Goal: Task Accomplishment & Management: Manage account settings

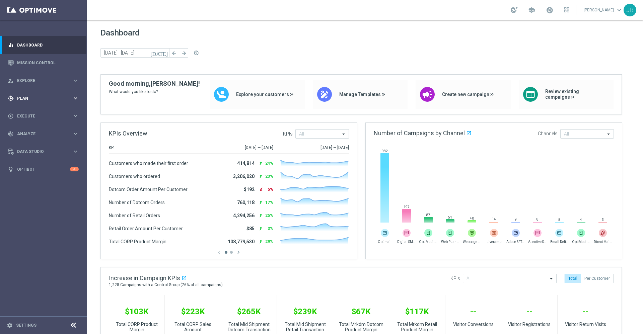
click at [38, 100] on span "Plan" at bounding box center [44, 98] width 55 height 4
click at [38, 133] on span "Templates" at bounding box center [42, 132] width 48 height 4
click at [36, 141] on link "Optimail" at bounding box center [45, 142] width 49 height 5
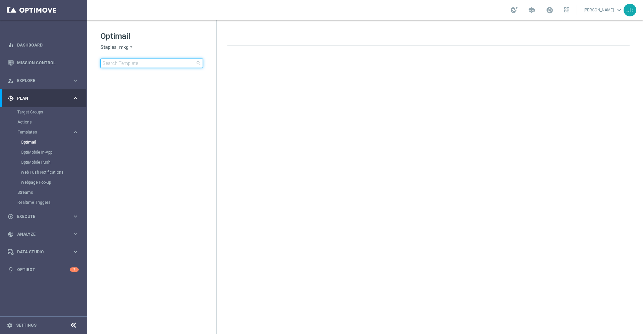
click at [134, 64] on input at bounding box center [151, 63] width 102 height 9
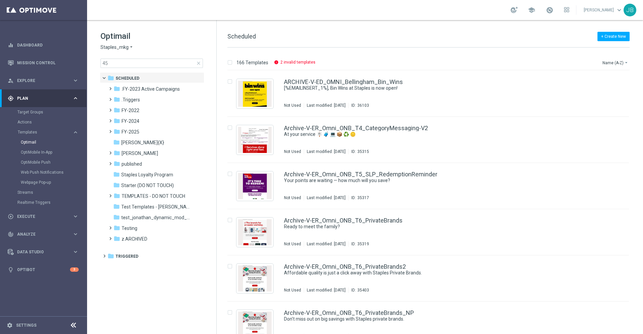
drag, startPoint x: 642, startPoint y: 100, endPoint x: 639, endPoint y: 76, distance: 24.3
click at [639, 76] on div "166 Templates info 2 invalid templates Name (A-Z) arrow_drop_down Drag here to …" at bounding box center [430, 191] width 426 height 287
click at [145, 62] on input "45" at bounding box center [151, 63] width 102 height 9
type input "4"
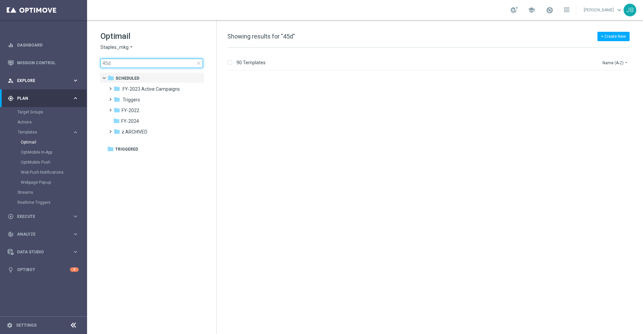
scroll to position [378, 0]
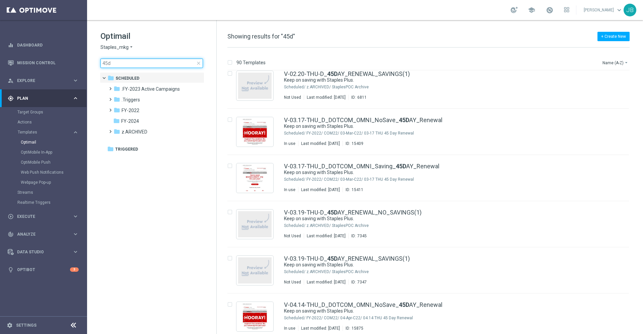
click at [136, 63] on input "45d" at bounding box center [151, 63] width 102 height 9
type input "4"
click at [197, 62] on span "close" at bounding box center [198, 63] width 5 height 5
click at [118, 68] on div "Optimail Staples_mkg arrow_drop_down × Staples_mkg close folder 1 Folder folder…" at bounding box center [151, 66] width 129 height 92
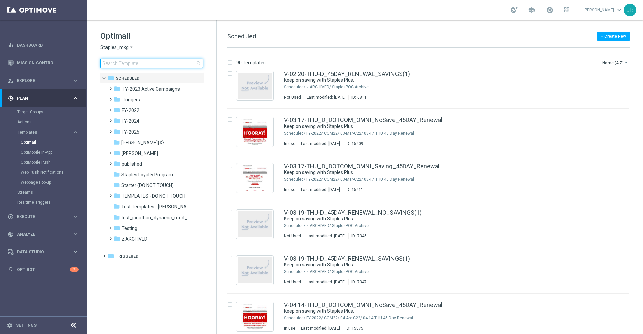
click at [117, 62] on input at bounding box center [151, 63] width 102 height 9
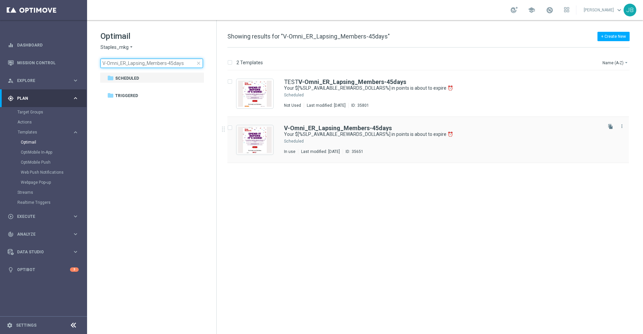
type input "V-Omni_ER_Lapsing_Members-45days"
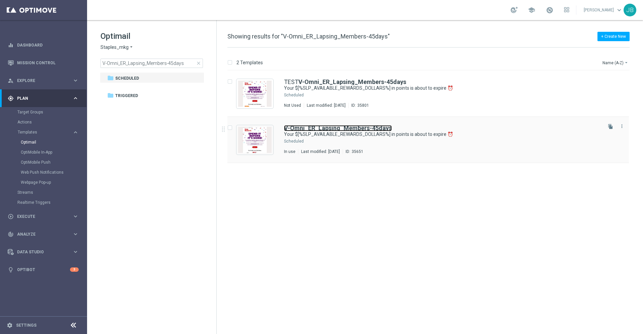
click at [314, 128] on b "V-Omni_ER_Lapsing_Members-45days" at bounding box center [338, 128] width 108 height 7
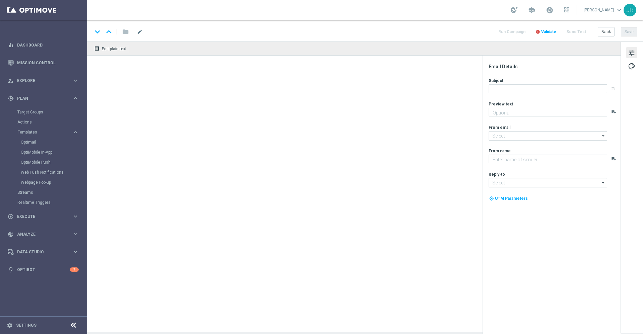
type textarea "Redeem them now before they're gone!"
type textarea "Staples"
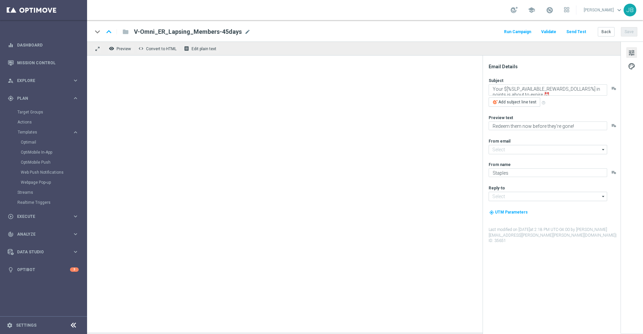
type input "[EMAIL_ADDRESS][DOMAIN_NAME]"
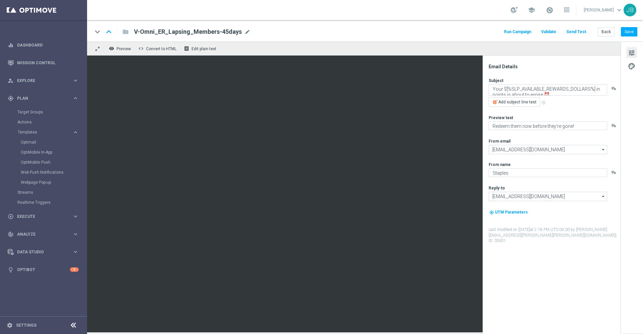
click at [583, 32] on button "Send Test" at bounding box center [576, 31] width 22 height 9
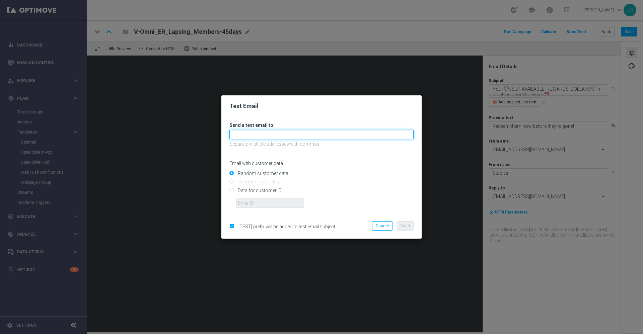
click at [269, 133] on input "text" at bounding box center [321, 134] width 184 height 9
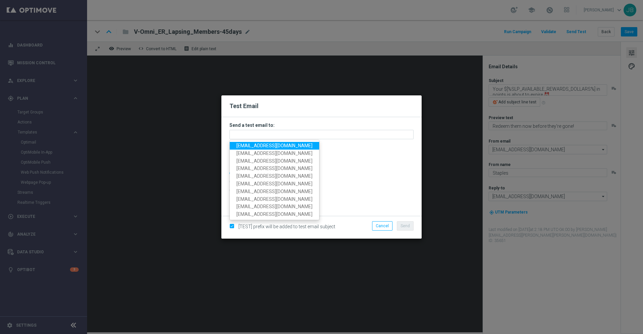
click at [282, 146] on span "[EMAIL_ADDRESS][DOMAIN_NAME]" at bounding box center [274, 145] width 76 height 5
type input "[EMAIL_ADDRESS][DOMAIN_NAME]"
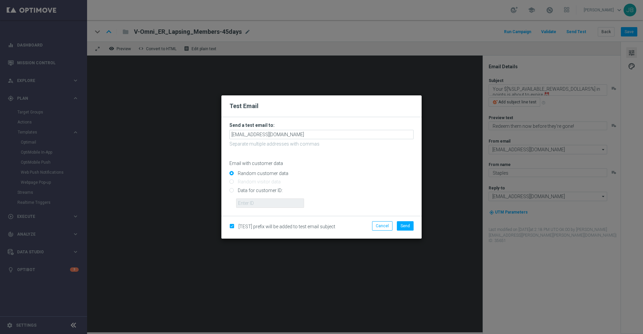
click at [231, 189] on input "Data for customer ID:" at bounding box center [321, 193] width 184 height 9
radio input "true"
click at [264, 201] on input "text" at bounding box center [270, 203] width 68 height 9
paste input "10049113617"
type input "10049113617"
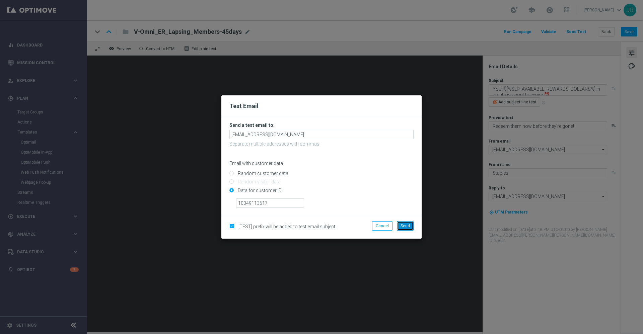
click at [410, 226] on button "Send" at bounding box center [405, 225] width 17 height 9
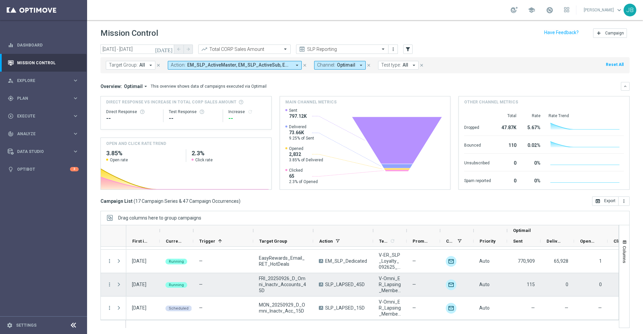
scroll to position [1, 0]
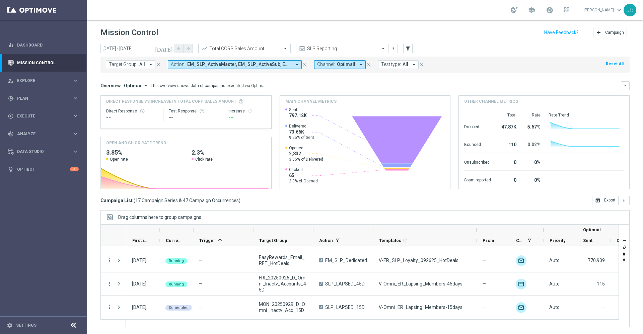
drag, startPoint x: 406, startPoint y: 228, endPoint x: 479, endPoint y: 232, distance: 72.4
click at [478, 232] on div at bounding box center [476, 230] width 3 height 11
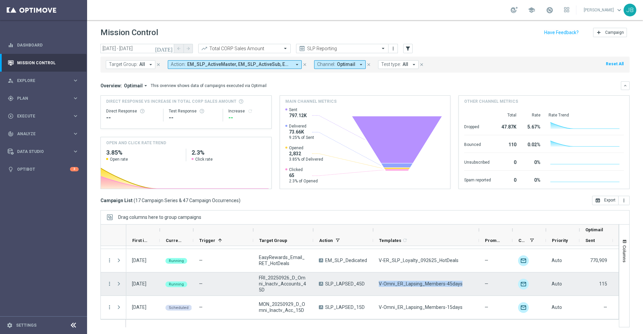
drag, startPoint x: 462, startPoint y: 280, endPoint x: 377, endPoint y: 283, distance: 84.8
click at [377, 283] on div "V-Omni_ER_Lapsing_Members-45days" at bounding box center [426, 284] width 106 height 23
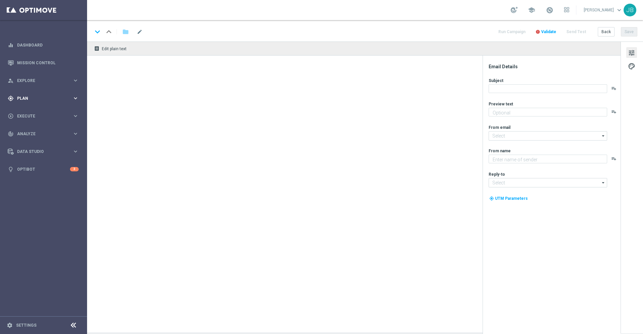
click at [30, 92] on div "gps_fixed Plan keyboard_arrow_right" at bounding box center [43, 98] width 86 height 18
click at [35, 136] on accordion "Templates keyboard_arrow_right Optimail OptiMobile In-App OptiMobile Push Web P…" at bounding box center [51, 132] width 69 height 10
click at [33, 133] on span "Templates" at bounding box center [42, 132] width 48 height 4
click at [34, 142] on link "Optimail" at bounding box center [45, 142] width 49 height 5
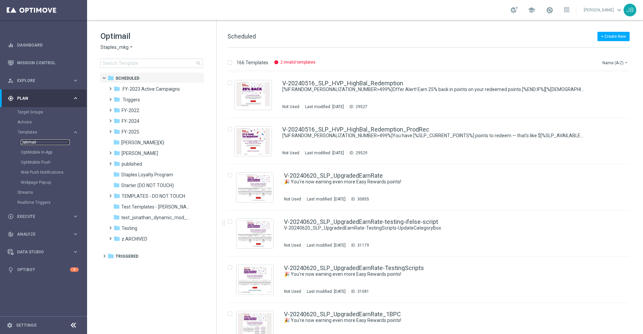
scroll to position [2172, 0]
click at [139, 132] on div "folder FY-2025" at bounding box center [152, 132] width 77 height 8
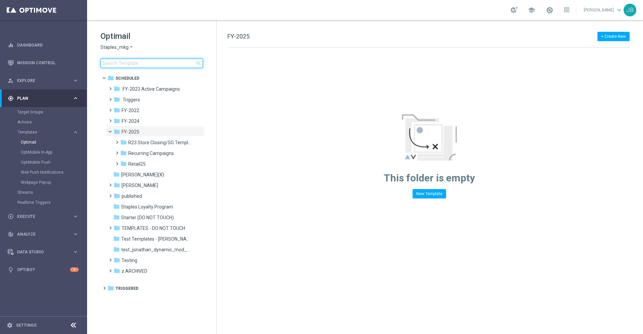
click at [146, 65] on input at bounding box center [151, 63] width 102 height 9
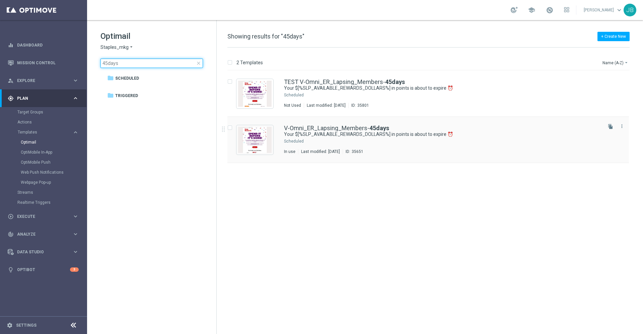
type input "45days"
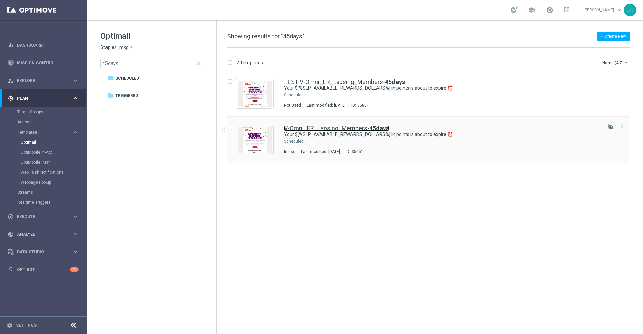
click at [328, 130] on link "V-Omni_ER_Lapsing_Members- 45days" at bounding box center [336, 128] width 105 height 6
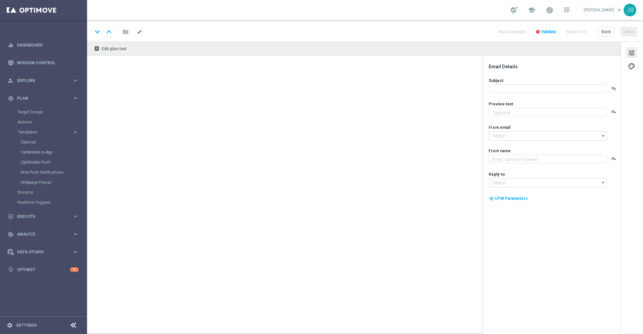
type textarea "Redeem them now before they're gone!"
type input "staples@connected.staples.com"
type textarea "Staples"
type input "info@staples.com"
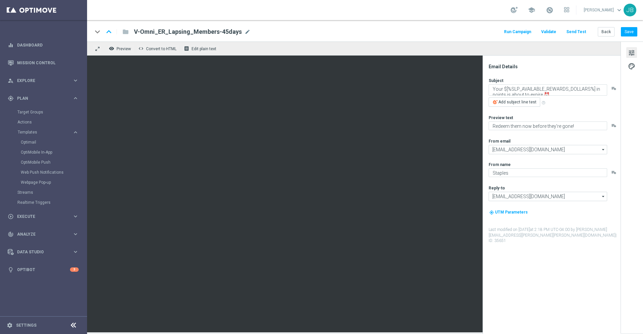
click at [581, 33] on button "Send Test" at bounding box center [576, 31] width 22 height 9
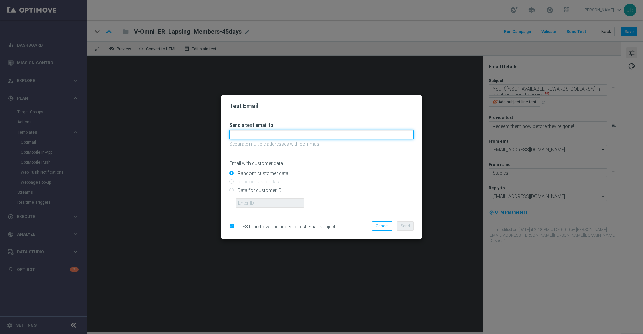
click at [302, 133] on input "text" at bounding box center [321, 134] width 184 height 9
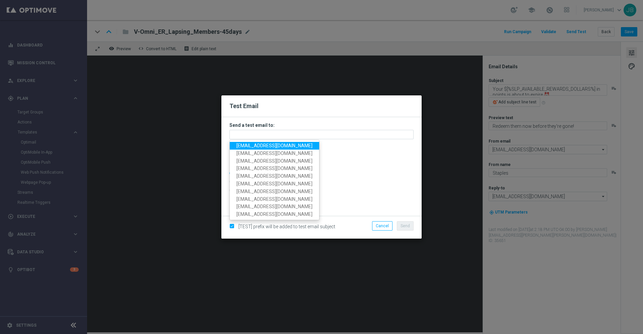
click at [285, 144] on span "staples.336a@litmusemail.com" at bounding box center [274, 145] width 76 height 5
type input "staples.336a@litmusemail.com"
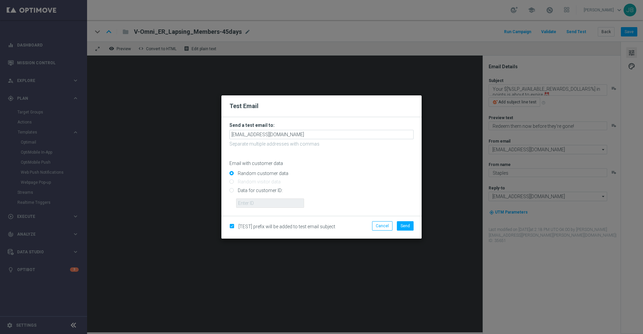
click at [233, 190] on input "Data for customer ID:" at bounding box center [321, 193] width 184 height 9
radio input "true"
click at [246, 200] on input "text" at bounding box center [270, 203] width 68 height 9
paste input "10002883594"
type input "10002883594"
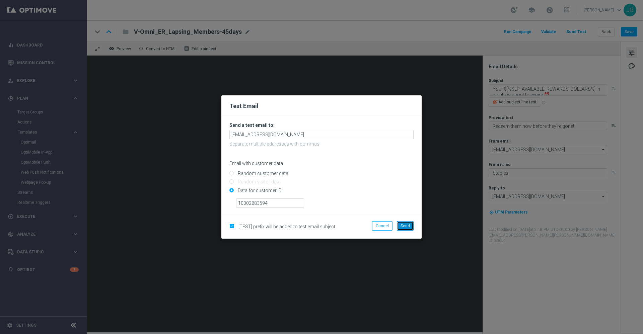
click at [407, 224] on span "Send" at bounding box center [405, 226] width 9 height 5
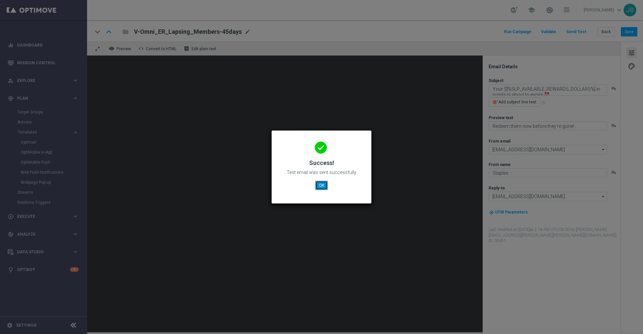
click at [321, 185] on button "OK" at bounding box center [321, 185] width 13 height 9
click at [320, 186] on button "OK" at bounding box center [321, 185] width 13 height 9
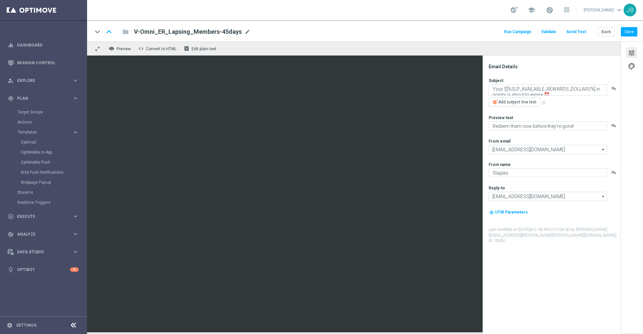
click at [576, 31] on button "Send Test" at bounding box center [576, 31] width 22 height 9
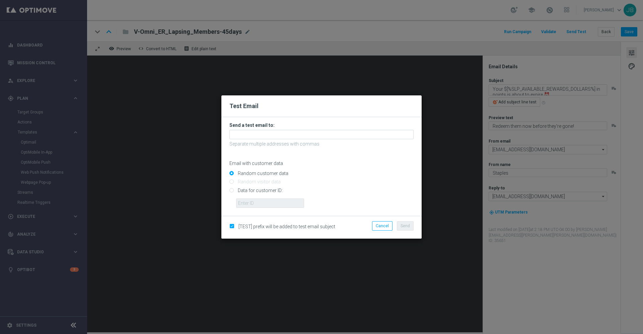
click at [232, 190] on input "Data for customer ID:" at bounding box center [321, 193] width 184 height 9
radio input "true"
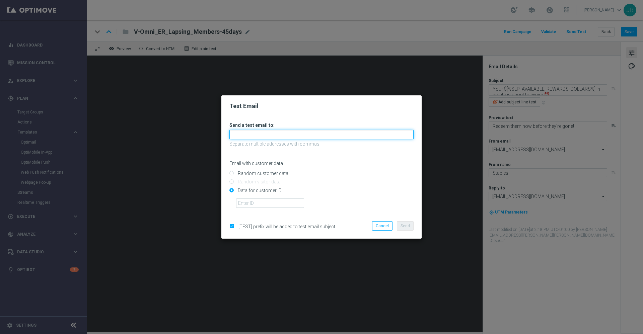
click at [278, 132] on input "text" at bounding box center [321, 134] width 184 height 9
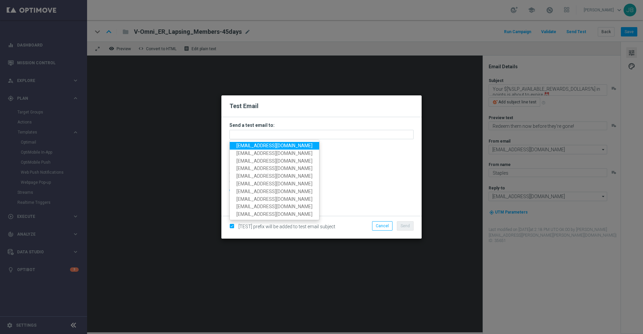
click at [295, 146] on span "staples.336a@litmusemail.com" at bounding box center [274, 145] width 76 height 5
type input "staples.336a@litmusemail.com"
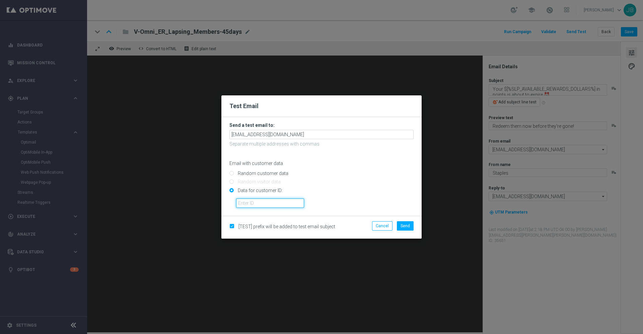
click at [246, 203] on input "text" at bounding box center [270, 203] width 68 height 9
click at [269, 203] on input "text" at bounding box center [270, 203] width 68 height 9
paste input "10001933995 - 11/15/25"
click at [406, 224] on span "Send" at bounding box center [405, 226] width 9 height 5
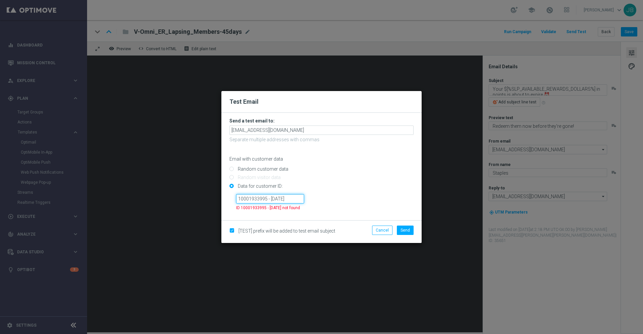
drag, startPoint x: 298, startPoint y: 196, endPoint x: 270, endPoint y: 199, distance: 28.3
click at [270, 199] on input "10001933995 - 11/15/25" at bounding box center [270, 198] width 68 height 9
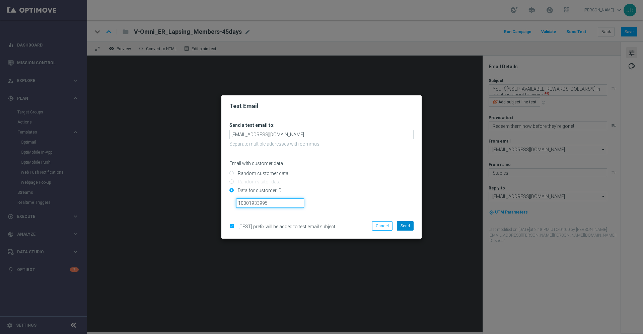
type input "10001933995"
click at [409, 225] on span "Send" at bounding box center [405, 226] width 9 height 5
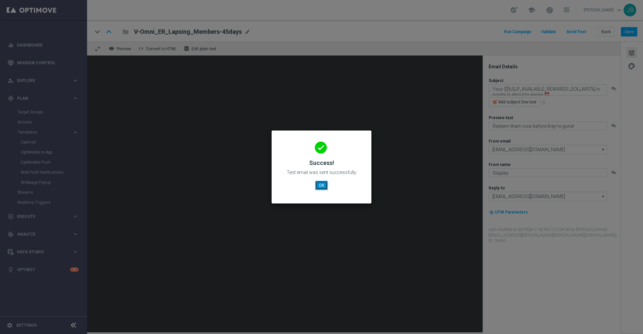
click at [324, 186] on button "OK" at bounding box center [321, 185] width 13 height 9
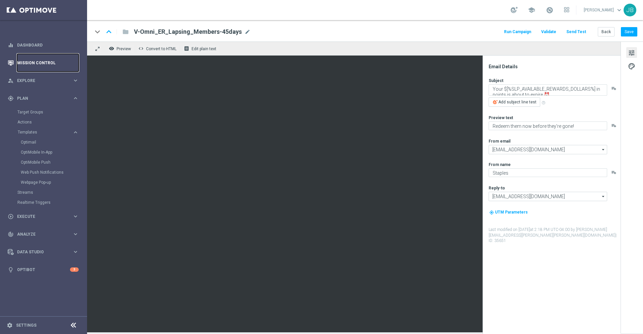
click at [30, 67] on link "Mission Control" at bounding box center [48, 63] width 62 height 18
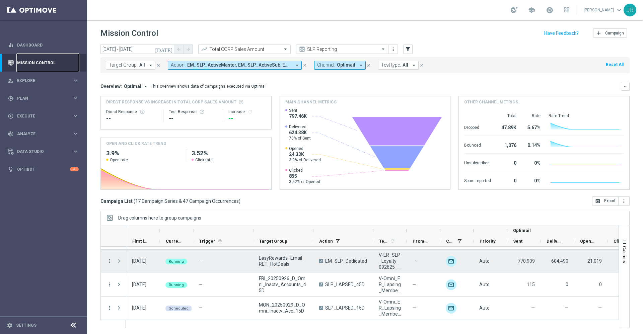
scroll to position [1, 0]
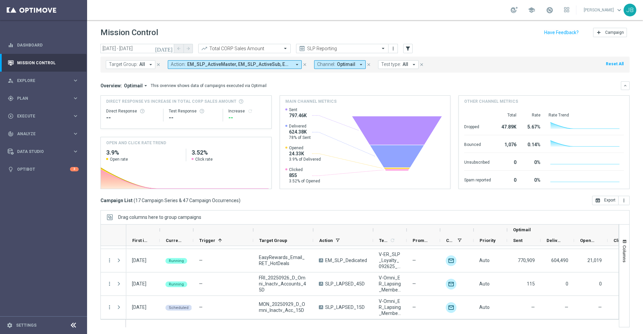
click at [144, 67] on span "All" at bounding box center [142, 65] width 6 height 6
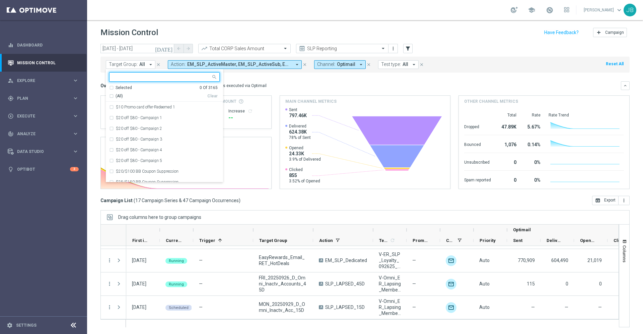
click at [145, 79] on input "text" at bounding box center [162, 77] width 98 height 6
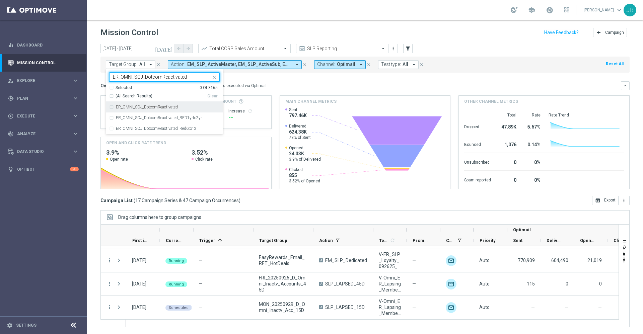
click at [171, 106] on label "ER_OMNI_SOJ_DotcomReactivated" at bounding box center [147, 107] width 62 height 4
type input "ER_OMNI_SOJ_DotcomReactivated"
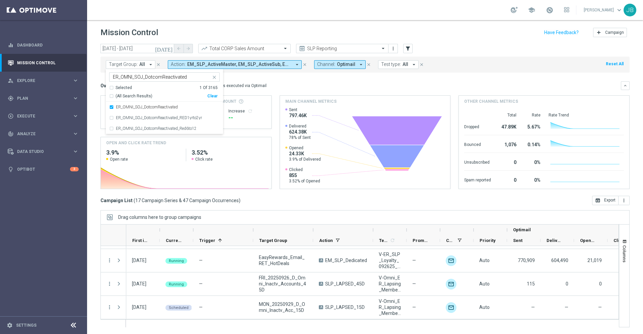
click at [283, 87] on div "Overview: Optimail arrow_drop_down This overview shows data of campaigns execut…" at bounding box center [360, 86] width 521 height 6
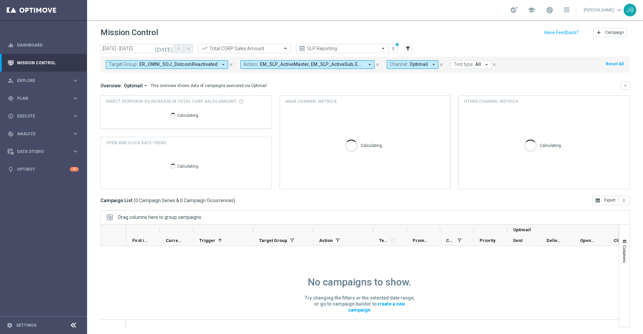
scroll to position [0, 0]
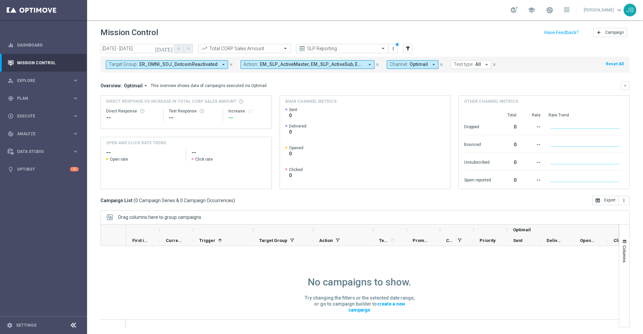
click at [171, 48] on icon "today" at bounding box center [164, 49] width 18 height 6
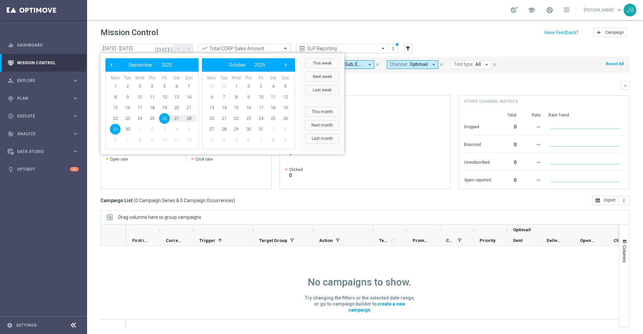
click at [346, 48] on input "text" at bounding box center [336, 49] width 72 height 6
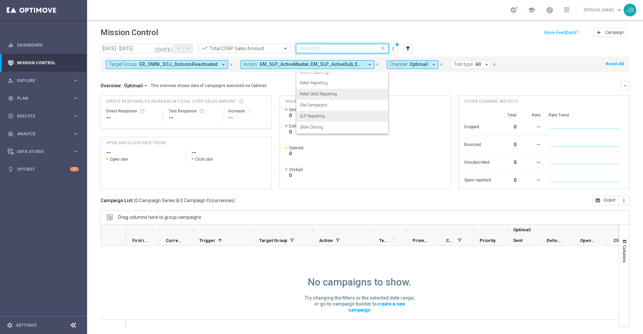
scroll to position [0, 0]
click at [320, 69] on div "Target Group: ER_OMNI_SOJ_DotcomReactivated arrow_drop_down close Action: EM_SL…" at bounding box center [364, 65] width 529 height 16
click at [347, 50] on input "text" at bounding box center [336, 49] width 72 height 6
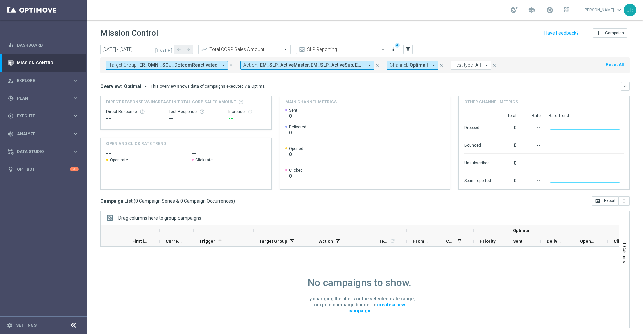
click at [342, 50] on input "text" at bounding box center [336, 50] width 72 height 6
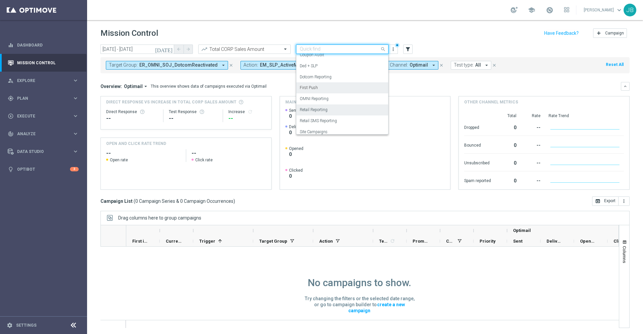
scroll to position [48, 0]
click at [329, 98] on div "OMNI Reporting" at bounding box center [342, 99] width 85 height 11
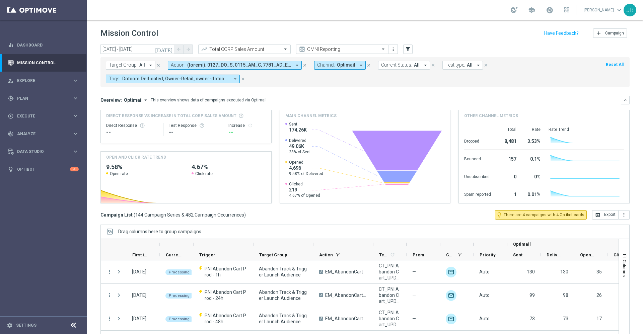
click at [148, 67] on icon "arrow_drop_down" at bounding box center [151, 65] width 6 height 6
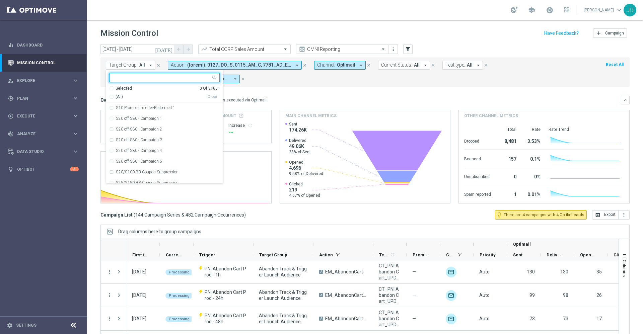
click at [141, 76] on input "text" at bounding box center [162, 78] width 98 height 6
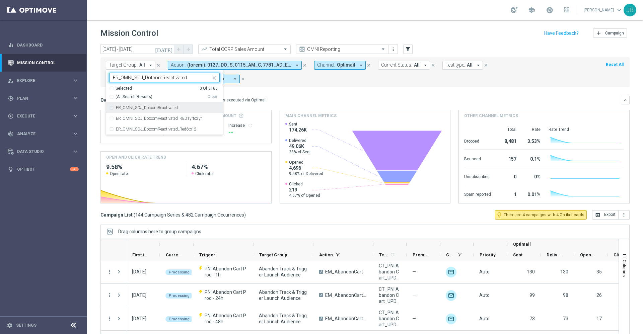
click at [173, 111] on div "ER_OMNI_SOJ_DotcomReactivated" at bounding box center [164, 107] width 111 height 11
type input "ER_OMNI_SOJ_DotcomReactivated"
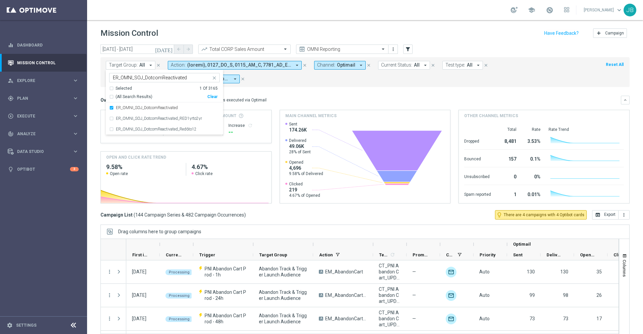
click at [301, 102] on div "Overview: Optimail arrow_drop_down This overview shows data of campaigns execut…" at bounding box center [360, 100] width 521 height 6
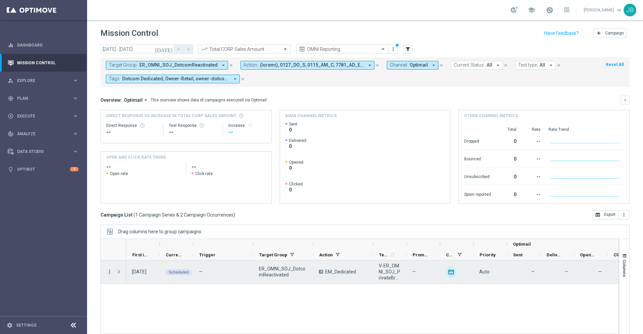
click at [110, 274] on icon "more_vert" at bounding box center [110, 272] width 6 height 6
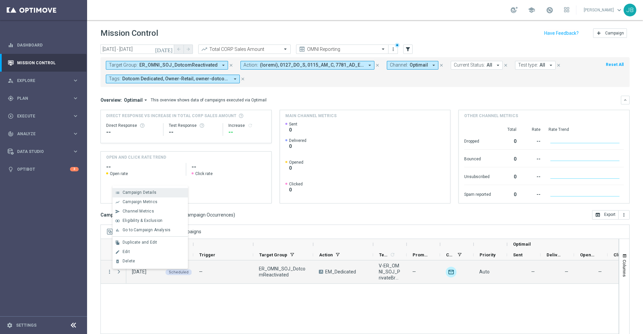
click at [144, 194] on span "Campaign Details" at bounding box center [140, 192] width 34 height 5
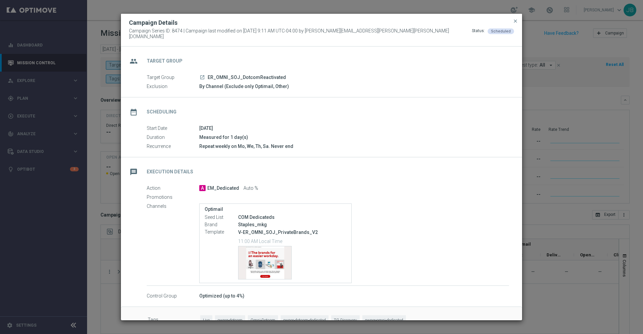
scroll to position [15, 0]
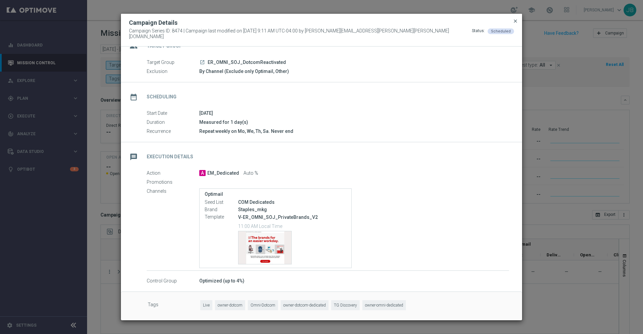
click at [515, 24] on span "close" at bounding box center [515, 20] width 5 height 5
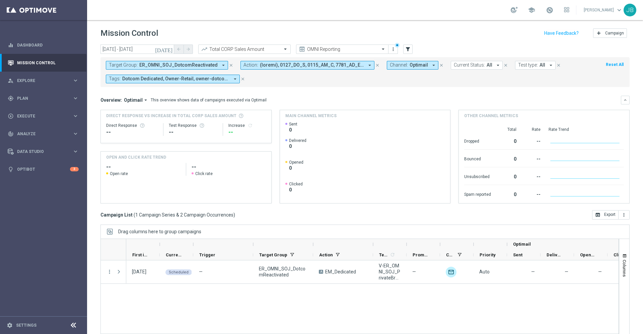
click at [206, 61] on button "Target Group: ER_OMNI_SOJ_DotcomReactivated arrow_drop_down" at bounding box center [167, 65] width 122 height 9
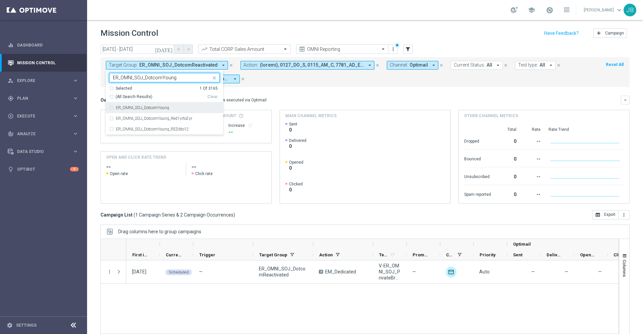
click at [174, 107] on div "ER_OMNI_SOJ_DotcomYoung" at bounding box center [168, 108] width 104 height 4
type input "ER_OMNI_SOJ_DotcomYoung"
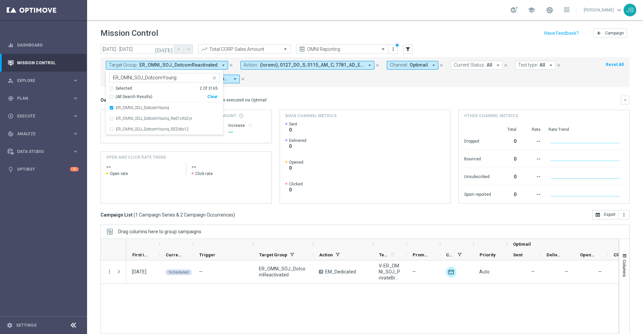
click at [288, 89] on mini-dashboard "Overview: Optimail arrow_drop_down This overview shows data of campaigns execut…" at bounding box center [364, 148] width 529 height 123
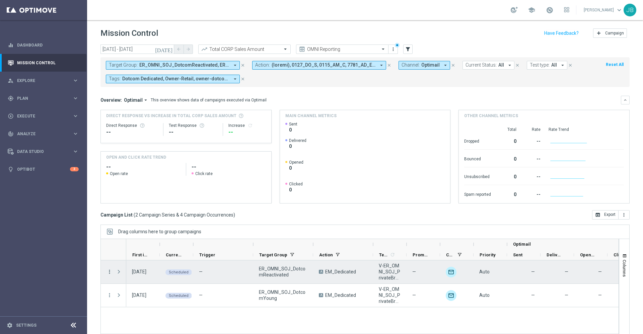
click at [109, 273] on icon "more_vert" at bounding box center [110, 272] width 6 height 6
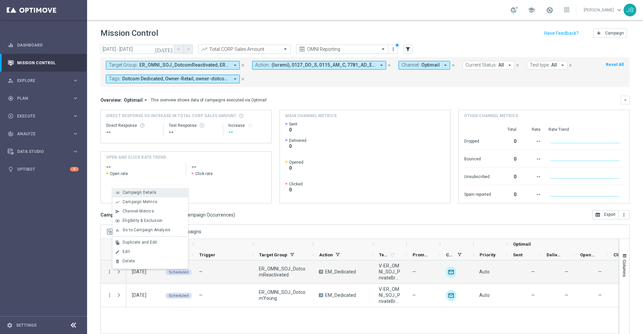
click at [143, 192] on span "Campaign Details" at bounding box center [140, 192] width 34 height 5
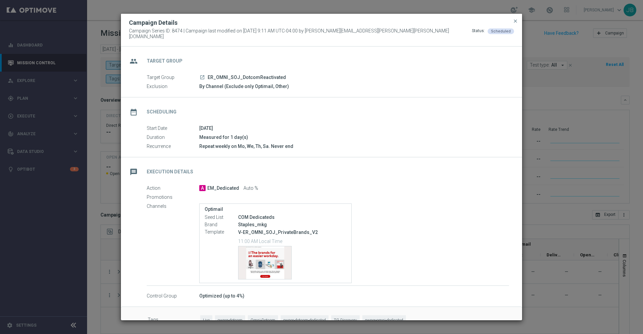
click at [556, 231] on modal-container "Campaign Details Campaign Series ID: 8474 | Campaign last modified on 18 Jul 20…" at bounding box center [321, 167] width 643 height 334
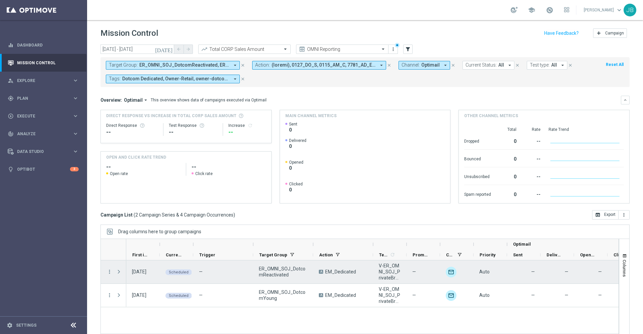
click at [106, 273] on div "more_vert" at bounding box center [107, 272] width 12 height 23
click at [109, 273] on icon "more_vert" at bounding box center [110, 272] width 6 height 6
click at [146, 244] on span "Duplicate and Edit" at bounding box center [140, 242] width 35 height 5
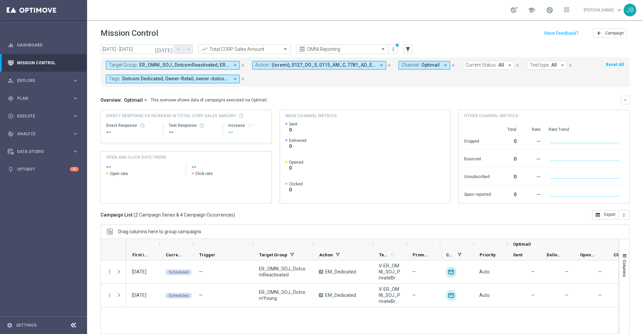
click at [197, 67] on span "ER_OMNI_SOJ_DotcomReactivated, ER_OMNI_SOJ_DotcomYoung" at bounding box center [184, 65] width 90 height 6
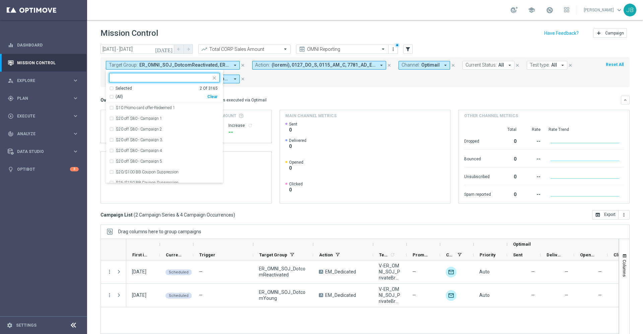
click at [0, 0] on div "Clear" at bounding box center [0, 0] width 0 height 0
click at [356, 100] on div "Overview: Optimail arrow_drop_down This overview shows data of campaigns execut…" at bounding box center [360, 100] width 521 height 6
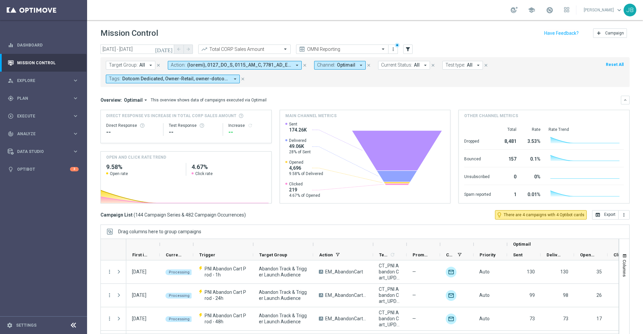
click at [145, 64] on button "Target Group: All arrow_drop_down" at bounding box center [131, 65] width 50 height 9
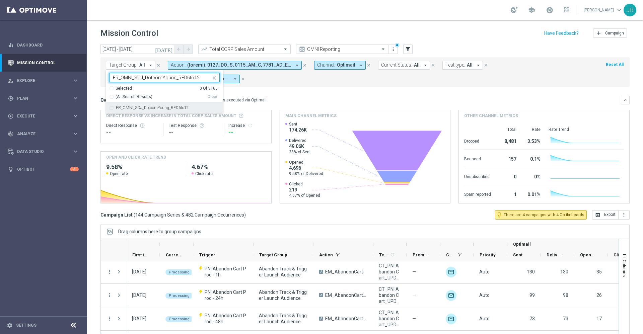
click at [178, 107] on label "ER_OMNI_SOJ_DotcomYoung_RED6to12" at bounding box center [152, 108] width 73 height 4
type input "ER_OMNI_SOJ_DotcomYoung_RED6to12"
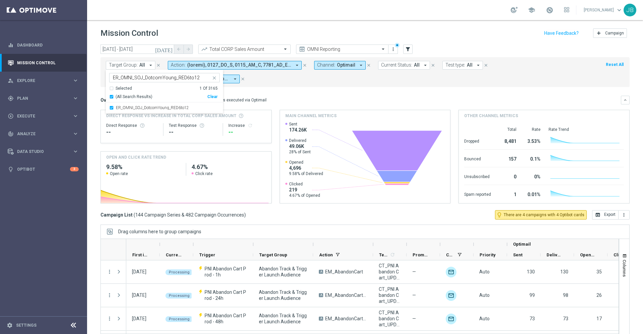
click at [291, 97] on div "Overview: Optimail arrow_drop_down This overview shows data of campaigns execut…" at bounding box center [360, 100] width 521 height 6
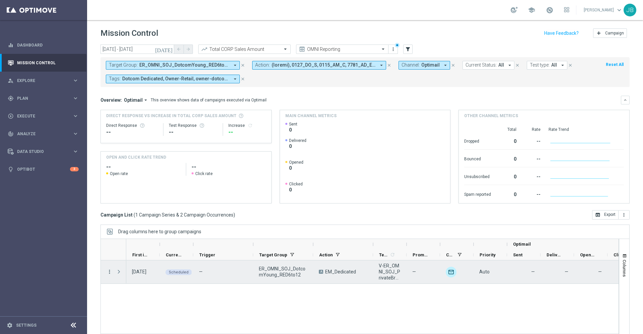
click at [108, 274] on icon "more_vert" at bounding box center [110, 272] width 6 height 6
click at [152, 244] on span "Duplicate and Edit" at bounding box center [140, 242] width 35 height 5
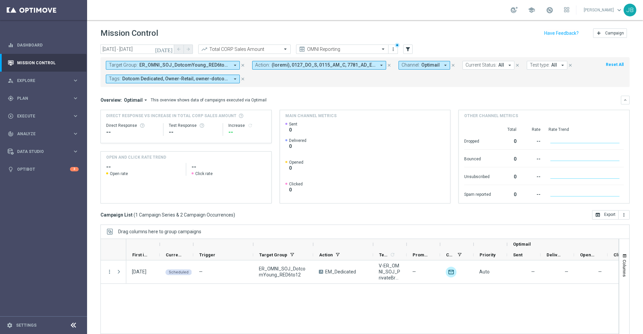
click at [201, 66] on span "ER_OMNI_SOJ_DotcomYoung_RED6to12" at bounding box center [184, 65] width 90 height 6
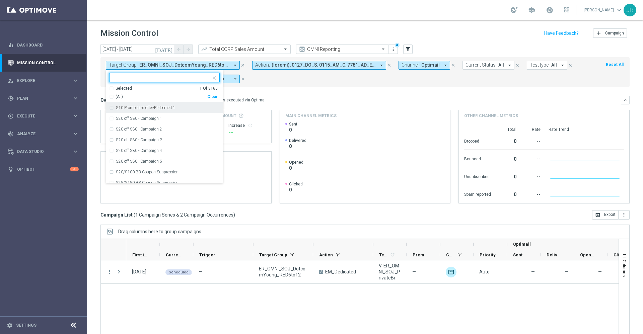
click at [132, 74] on div "ER_OMNI_SOJ_DotcomYoung_RED6to12" at bounding box center [160, 77] width 101 height 8
paste input "OMNI_SOJ_Active target group"
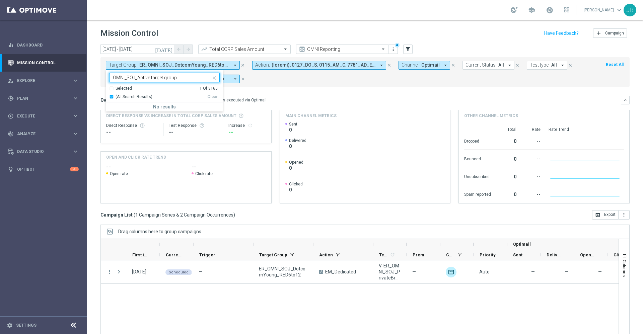
drag, startPoint x: 183, startPoint y: 78, endPoint x: 151, endPoint y: 78, distance: 31.2
click at [151, 78] on input "OMNI_SOJ_Active target group" at bounding box center [162, 78] width 98 height 6
click at [151, 112] on div "ER_OMNI_SOJ_ACTIVE" at bounding box center [164, 107] width 111 height 11
click at [155, 75] on input "OMNI_SOJ_Active" at bounding box center [162, 78] width 98 height 6
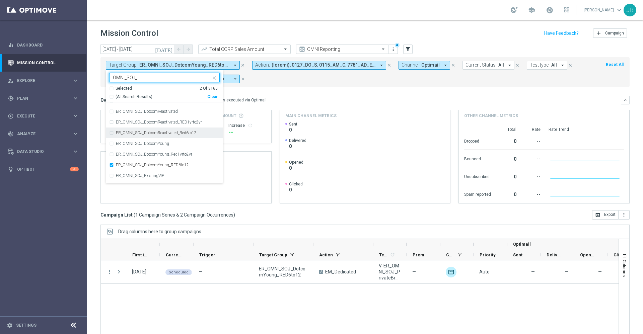
scroll to position [113, 0]
click at [152, 178] on div "ER_OMNI_SOJ_Red" at bounding box center [168, 178] width 104 height 4
type input "OMNI_SOJ_"
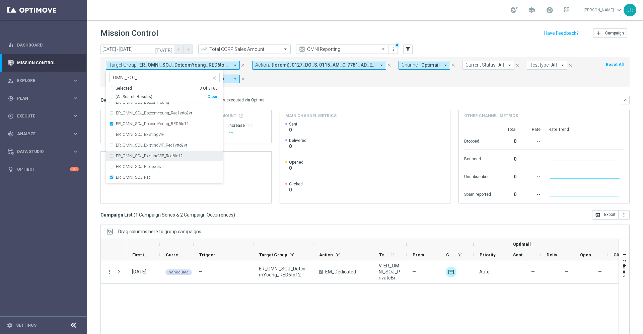
click at [291, 93] on mini-dashboard "Overview: Optimail arrow_drop_down This overview shows data of campaigns execut…" at bounding box center [364, 148] width 529 height 123
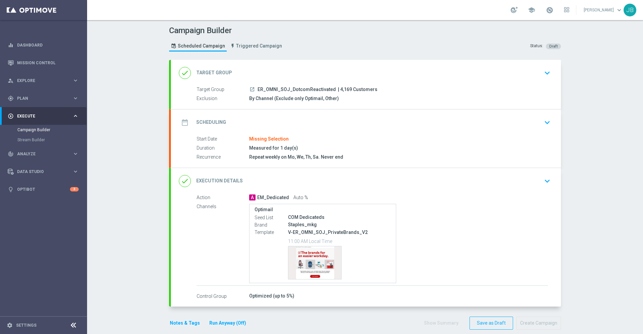
click at [217, 70] on h2 "Target Group" at bounding box center [214, 73] width 36 height 6
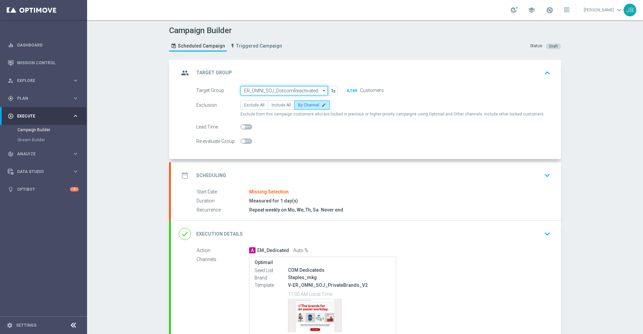
click at [253, 91] on input "ER_OMNI_SOJ_DotcomReactivated" at bounding box center [283, 90] width 87 height 9
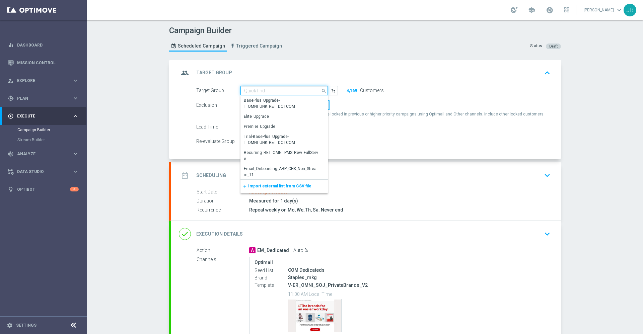
paste input "OMNI_SOJ_Active"
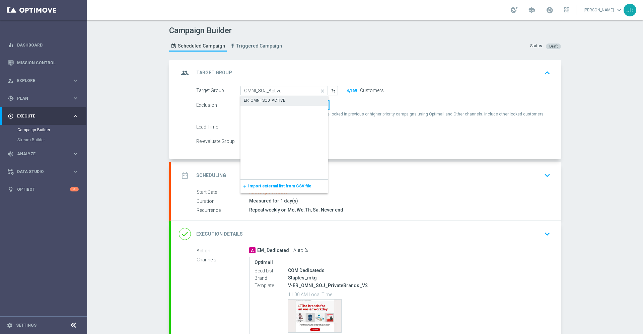
click at [268, 101] on div "ER_OMNI_SOJ_ACTIVE" at bounding box center [265, 100] width 42 height 6
type input "ER_OMNI_SOJ_ACTIVE"
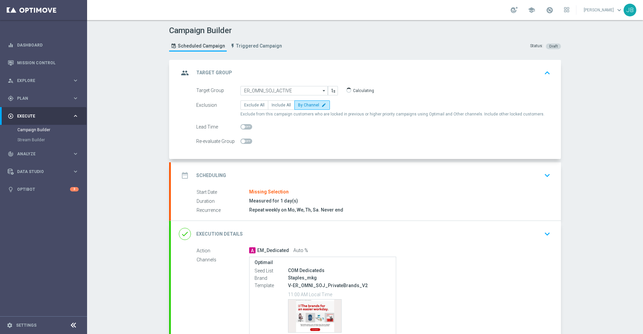
click at [208, 175] on h2 "Scheduling" at bounding box center [211, 176] width 30 height 6
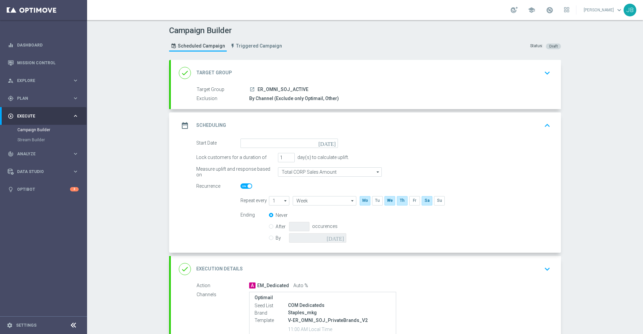
click at [329, 143] on icon "[DATE]" at bounding box center [329, 142] width 20 height 7
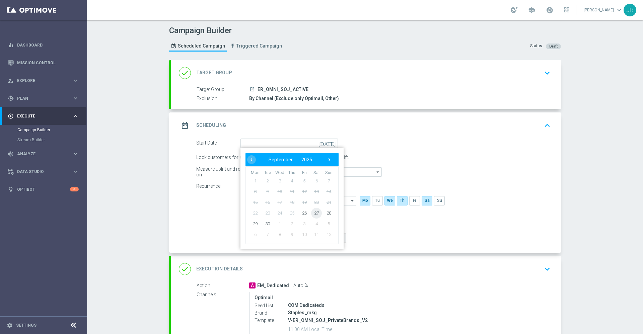
click at [313, 211] on span "27" at bounding box center [316, 213] width 11 height 11
type input "[DATE]"
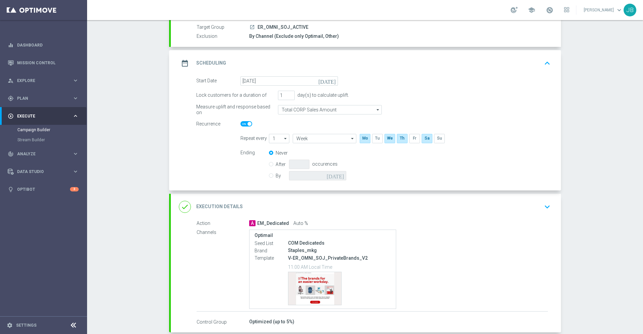
scroll to position [63, 0]
click at [221, 206] on h2 "Execution Details" at bounding box center [219, 206] width 47 height 6
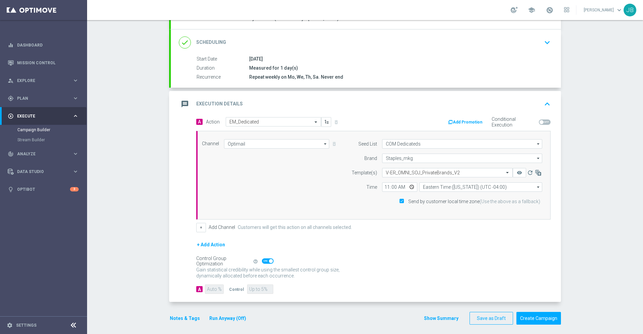
scroll to position [0, 0]
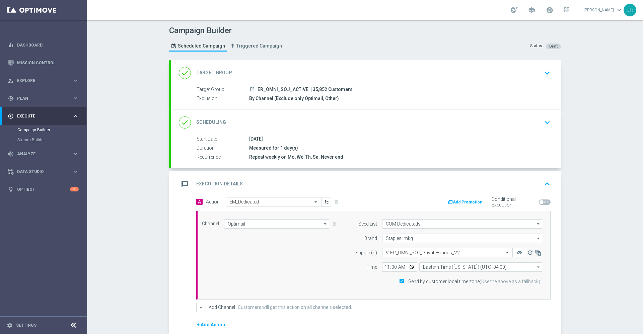
click at [216, 73] on h2 "Target Group" at bounding box center [214, 73] width 36 height 6
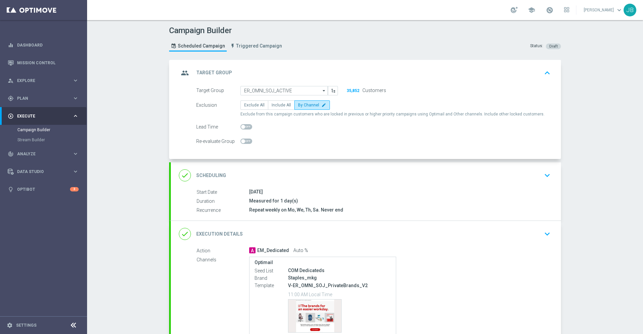
click at [217, 175] on h2 "Scheduling" at bounding box center [211, 176] width 30 height 6
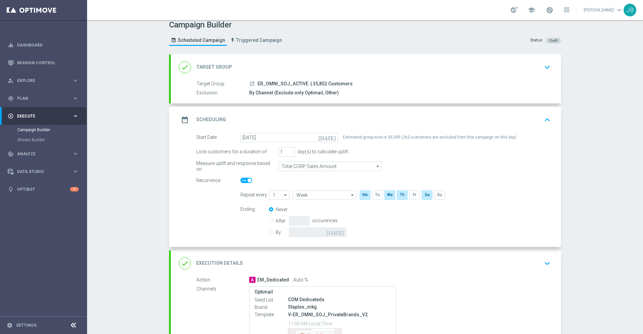
scroll to position [6, 0]
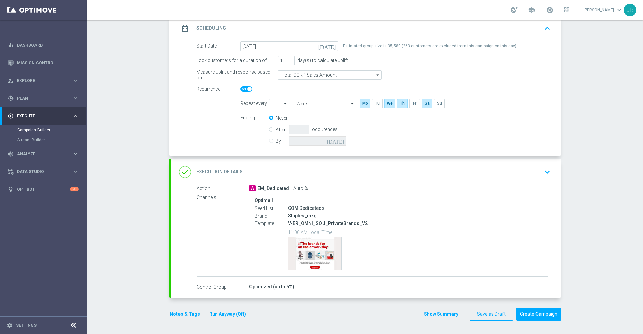
click at [216, 170] on h2 "Execution Details" at bounding box center [219, 172] width 47 height 6
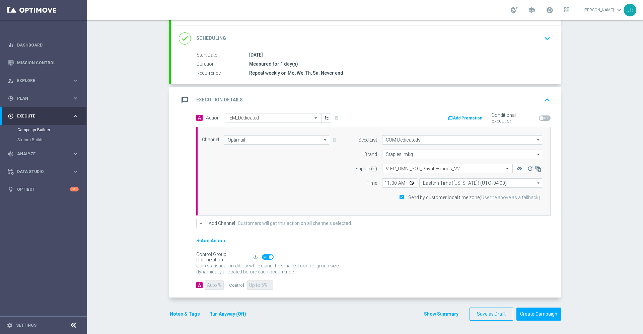
scroll to position [84, 0]
drag, startPoint x: 544, startPoint y: 313, endPoint x: 467, endPoint y: 248, distance: 100.3
click at [467, 248] on form "done Target Group keyboard_arrow_down Target Group launch ER_OMNI_SOJ_ACTIVE | …" at bounding box center [365, 148] width 392 height 345
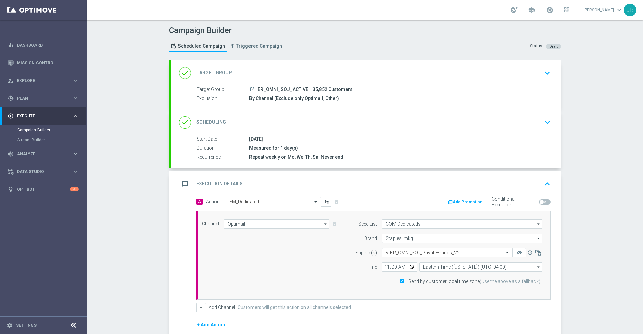
click at [203, 71] on h2 "Target Group" at bounding box center [214, 73] width 36 height 6
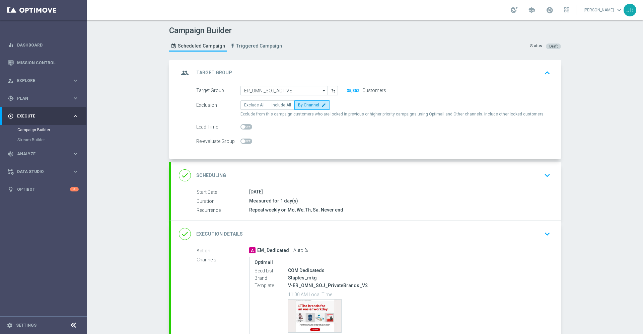
click at [210, 175] on h2 "Scheduling" at bounding box center [211, 176] width 30 height 6
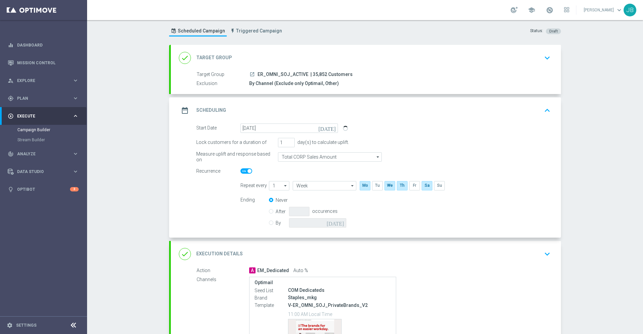
scroll to position [97, 0]
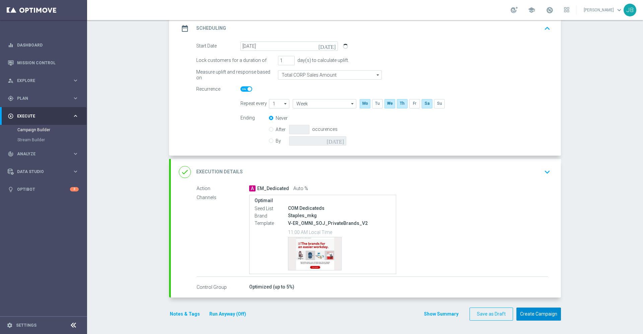
click at [534, 314] on button "Create Campaign" at bounding box center [538, 314] width 45 height 13
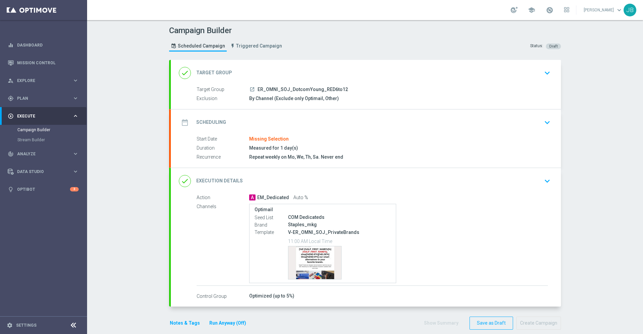
click at [217, 72] on h2 "Target Group" at bounding box center [214, 73] width 36 height 6
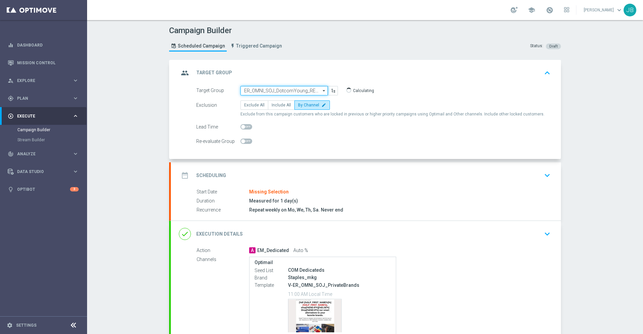
click at [268, 91] on input "ER_OMNI_SOJ_DotcomYoung_RED6to12" at bounding box center [283, 90] width 87 height 9
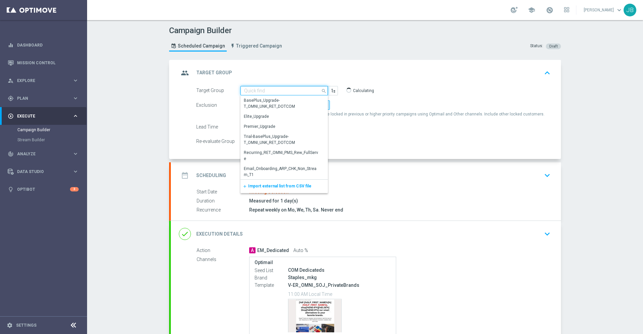
paste input "OMNI_SOJ_Red"
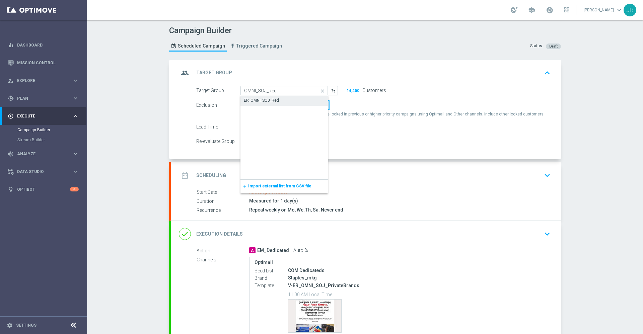
click at [272, 100] on div "ER_OMNI_SOJ_Red" at bounding box center [261, 100] width 35 height 6
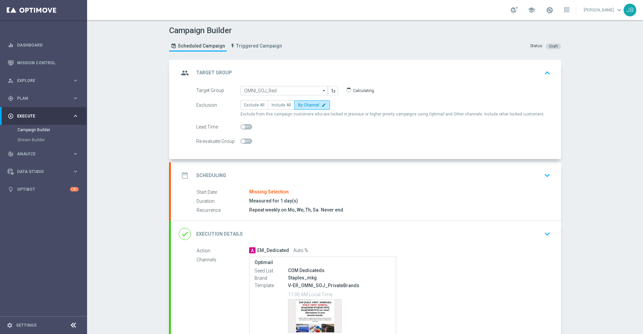
type input "ER_OMNI_SOJ_Red"
click at [210, 177] on h2 "Scheduling" at bounding box center [211, 176] width 30 height 6
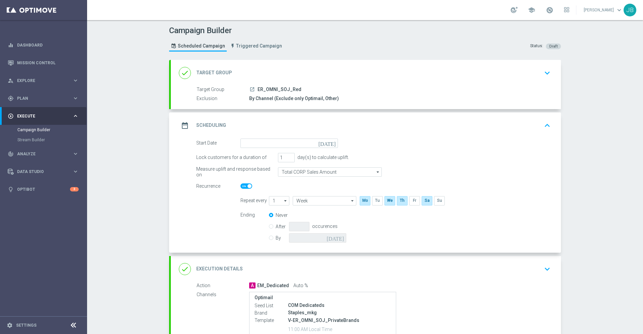
click at [330, 144] on icon "[DATE]" at bounding box center [329, 142] width 20 height 7
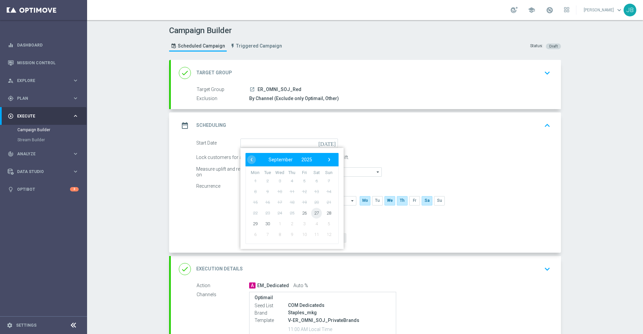
click at [312, 214] on span "27" at bounding box center [316, 213] width 11 height 11
type input "[DATE]"
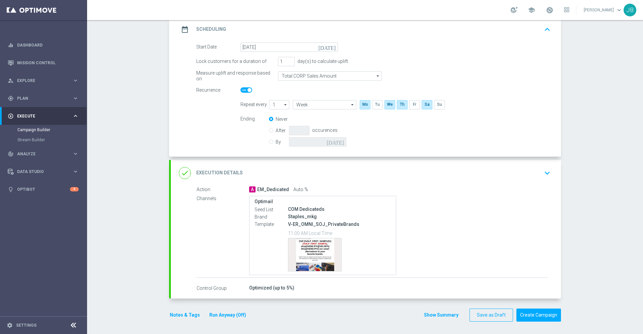
scroll to position [97, 0]
click at [217, 169] on h2 "Execution Details" at bounding box center [219, 172] width 47 height 6
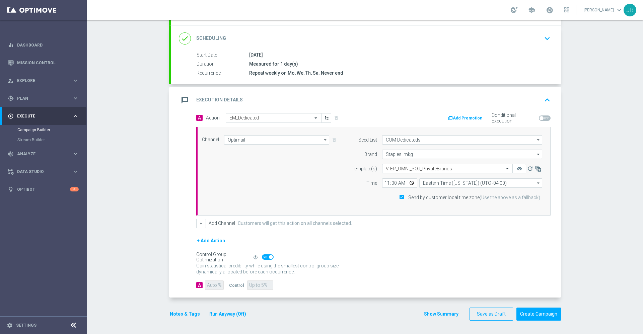
scroll to position [84, 0]
click at [412, 167] on input "text" at bounding box center [441, 169] width 110 height 6
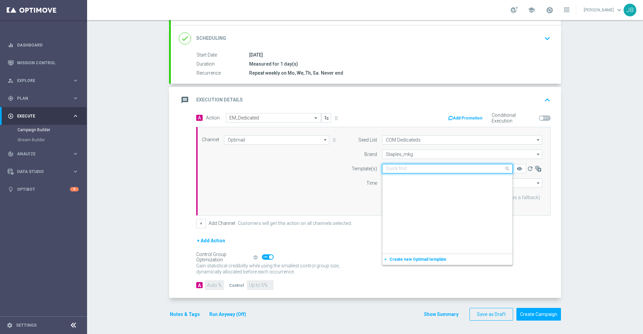
scroll to position [153101, 0]
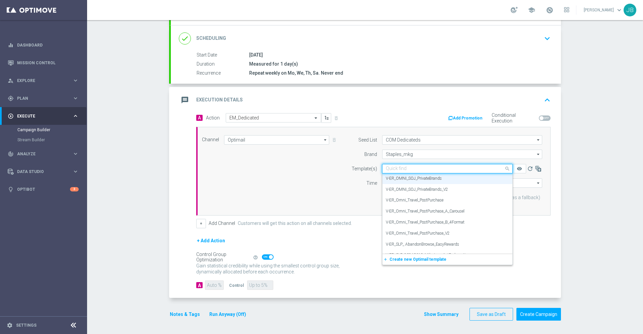
paste input "V-ER_OMNI_SOJ_PrivateBrands_V2"
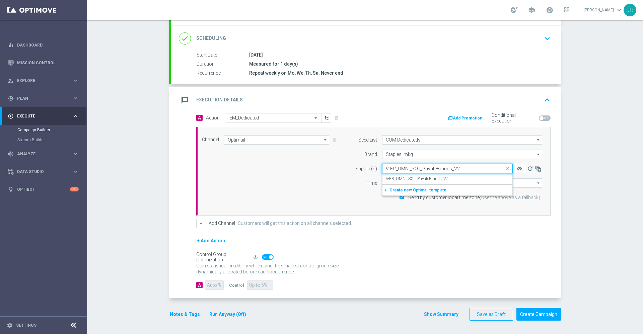
scroll to position [0, 0]
click at [418, 178] on label "V-ER_OMNI_SOJ_PrivateBrands_V2" at bounding box center [417, 179] width 62 height 6
type input "V-ER_OMNI_SOJ_PrivateBrands_V2"
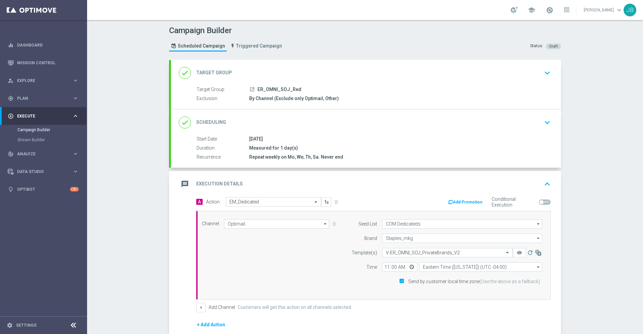
click at [217, 73] on h2 "Target Group" at bounding box center [214, 73] width 36 height 6
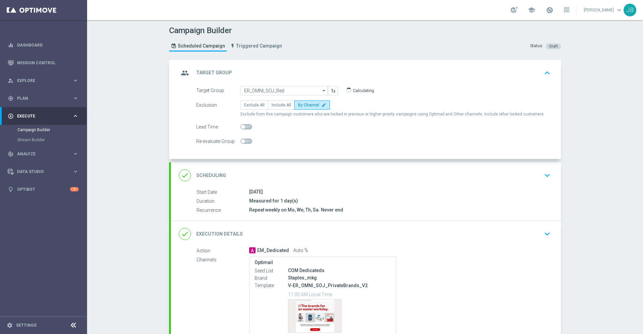
click at [215, 176] on h2 "Scheduling" at bounding box center [211, 176] width 30 height 6
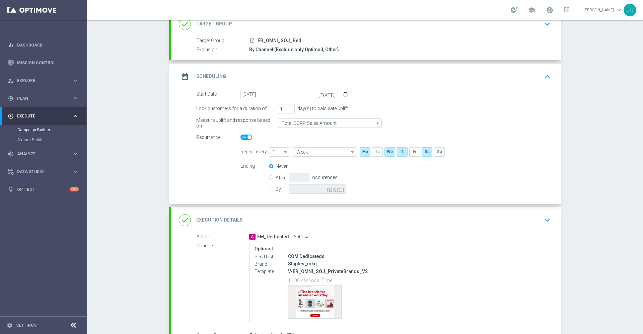
scroll to position [85, 0]
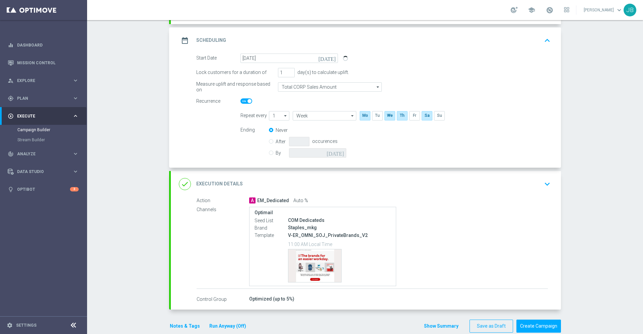
click at [227, 183] on h2 "Execution Details" at bounding box center [219, 184] width 47 height 6
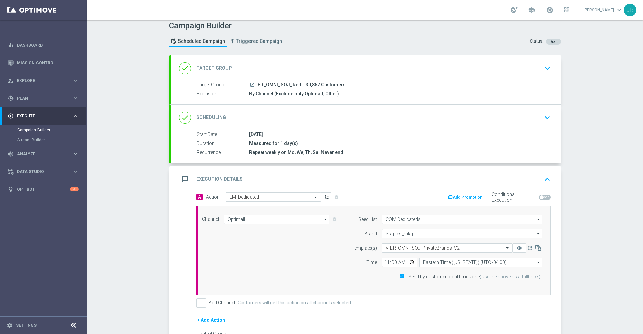
scroll to position [84, 0]
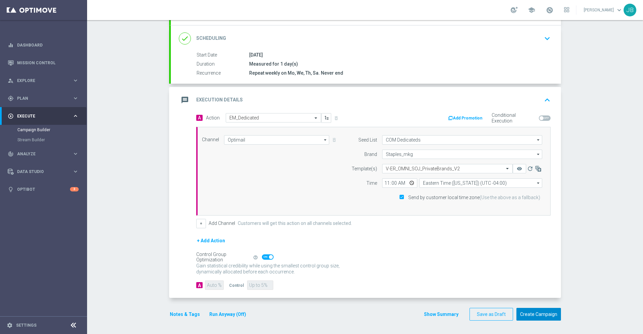
click at [525, 308] on button "Create Campaign" at bounding box center [538, 314] width 45 height 13
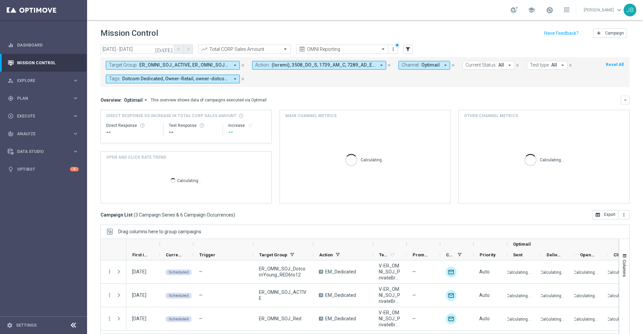
click at [187, 65] on span "ER_OMNI_SOJ_ACTIVE, ER_OMNI_SOJ_DotcomYoung_RED6to12, ER_OMNI_SOJ_Red" at bounding box center [184, 65] width 90 height 6
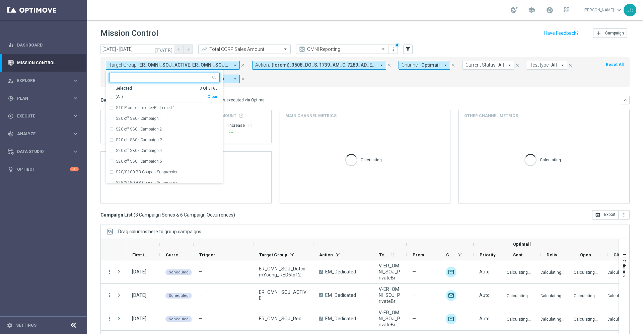
click at [0, 0] on div "Clear" at bounding box center [0, 0] width 0 height 0
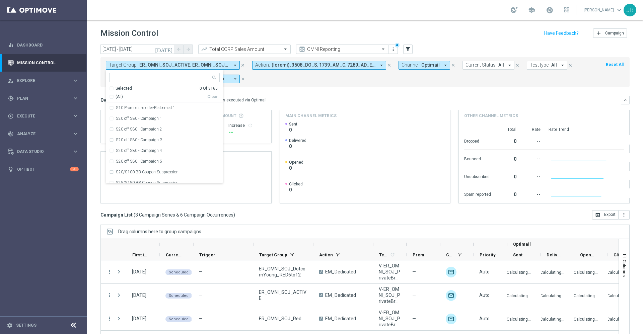
click at [179, 79] on input "text" at bounding box center [162, 78] width 98 height 6
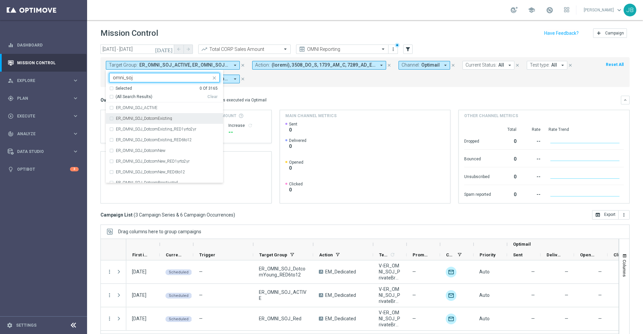
scroll to position [2, 0]
click at [154, 107] on label "ER_OMNI_SOJ_ACTIVE" at bounding box center [137, 106] width 42 height 4
type input "omni_soj"
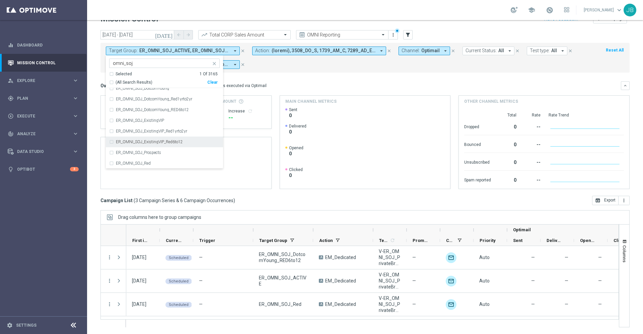
scroll to position [113, 0]
click at [152, 161] on div "ER_OMNI_SOJ_Red" at bounding box center [168, 163] width 104 height 4
click at [265, 200] on div "Campaign List ( 3 Campaign Series & 6 Campaign Occurrences ) open_in_browser Ex…" at bounding box center [364, 200] width 529 height 9
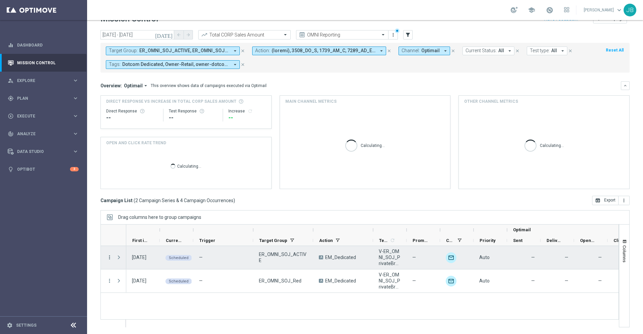
click at [109, 259] on icon "more_vert" at bounding box center [110, 258] width 6 height 6
click at [137, 258] on div "list Campaign Details" at bounding box center [150, 261] width 75 height 9
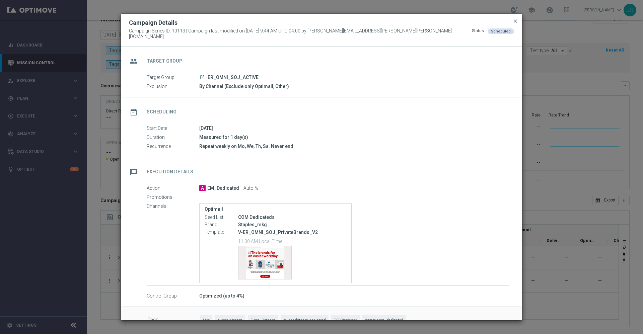
click at [515, 24] on span "close" at bounding box center [515, 20] width 5 height 5
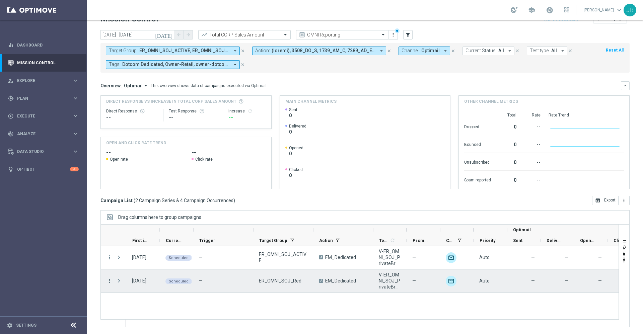
click at [109, 282] on icon "more_vert" at bounding box center [110, 281] width 6 height 6
click at [144, 210] on span "Campaign Details" at bounding box center [140, 211] width 34 height 5
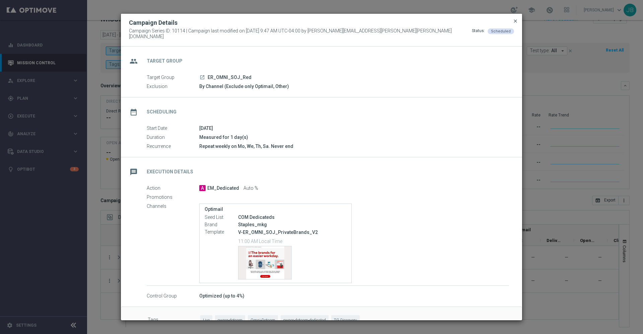
click at [515, 23] on span "close" at bounding box center [515, 20] width 5 height 5
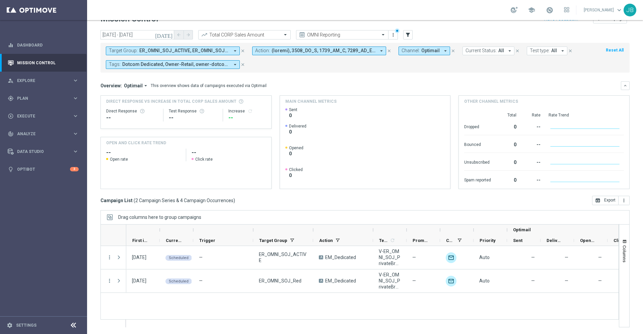
click at [210, 52] on span "ER_OMNI_SOJ_ACTIVE, ER_OMNI_SOJ_Red" at bounding box center [184, 51] width 90 height 6
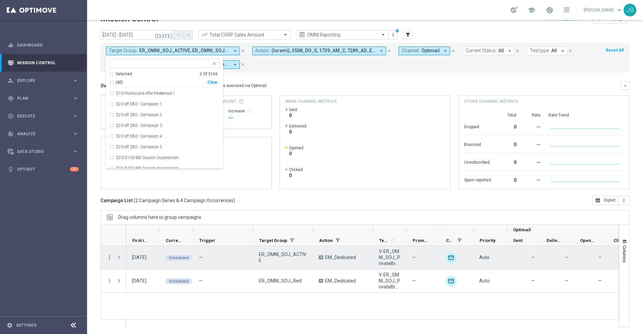
click at [110, 258] on icon "more_vert" at bounding box center [110, 258] width 6 height 6
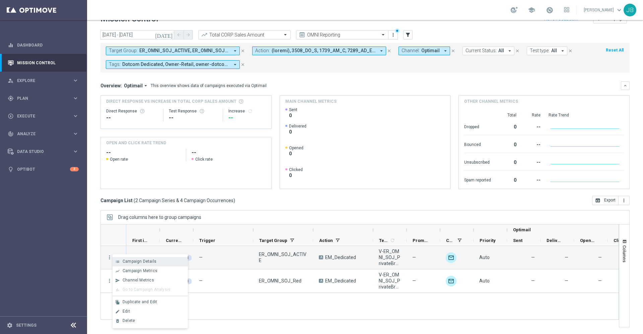
click at [136, 263] on span "Campaign Details" at bounding box center [140, 261] width 34 height 5
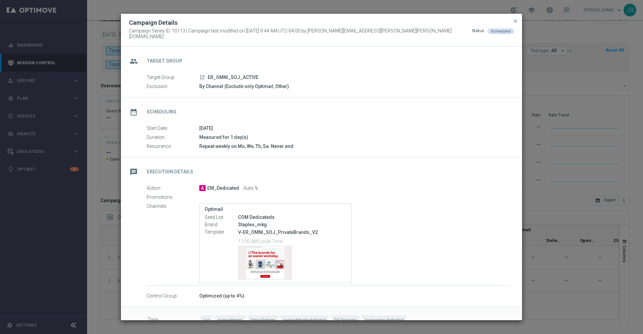
click at [201, 75] on icon "launch" at bounding box center [202, 77] width 5 height 5
click at [517, 24] on span "close" at bounding box center [515, 20] width 5 height 5
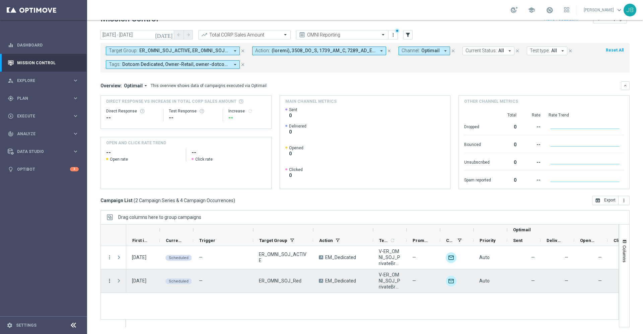
click at [109, 281] on icon "more_vert" at bounding box center [110, 281] width 6 height 6
click at [151, 214] on div "list Campaign Details" at bounding box center [150, 211] width 75 height 9
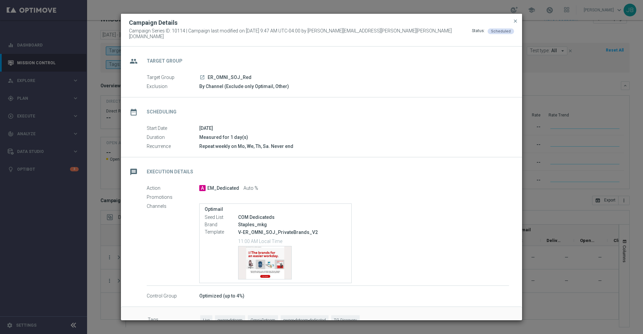
click at [202, 75] on icon "launch" at bounding box center [202, 77] width 5 height 5
click at [515, 24] on span "close" at bounding box center [515, 20] width 5 height 5
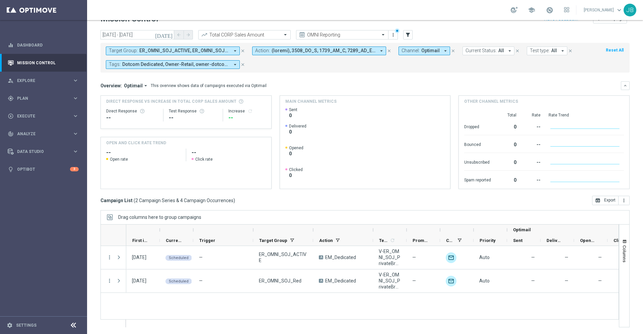
click at [181, 50] on span "ER_OMNI_SOJ_ACTIVE, ER_OMNI_SOJ_Red" at bounding box center [184, 51] width 90 height 6
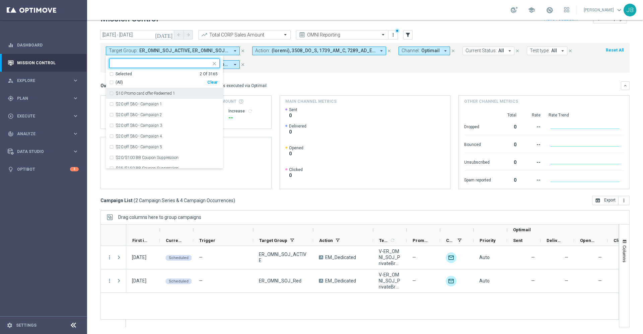
click at [0, 0] on div "Clear" at bounding box center [0, 0] width 0 height 0
click at [282, 81] on div "Overview: Optimail arrow_drop_down This overview shows data of campaigns execut…" at bounding box center [364, 85] width 529 height 9
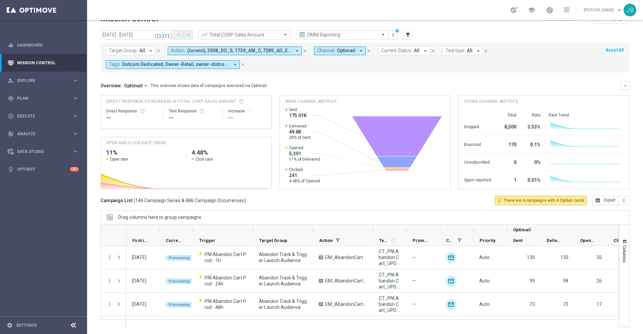
click at [139, 52] on span "All" at bounding box center [142, 51] width 6 height 6
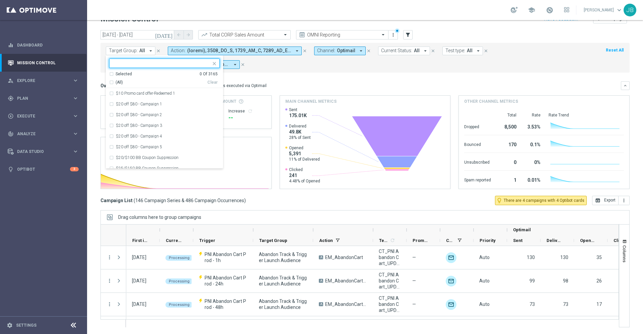
click at [137, 62] on input "text" at bounding box center [162, 64] width 98 height 6
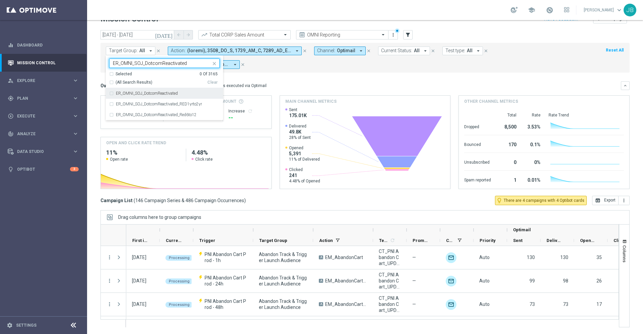
click at [162, 92] on label "ER_OMNI_SOJ_DotcomReactivated" at bounding box center [147, 93] width 62 height 4
type input "ER_OMNI_SOJ_DotcomReactivated"
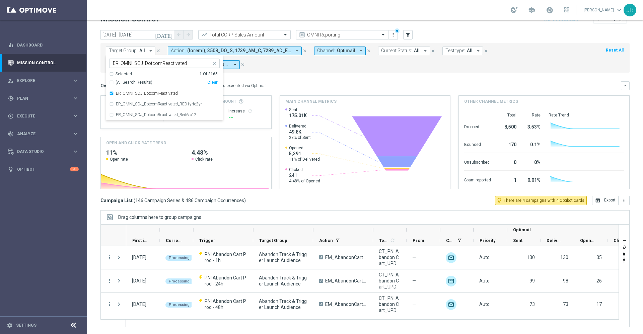
click at [281, 84] on div "Overview: Optimail arrow_drop_down This overview shows data of campaigns execut…" at bounding box center [360, 86] width 521 height 6
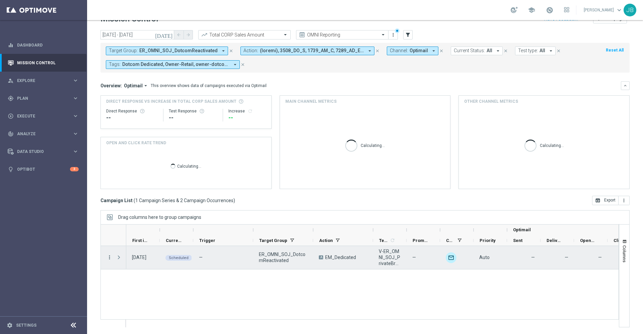
click at [110, 258] on icon "more_vert" at bounding box center [110, 258] width 6 height 6
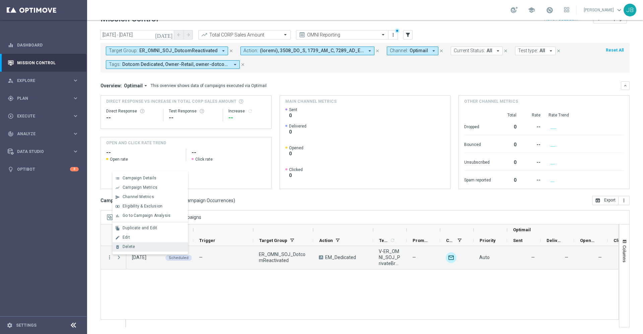
click at [130, 248] on span "Delete" at bounding box center [129, 247] width 12 height 5
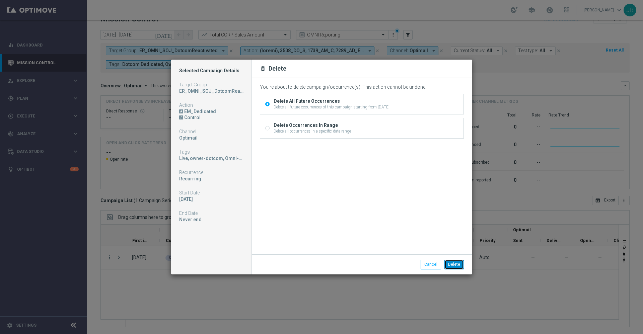
click at [452, 262] on button "Delete" at bounding box center [453, 264] width 19 height 9
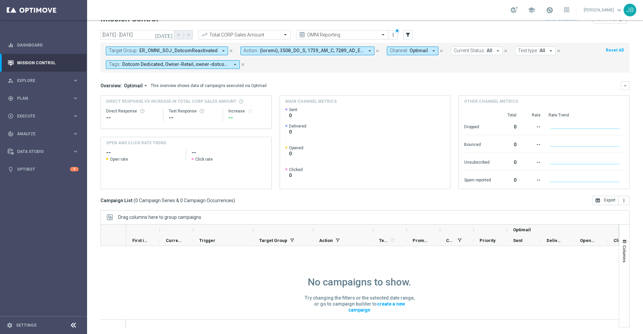
click at [180, 52] on span "ER_OMNI_SOJ_DotcomReactivated" at bounding box center [178, 51] width 78 height 6
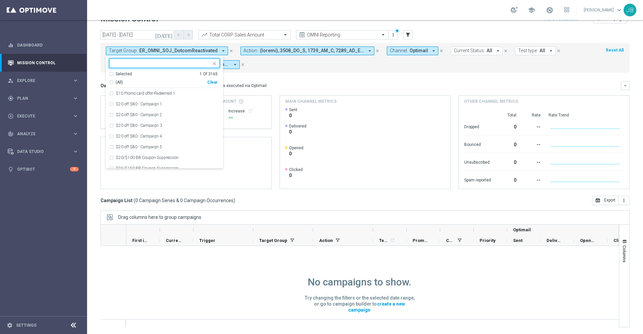
click at [0, 0] on div "Clear" at bounding box center [0, 0] width 0 height 0
click at [180, 62] on input "text" at bounding box center [162, 64] width 98 height 6
paste input "ER_OMNI_SOJ_DotcomYoung"
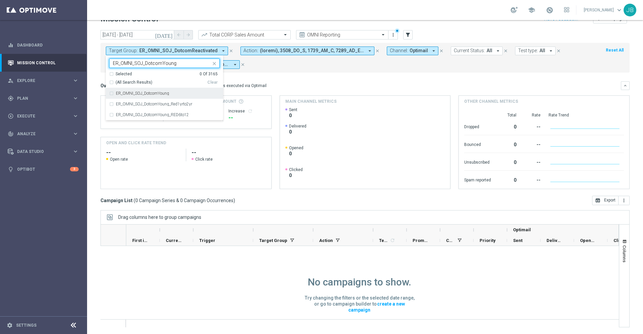
click at [168, 95] on label "ER_OMNI_SOJ_DotcomYoung" at bounding box center [142, 93] width 53 height 4
type input "ER_OMNI_SOJ_DotcomYoung"
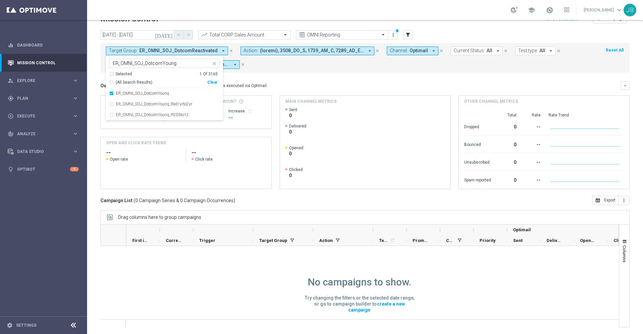
click at [306, 84] on div "Overview: Optimail arrow_drop_down This overview shows data of campaigns execut…" at bounding box center [360, 86] width 521 height 6
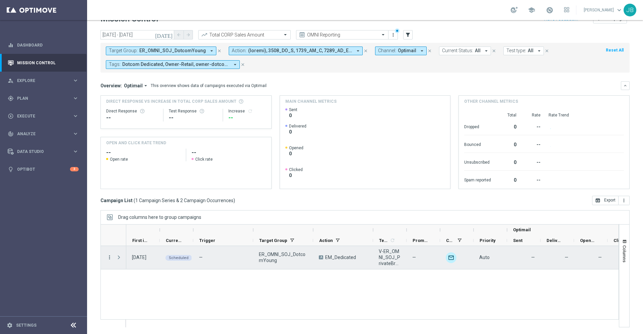
click at [108, 258] on icon "more_vert" at bounding box center [110, 258] width 6 height 6
click at [140, 249] on div "Delete" at bounding box center [154, 247] width 62 height 5
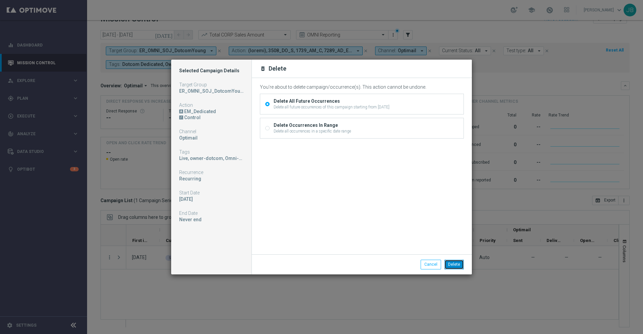
click at [456, 261] on button "Delete" at bounding box center [453, 264] width 19 height 9
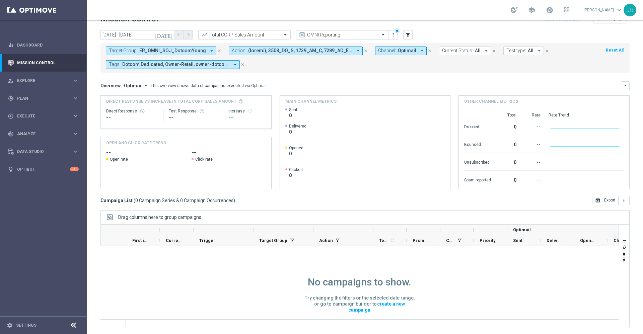
click at [181, 49] on span "ER_OMNI_SOJ_DotcomYoung" at bounding box center [172, 51] width 67 height 6
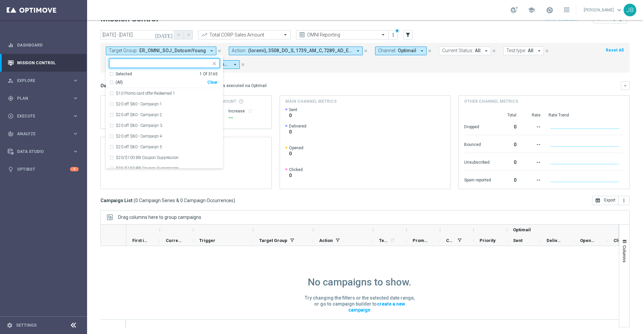
click at [0, 0] on div "Clear" at bounding box center [0, 0] width 0 height 0
click at [166, 61] on input "text" at bounding box center [162, 64] width 98 height 6
paste input "ER_OMNI_SOJ_DotcomExisting"
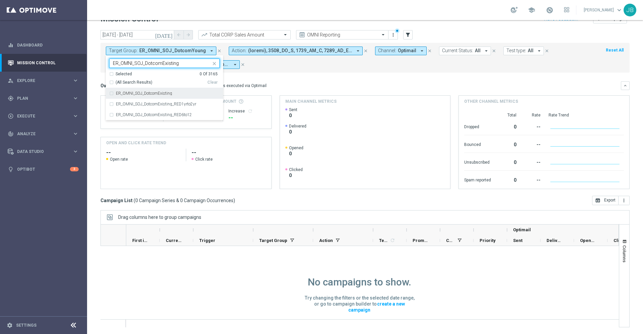
click at [166, 91] on label "ER_OMNI_SOJ_DotcomExisting" at bounding box center [144, 93] width 56 height 4
type input "ER_OMNI_SOJ_DotcomExisting"
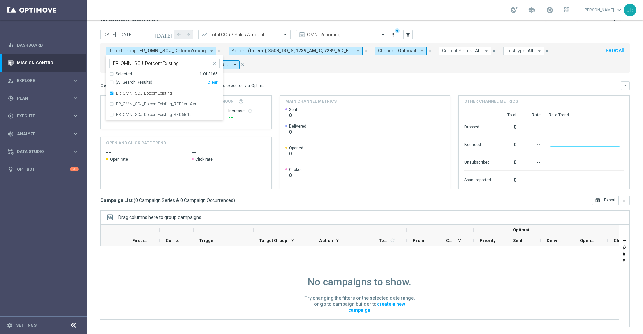
click at [289, 80] on mini-dashboard "Overview: Optimail arrow_drop_down This overview shows data of campaigns execut…" at bounding box center [364, 134] width 529 height 123
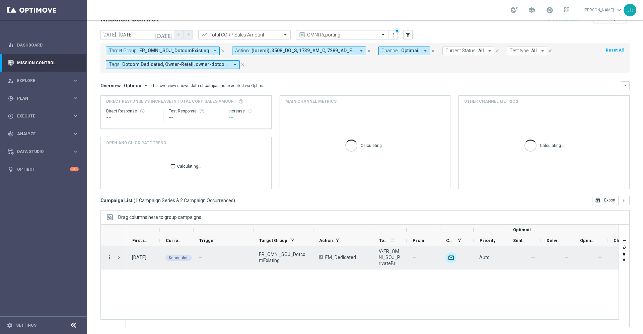
click at [110, 259] on icon "more_vert" at bounding box center [110, 258] width 6 height 6
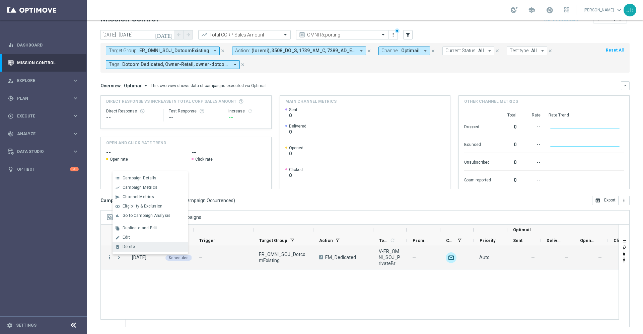
click at [145, 248] on div "Delete" at bounding box center [154, 247] width 62 height 5
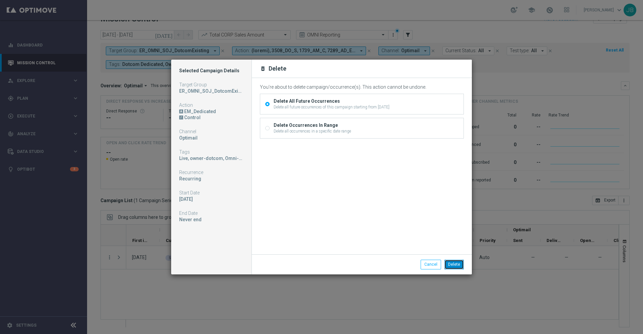
click at [457, 261] on button "Delete" at bounding box center [453, 264] width 19 height 9
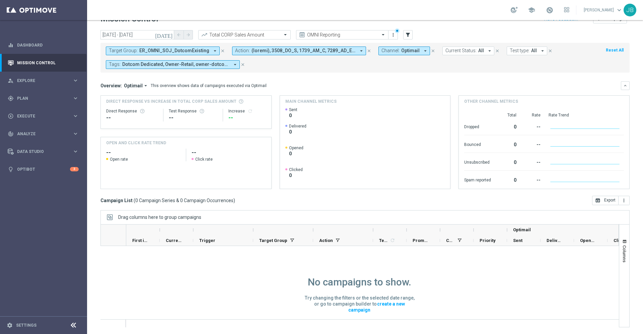
click at [193, 49] on span "ER_OMNI_SOJ_DotcomExisting" at bounding box center [174, 51] width 70 height 6
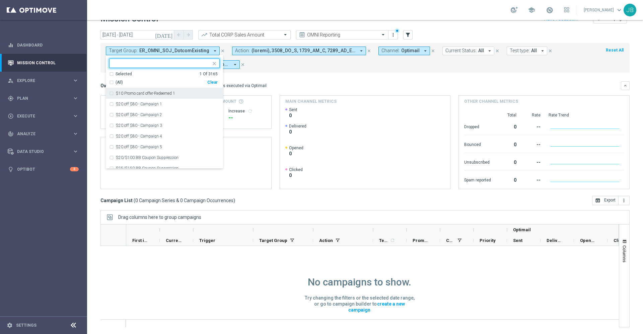
click at [0, 0] on div "Clear" at bounding box center [0, 0] width 0 height 0
click at [160, 59] on div at bounding box center [164, 63] width 111 height 9
paste input "ER_OMNI_SOJ_DotcomYoung_RED6to12"
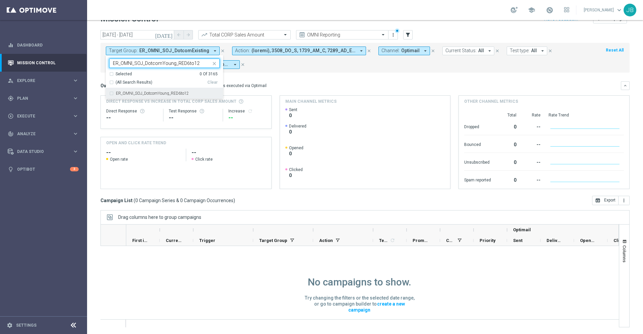
click at [170, 95] on label "ER_OMNI_SOJ_DotcomYoung_RED6to12" at bounding box center [152, 93] width 73 height 4
type input "ER_OMNI_SOJ_DotcomYoung_RED6to12"
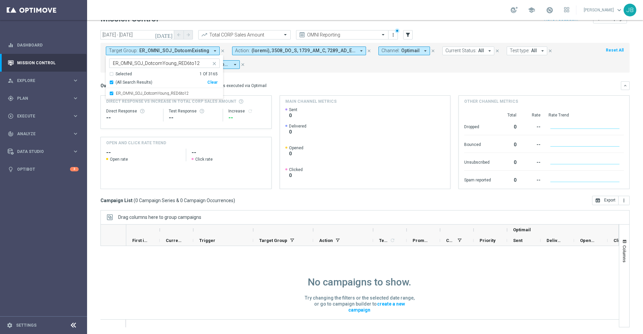
click at [275, 83] on div "Overview: Optimail arrow_drop_down This overview shows data of campaigns execut…" at bounding box center [360, 86] width 521 height 6
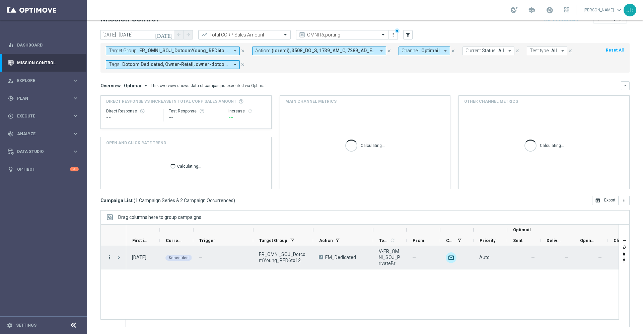
click at [109, 259] on icon "more_vert" at bounding box center [110, 258] width 6 height 6
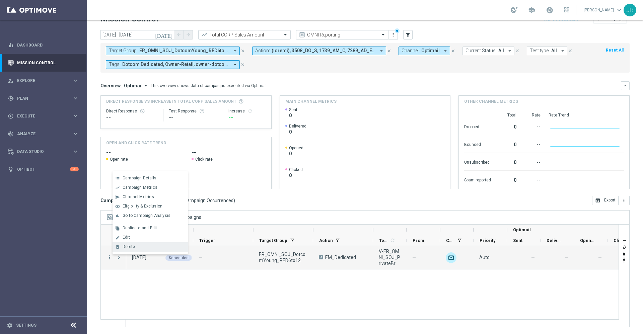
click at [139, 248] on div "Delete" at bounding box center [154, 247] width 62 height 5
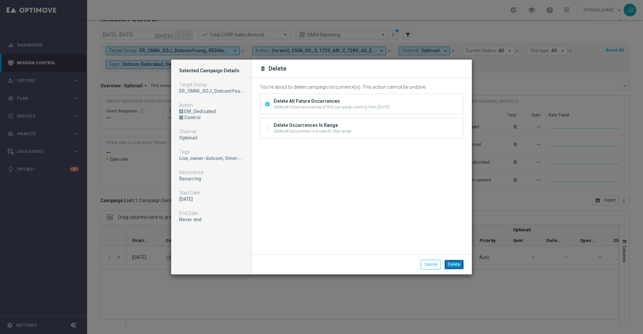
click at [453, 262] on button "Delete" at bounding box center [453, 264] width 19 height 9
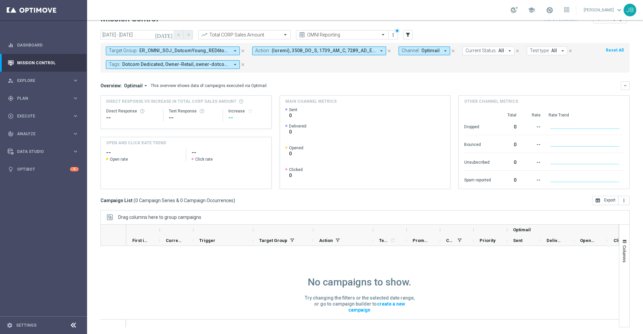
click at [207, 48] on span "ER_OMNI_SOJ_DotcomYoung_RED6to12" at bounding box center [184, 51] width 90 height 6
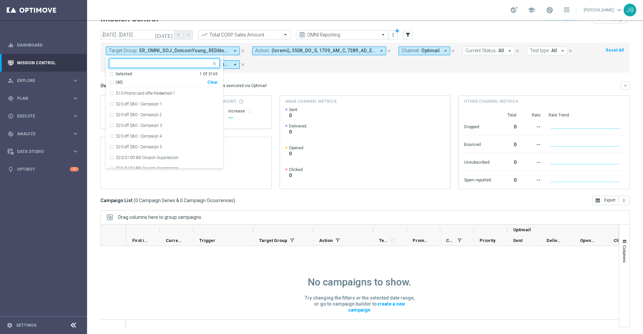
click at [0, 0] on div "Clear" at bounding box center [0, 0] width 0 height 0
click at [169, 61] on input "text" at bounding box center [162, 64] width 98 height 6
paste input "ER_OMNI_SOJ_DotcomExisting_RED6to12"
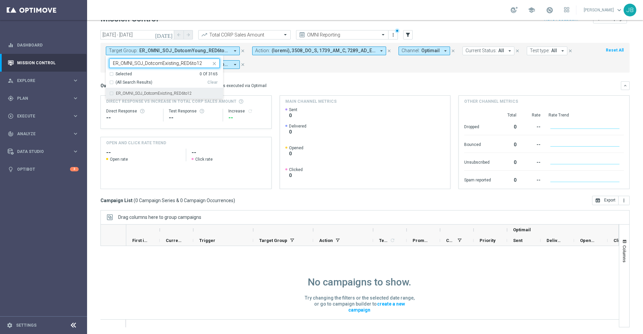
click at [170, 91] on label "ER_OMNI_SOJ_DotcomExisting_RED6to12" at bounding box center [154, 93] width 76 height 4
type input "ER_OMNI_SOJ_DotcomExisting_RED6to12"
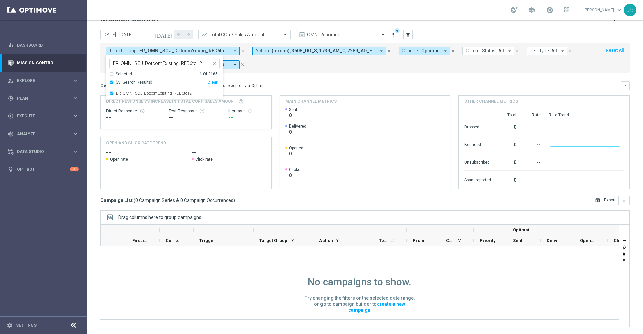
click at [272, 81] on div "Overview: Optimail arrow_drop_down This overview shows data of campaigns execut…" at bounding box center [364, 85] width 529 height 9
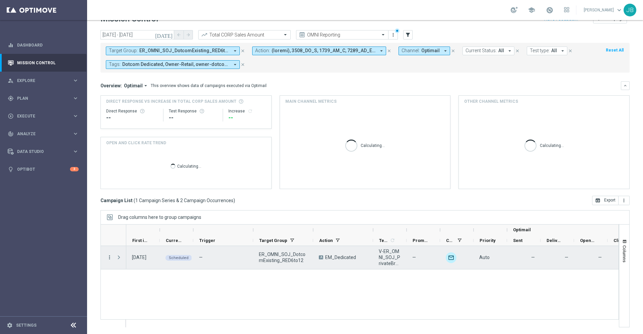
click at [111, 257] on icon "more_vert" at bounding box center [110, 258] width 6 height 6
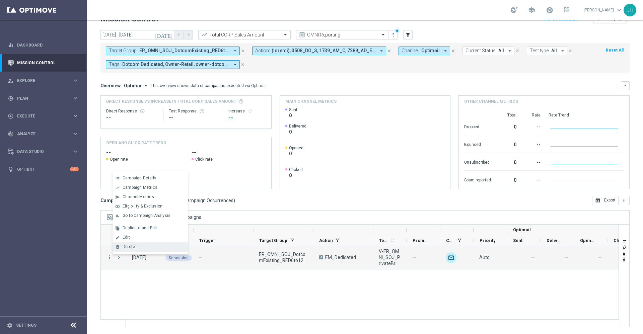
click at [139, 247] on div "Delete" at bounding box center [154, 247] width 62 height 5
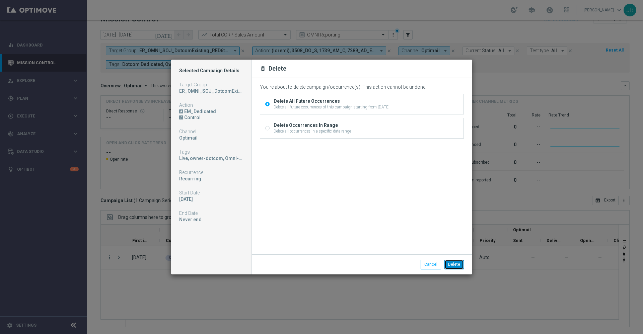
click at [455, 263] on button "Delete" at bounding box center [453, 264] width 19 height 9
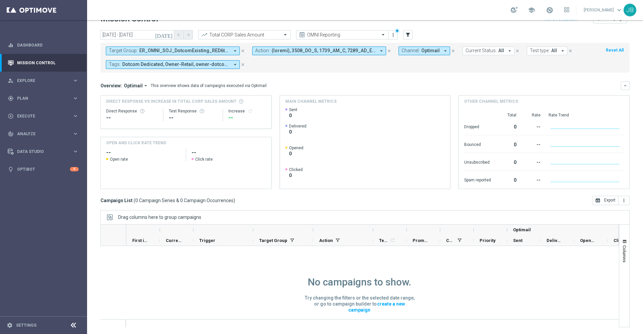
click at [220, 49] on span "ER_OMNI_SOJ_DotcomExisting_RED6to12" at bounding box center [184, 51] width 90 height 6
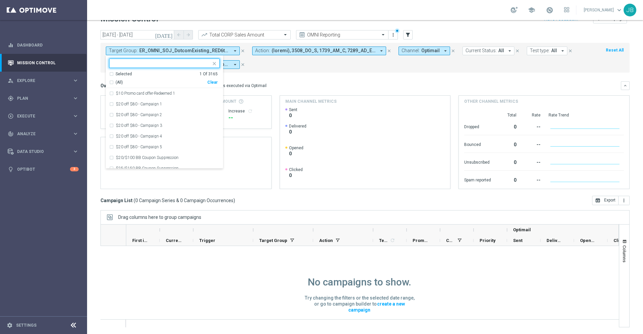
click at [0, 0] on div "Clear" at bounding box center [0, 0] width 0 height 0
click at [166, 61] on input "text" at bounding box center [162, 64] width 98 height 6
paste input "ER_OMNI_SOJ_ExistingVIP_Red6to12"
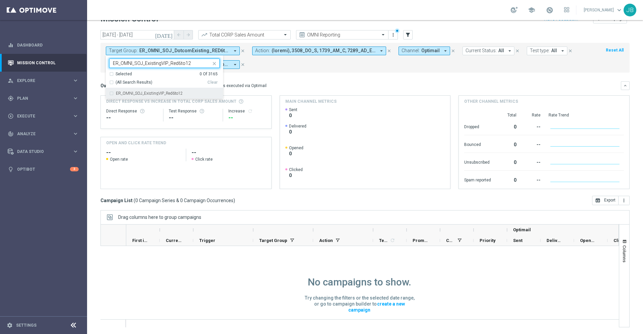
click at [172, 94] on label "ER_OMNI_SOJ_ExistingVIP_Red6to12" at bounding box center [149, 93] width 67 height 4
type input "ER_OMNI_SOJ_ExistingVIP_Red6to12"
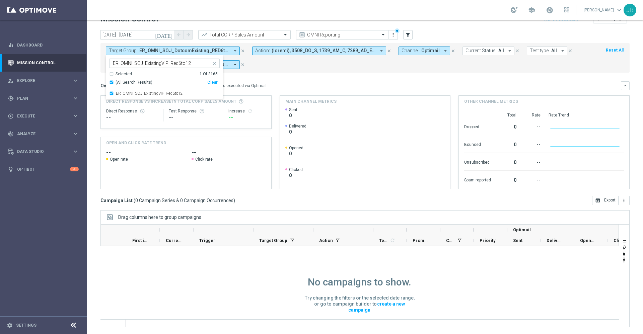
click at [305, 86] on div "Overview: Optimail arrow_drop_down This overview shows data of campaigns execut…" at bounding box center [360, 86] width 521 height 6
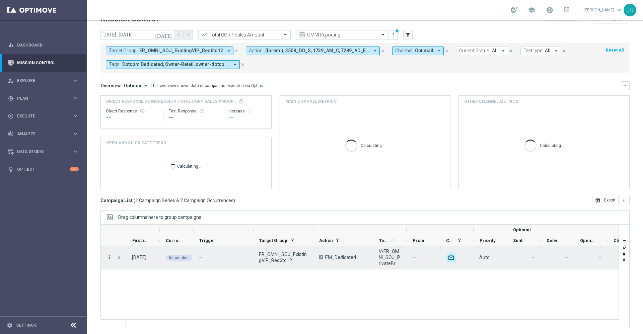
click at [109, 258] on icon "more_vert" at bounding box center [110, 258] width 6 height 6
click at [129, 248] on span "Delete" at bounding box center [129, 247] width 12 height 5
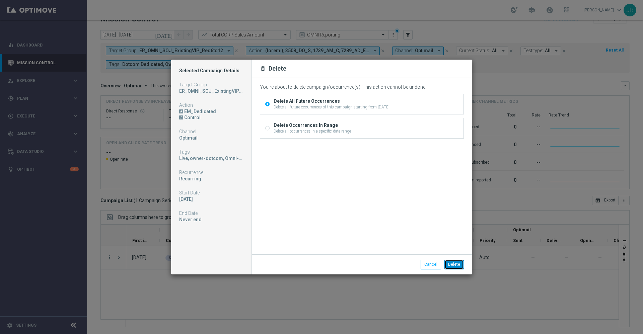
click at [460, 266] on button "Delete" at bounding box center [453, 264] width 19 height 9
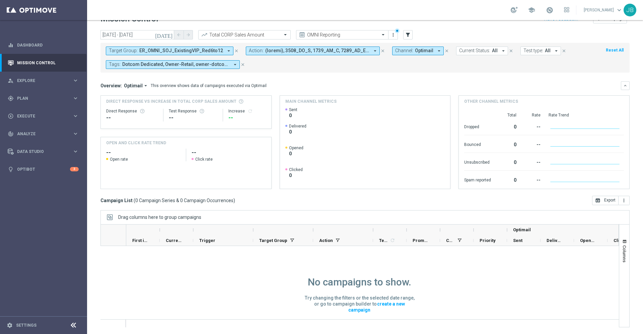
click at [190, 49] on span "ER_OMNI_SOJ_ExistingVIP_Red6to12" at bounding box center [181, 51] width 84 height 6
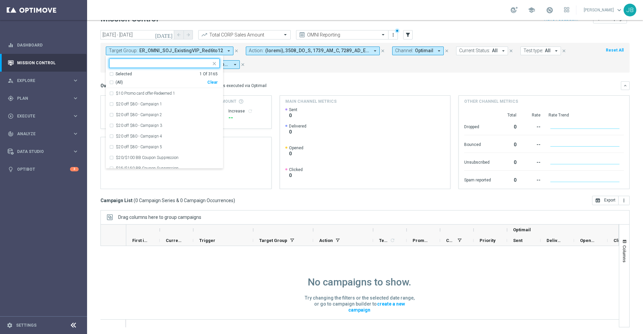
click at [0, 0] on div "Clear" at bounding box center [0, 0] width 0 height 0
click at [170, 64] on input "text" at bounding box center [162, 64] width 98 height 6
paste input "ER_OMNI_SOJ_DotcomReactivated_Red6to12"
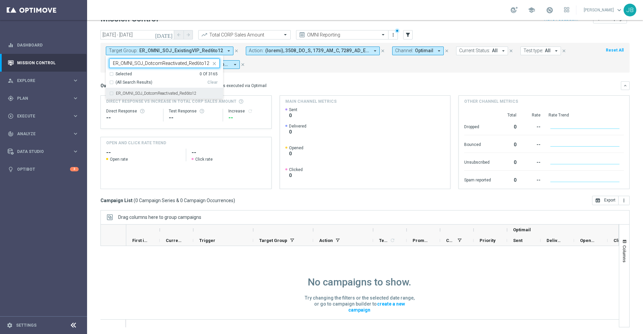
click at [178, 92] on label "ER_OMNI_SOJ_DotcomReactivated_Red6to12" at bounding box center [156, 93] width 81 height 4
type input "ER_OMNI_SOJ_DotcomReactivated_Red6to12"
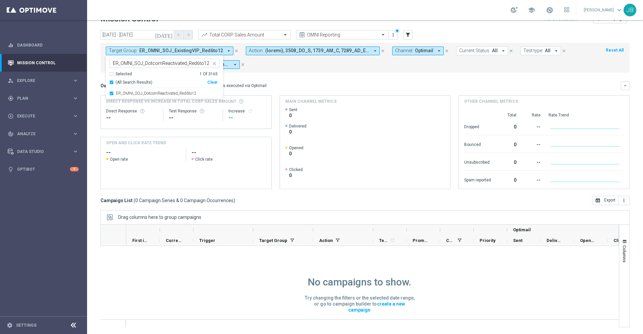
click at [272, 79] on mini-dashboard "Overview: Optimail arrow_drop_down This overview shows data of campaigns execut…" at bounding box center [364, 134] width 529 height 123
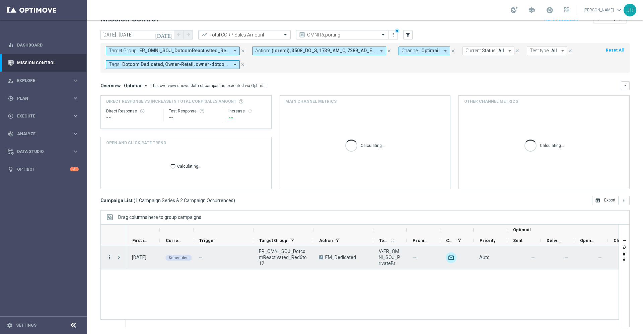
click at [110, 258] on icon "more_vert" at bounding box center [110, 258] width 6 height 6
click at [137, 249] on div "Delete" at bounding box center [154, 247] width 62 height 5
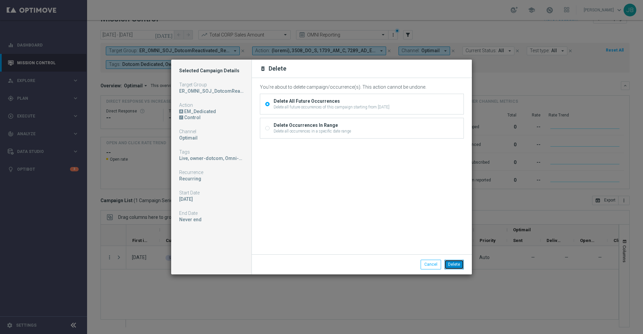
click at [458, 264] on button "Delete" at bounding box center [453, 264] width 19 height 9
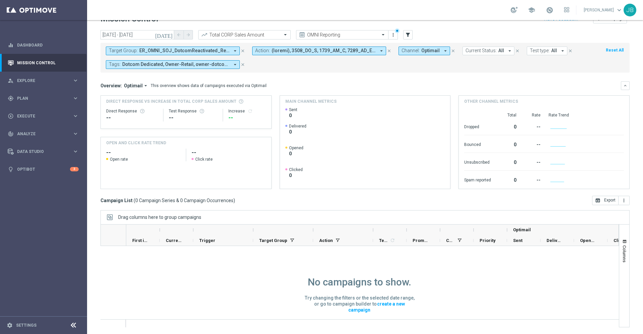
click at [194, 51] on span "ER_OMNI_SOJ_DotcomReactivated_Red6to12" at bounding box center [184, 51] width 90 height 6
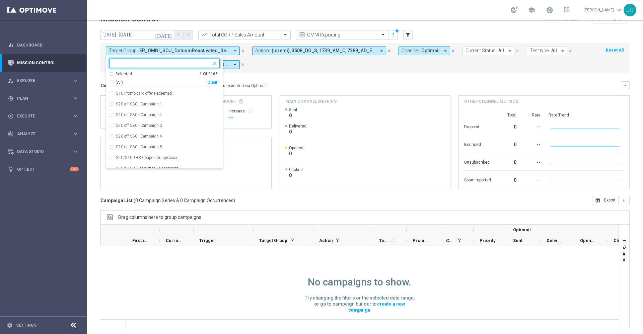
click at [0, 0] on div "Clear" at bounding box center [0, 0] width 0 height 0
click at [181, 65] on input "text" at bounding box center [162, 64] width 98 height 6
click at [112, 82] on div "(All Search Results)" at bounding box center [158, 83] width 98 height 6
type input "soj"
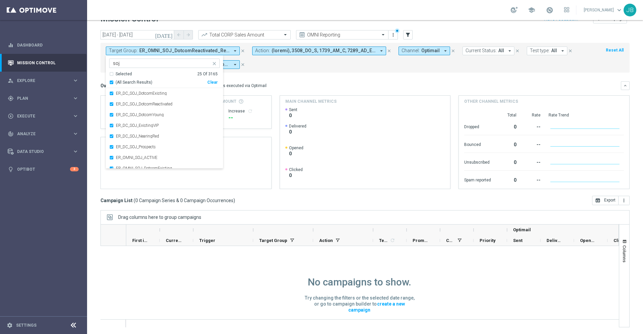
click at [279, 78] on mini-dashboard "Overview: Optimail arrow_drop_down This overview shows data of campaigns execut…" at bounding box center [364, 134] width 529 height 123
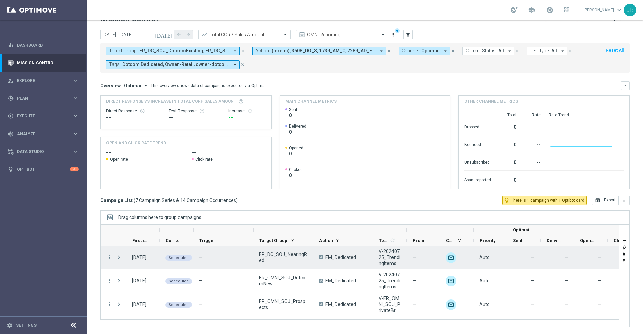
scroll to position [1, 0]
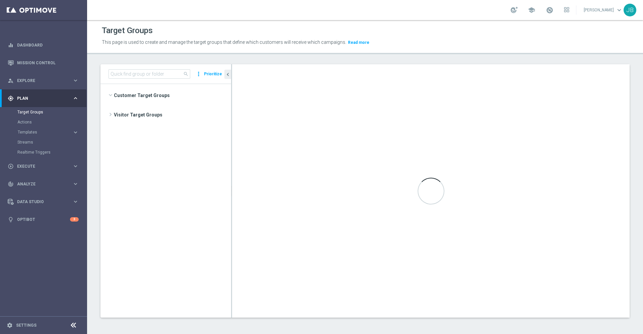
scroll to position [746, 0]
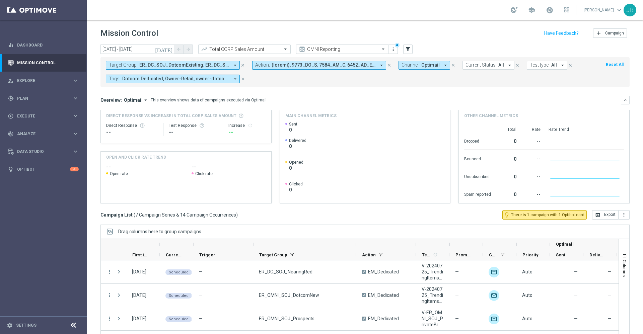
drag, startPoint x: 312, startPoint y: 242, endPoint x: 355, endPoint y: 247, distance: 43.1
click at [355, 247] on div at bounding box center [356, 244] width 3 height 11
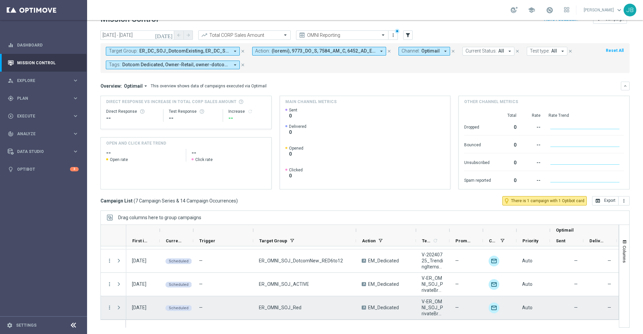
scroll to position [14, 0]
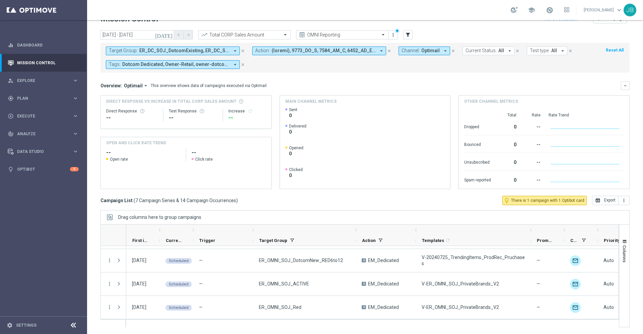
drag, startPoint x: 449, startPoint y: 231, endPoint x: 531, endPoint y: 235, distance: 81.5
click at [531, 235] on div at bounding box center [531, 230] width 3 height 11
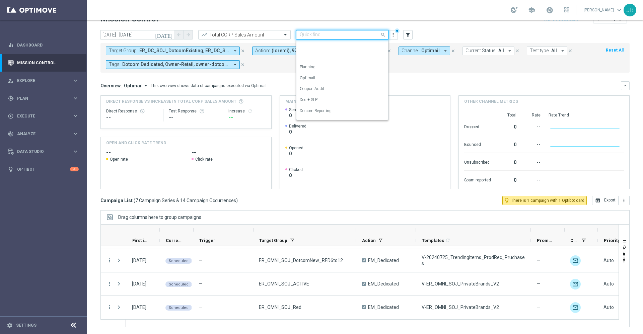
click at [349, 32] on input "text" at bounding box center [336, 35] width 72 height 6
click at [337, 101] on div "SLP Reporting" at bounding box center [342, 102] width 85 height 11
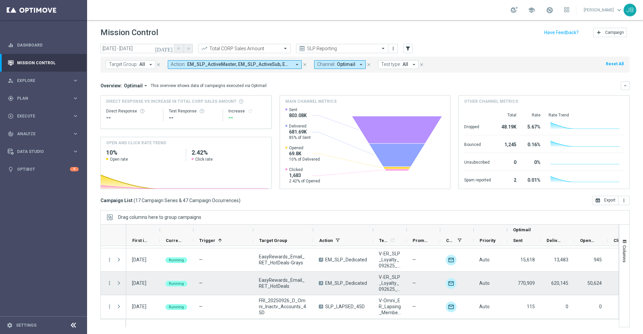
scroll to position [325, 0]
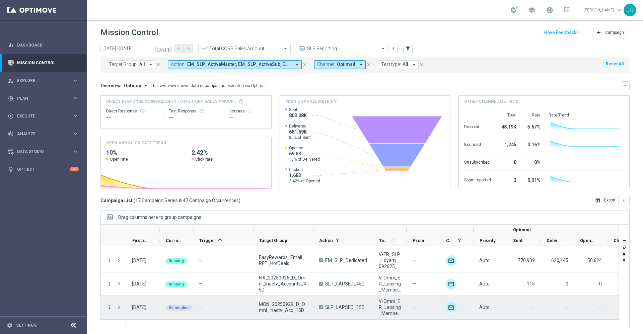
click at [108, 309] on icon "more_vert" at bounding box center [110, 307] width 6 height 6
click at [147, 238] on span "Campaign Details" at bounding box center [140, 237] width 34 height 5
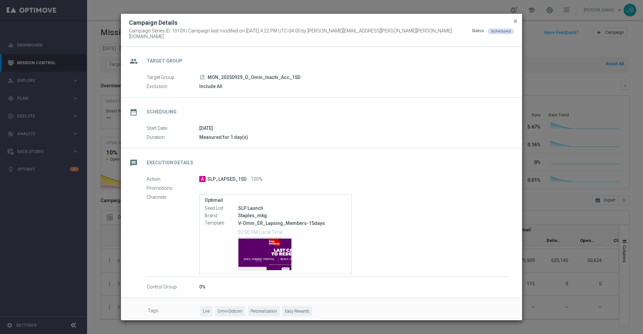
click at [515, 24] on span "close" at bounding box center [515, 20] width 5 height 5
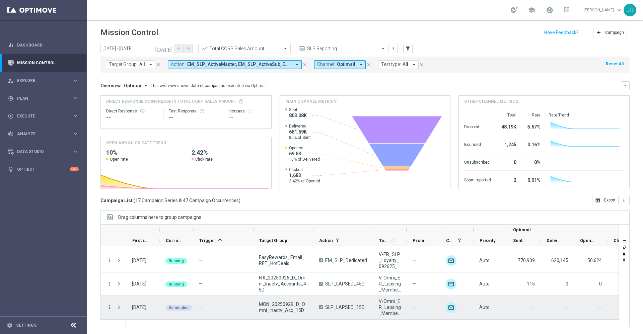
click at [110, 308] on icon "more_vert" at bounding box center [110, 307] width 6 height 6
click at [151, 242] on div "list Campaign Details" at bounding box center [150, 237] width 75 height 9
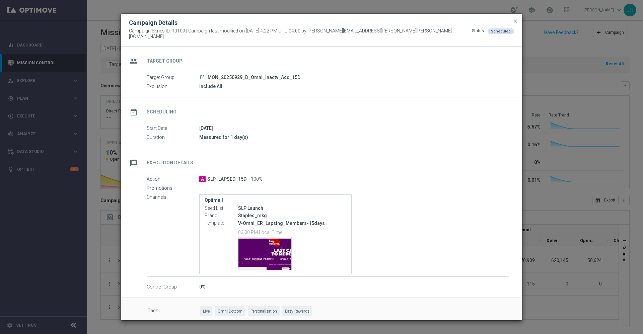
click at [201, 75] on icon "launch" at bounding box center [202, 77] width 5 height 5
drag, startPoint x: 320, startPoint y: 220, endPoint x: 237, endPoint y: 219, distance: 82.7
click at [237, 220] on div "Template V-Omni_ER_Lapsing_Members-15days 02:00 PM Local Time Template preview" at bounding box center [276, 246] width 142 height 52
copy div "V-Omni_ER_Lapsing_Members-15days"
click at [516, 23] on span "close" at bounding box center [515, 20] width 5 height 5
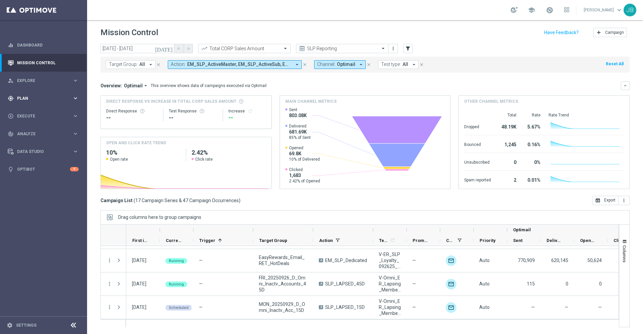
click at [28, 98] on span "Plan" at bounding box center [44, 98] width 55 height 4
click at [34, 136] on accordion "Templates keyboard_arrow_right Optimail OptiMobile In-App OptiMobile Push Web P…" at bounding box center [51, 132] width 69 height 10
click at [34, 133] on span "Templates" at bounding box center [42, 132] width 48 height 4
click at [31, 144] on link "Optimail" at bounding box center [45, 142] width 49 height 5
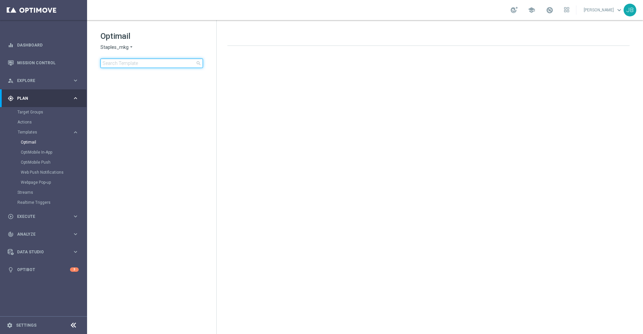
click at [129, 62] on input at bounding box center [151, 63] width 102 height 9
type input "V-Omni_ER_Lapsing_Members-15days"
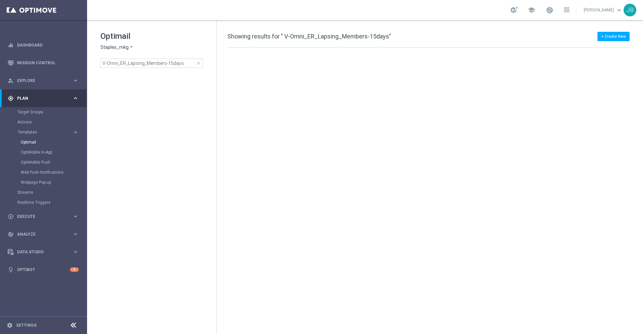
click at [410, 101] on div at bounding box center [431, 180] width 421 height 264
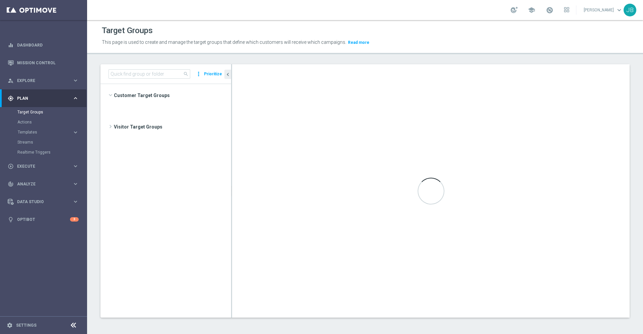
scroll to position [484, 0]
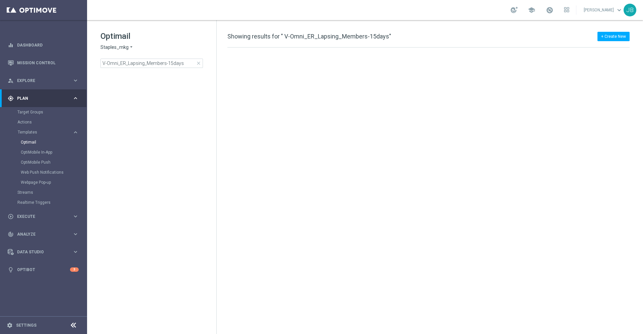
click at [199, 64] on span "close" at bounding box center [198, 63] width 5 height 5
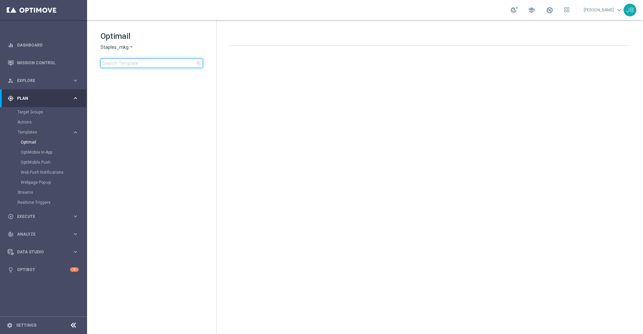
click at [141, 64] on input at bounding box center [151, 63] width 102 height 9
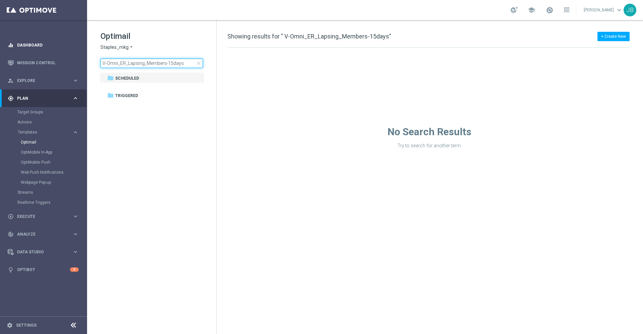
drag, startPoint x: 167, startPoint y: 63, endPoint x: 61, endPoint y: 53, distance: 107.0
click at [61, 53] on main "equalizer Dashboard Mission Control" at bounding box center [321, 167] width 643 height 334
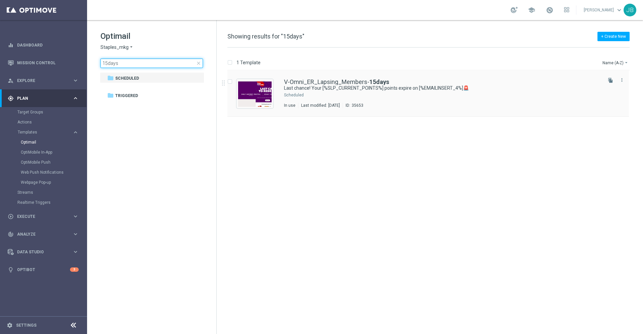
type input "15days"
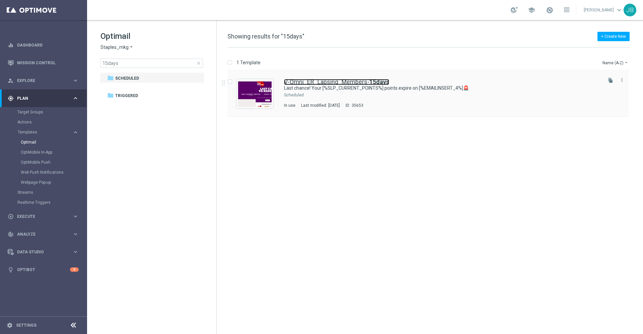
click at [313, 80] on link "V-Omni_ER_Lapsing_Members- 15days" at bounding box center [336, 82] width 105 height 6
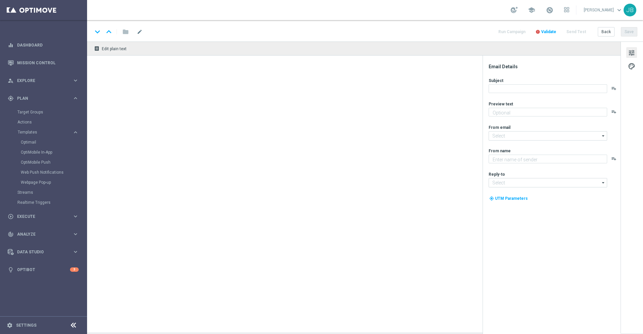
type textarea "Redeem them now before they're gone!"
type textarea "Staples"
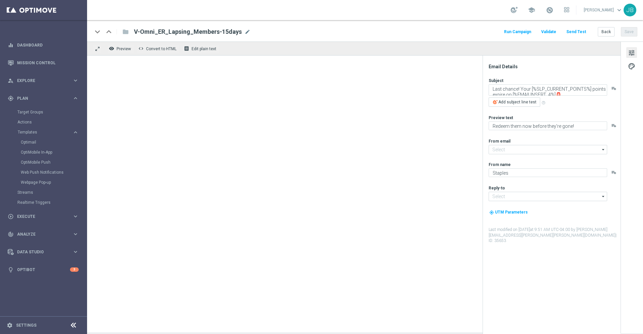
type input "[EMAIL_ADDRESS][DOMAIN_NAME]"
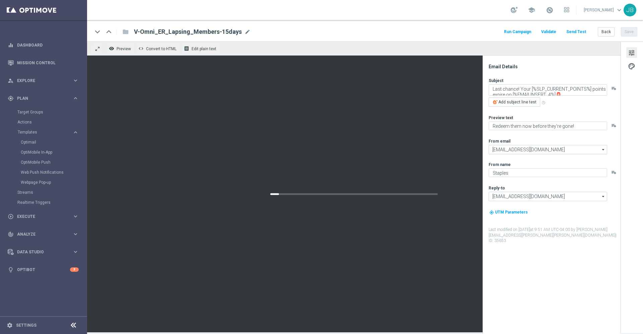
click at [577, 32] on button "Send Test" at bounding box center [576, 31] width 22 height 9
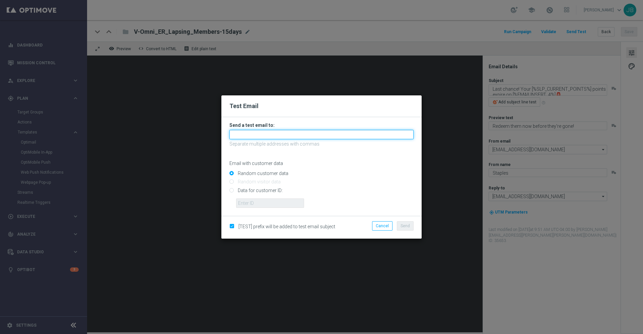
click at [270, 134] on input "text" at bounding box center [321, 134] width 184 height 9
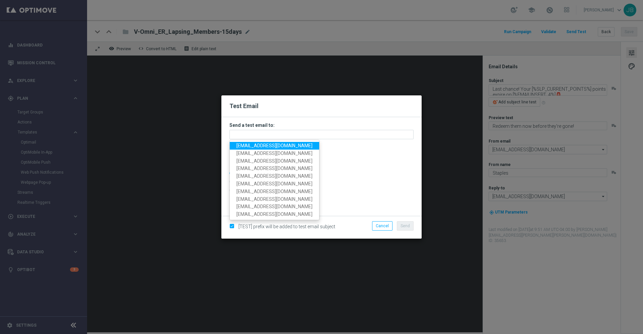
click at [271, 145] on span "[EMAIL_ADDRESS][DOMAIN_NAME]" at bounding box center [274, 145] width 76 height 5
type input "[EMAIL_ADDRESS][DOMAIN_NAME]"
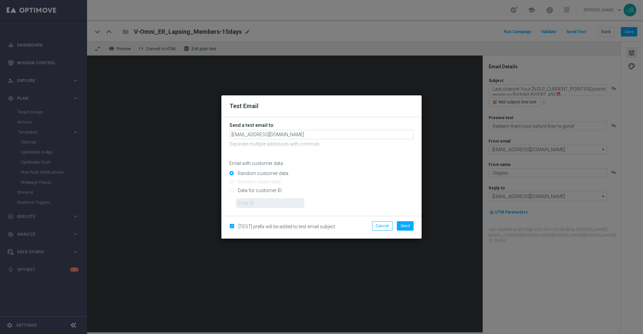
click at [234, 190] on input "Data for customer ID:" at bounding box center [321, 193] width 184 height 9
radio input "true"
click at [257, 202] on input "text" at bounding box center [270, 203] width 68 height 9
paste input "10020348829"
type input "10020348829"
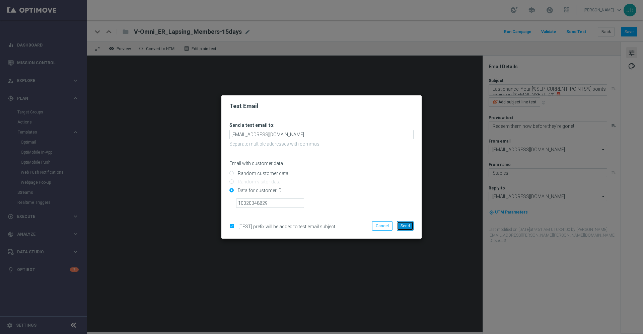
click at [402, 225] on span "Send" at bounding box center [405, 226] width 9 height 5
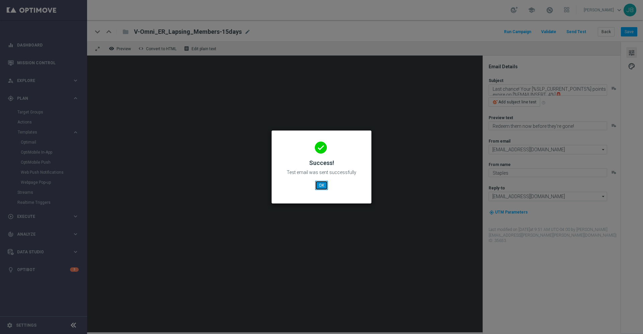
click at [321, 184] on button "OK" at bounding box center [321, 185] width 13 height 9
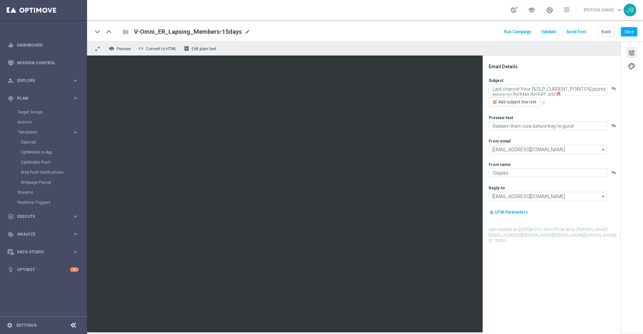
click at [576, 32] on button "Send Test" at bounding box center [576, 31] width 22 height 9
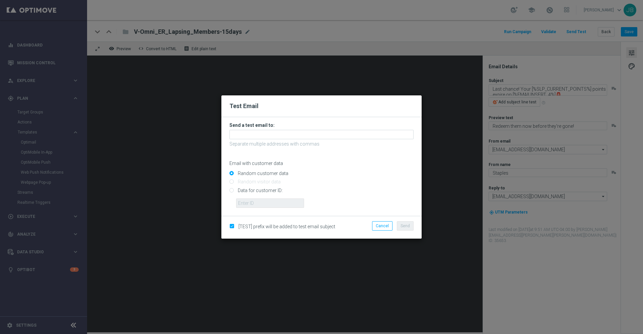
click at [436, 96] on modal-container "Test Email Send a test email to: Separate multiple addresses with commas Email …" at bounding box center [321, 167] width 643 height 334
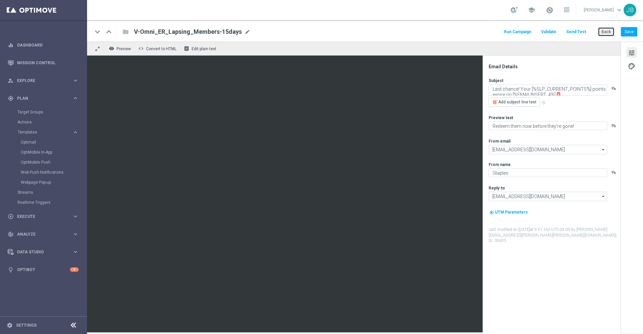
click at [609, 33] on button "Back" at bounding box center [606, 31] width 17 height 9
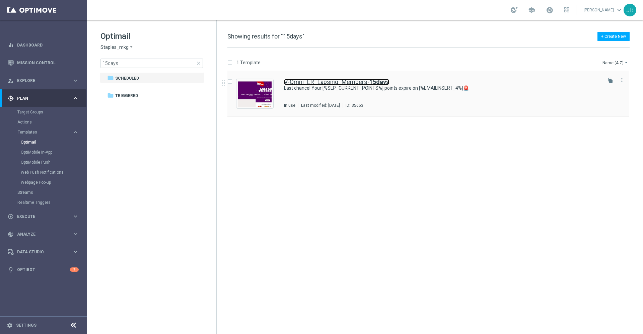
click at [320, 80] on link "V-Omni_ER_Lapsing_Members- 15days" at bounding box center [336, 82] width 105 height 6
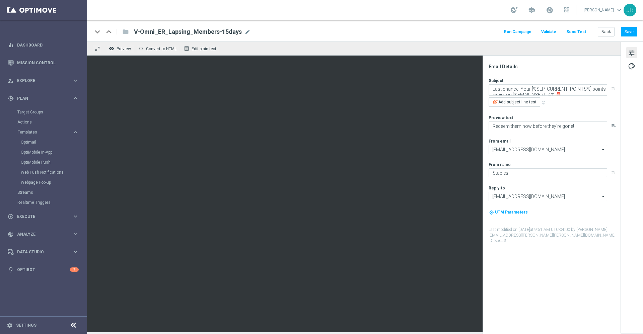
click at [576, 33] on button "Send Test" at bounding box center [576, 31] width 22 height 9
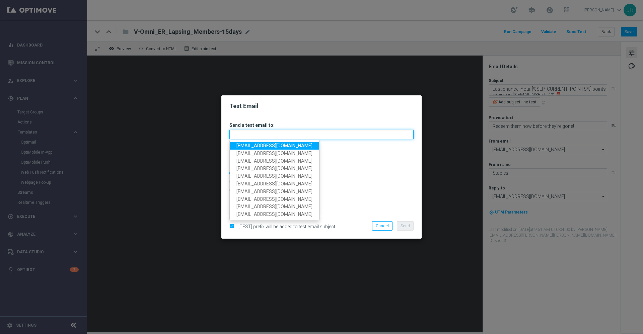
click at [280, 134] on input "text" at bounding box center [321, 134] width 184 height 9
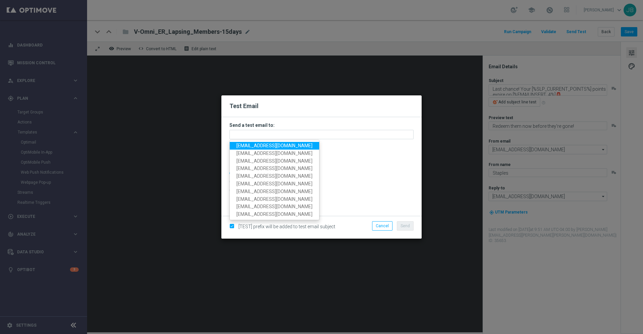
click at [280, 146] on span "staples.336a@litmusemail.com" at bounding box center [274, 145] width 76 height 5
type input "staples.336a@litmusemail.com"
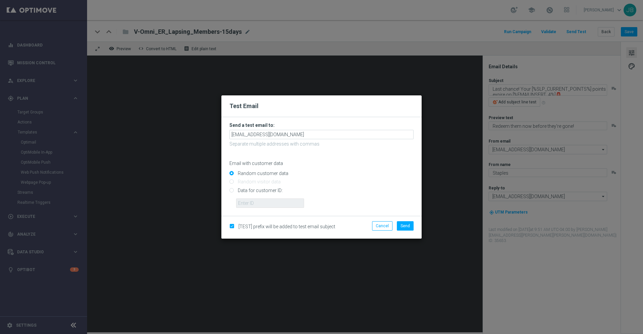
click at [230, 191] on input "Data for customer ID:" at bounding box center [321, 193] width 184 height 9
radio input "true"
click at [247, 201] on input "text" at bounding box center [270, 203] width 68 height 9
paste input "10002664344"
type input "10002664344"
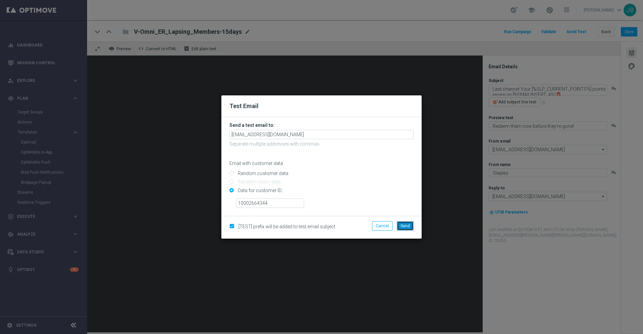
click at [411, 225] on button "Send" at bounding box center [405, 225] width 17 height 9
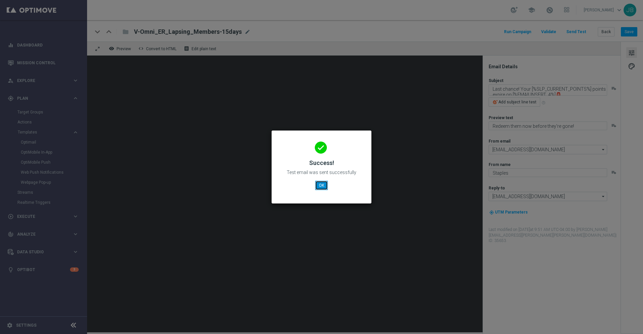
click at [320, 189] on button "OK" at bounding box center [321, 185] width 13 height 9
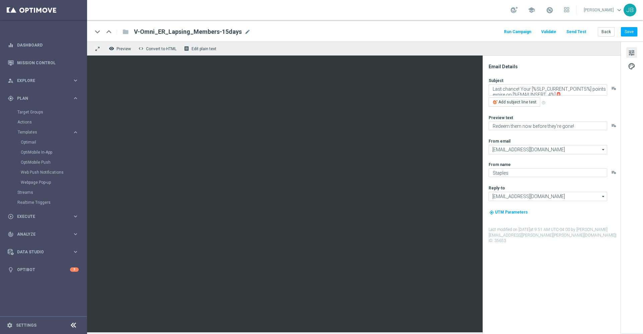
click at [577, 34] on button "Send Test" at bounding box center [576, 31] width 22 height 9
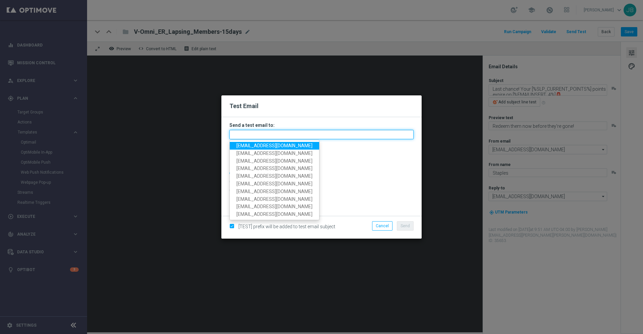
click at [279, 136] on input "text" at bounding box center [321, 134] width 184 height 9
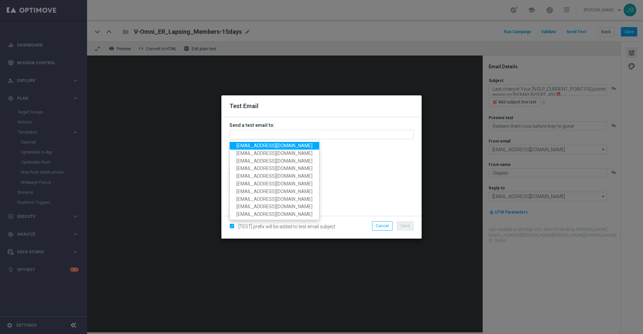
click at [276, 145] on span "staples.336a@litmusemail.com" at bounding box center [274, 145] width 76 height 5
type input "staples.336a@litmusemail.com"
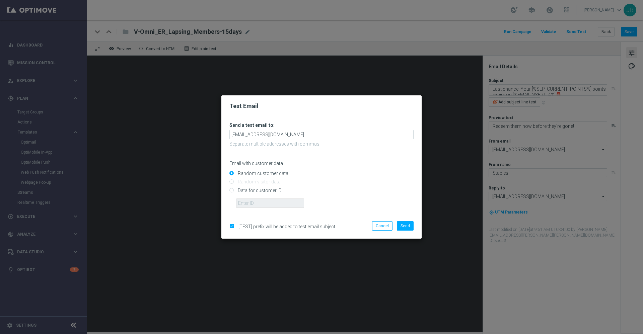
click at [229, 189] on input "Data for customer ID:" at bounding box center [321, 193] width 184 height 9
radio input "true"
click at [248, 201] on input "text" at bounding box center [270, 203] width 68 height 9
paste input "10002664344"
type input "10002664344"
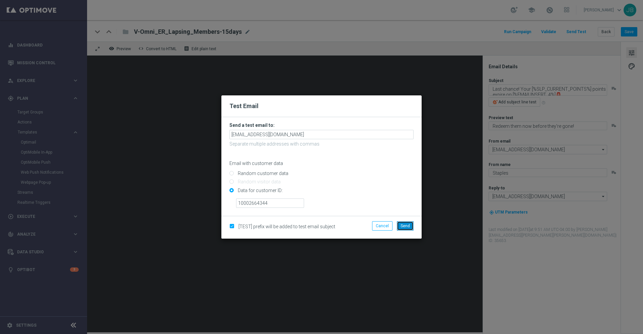
click at [403, 223] on button "Send" at bounding box center [405, 225] width 17 height 9
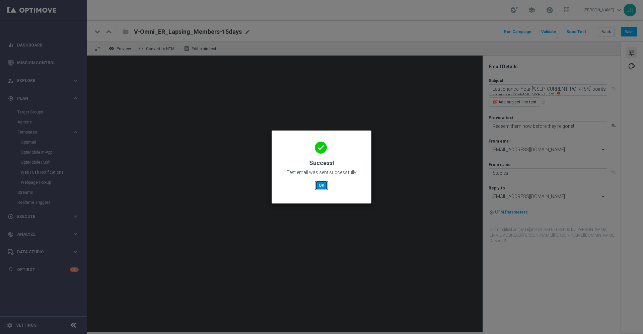
click at [321, 185] on button "OK" at bounding box center [321, 185] width 13 height 9
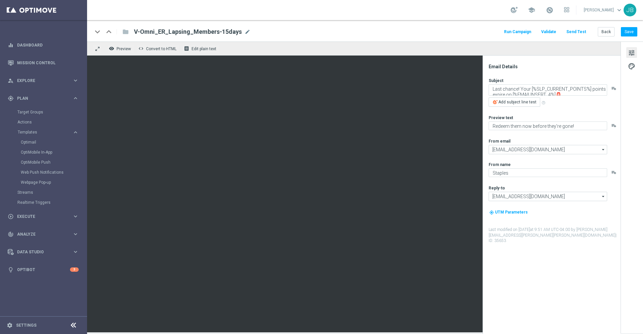
click at [579, 32] on button "Send Test" at bounding box center [576, 31] width 22 height 9
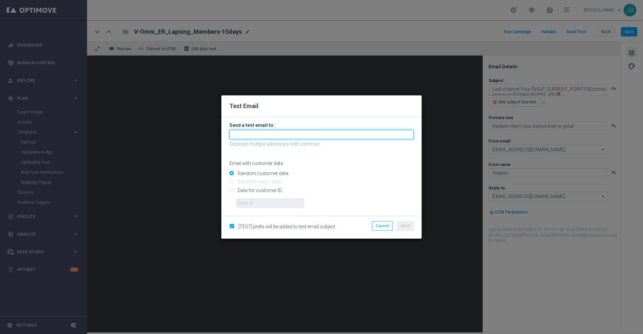
click at [272, 135] on input "text" at bounding box center [321, 134] width 184 height 9
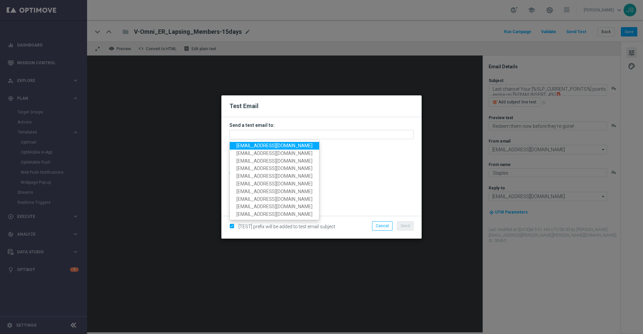
click at [287, 145] on span "staples.336a@litmusemail.com" at bounding box center [274, 145] width 76 height 5
type input "staples.336a@litmusemail.com"
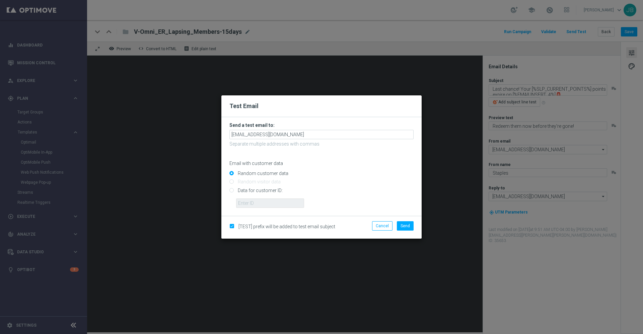
click at [232, 190] on input "Data for customer ID:" at bounding box center [321, 193] width 184 height 9
radio input "true"
click at [268, 203] on input "text" at bounding box center [270, 203] width 68 height 9
click at [254, 201] on input "text" at bounding box center [270, 203] width 68 height 9
paste input "10001160011"
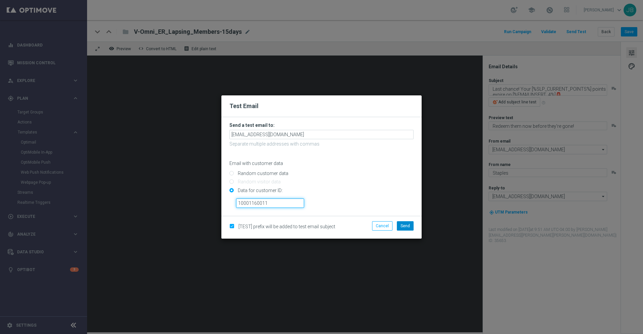
type input "10001160011"
click at [406, 227] on span "Send" at bounding box center [405, 226] width 9 height 5
click at [408, 225] on span "Send" at bounding box center [405, 226] width 9 height 5
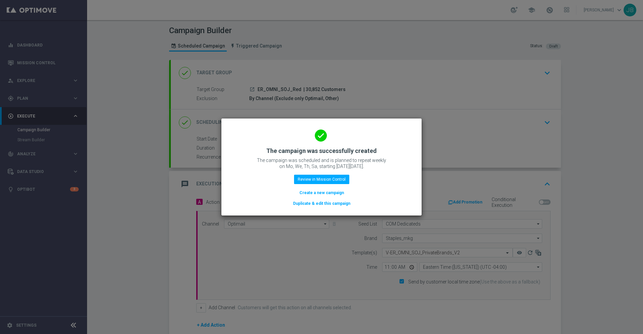
scroll to position [84, 0]
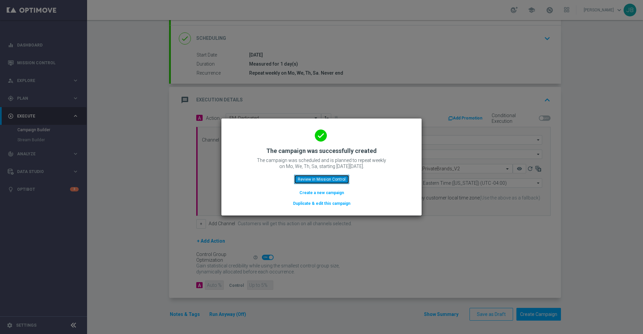
click at [310, 176] on button "Review in Mission Control" at bounding box center [321, 179] width 55 height 9
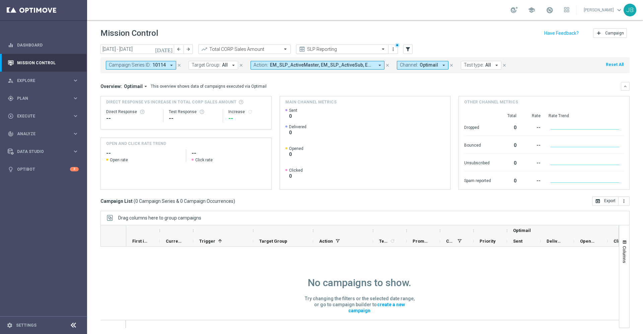
click at [346, 49] on input "text" at bounding box center [336, 50] width 72 height 6
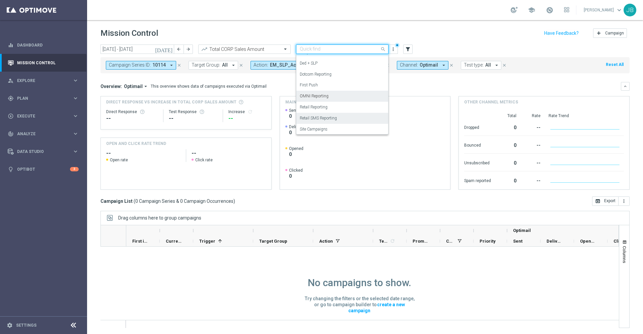
scroll to position [50, 0]
click at [326, 97] on label "OMNI Reporting" at bounding box center [314, 97] width 29 height 6
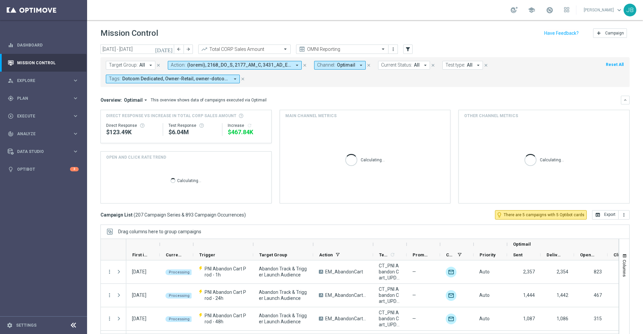
click at [170, 50] on icon "[DATE]" at bounding box center [164, 49] width 18 height 6
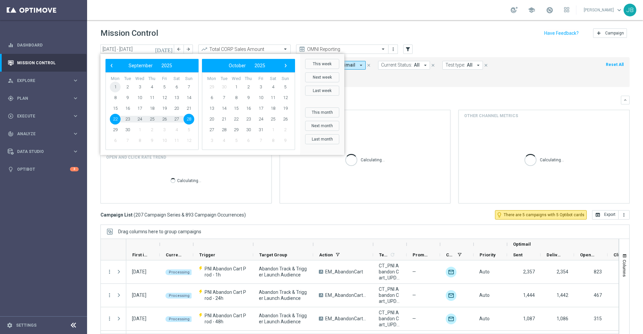
click at [118, 87] on span "1" at bounding box center [115, 87] width 11 height 11
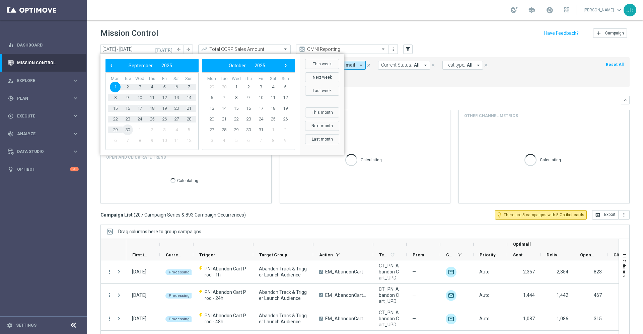
click at [128, 130] on span "30" at bounding box center [127, 130] width 11 height 11
type input "[DATE] - [DATE]"
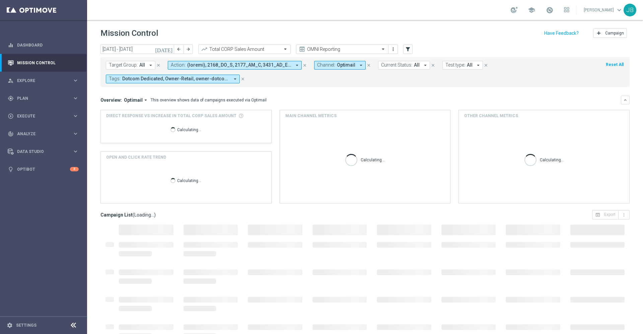
click at [135, 66] on span "Target Group:" at bounding box center [123, 65] width 29 height 6
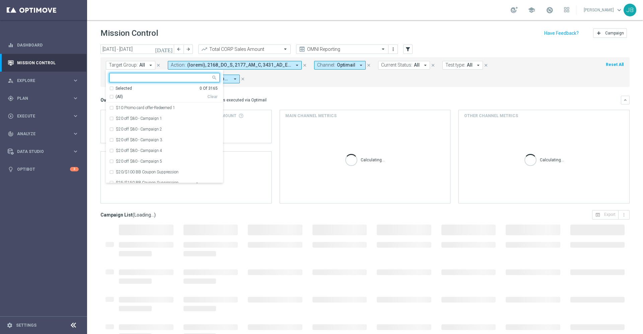
click at [133, 75] on input "text" at bounding box center [162, 78] width 98 height 6
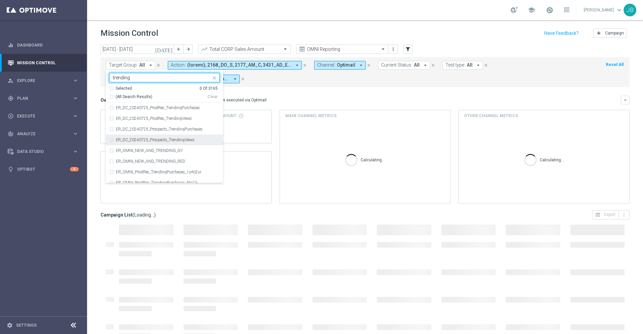
scroll to position [13, 0]
click at [155, 136] on label "ER_OMNI_NEW_AND_TRENDING_GY" at bounding box center [149, 138] width 67 height 4
type input "trending"
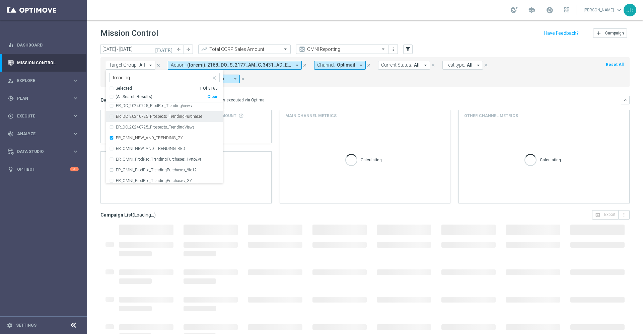
click at [276, 98] on div "Overview: Optimail arrow_drop_down This overview shows data of campaigns execut…" at bounding box center [360, 100] width 521 height 6
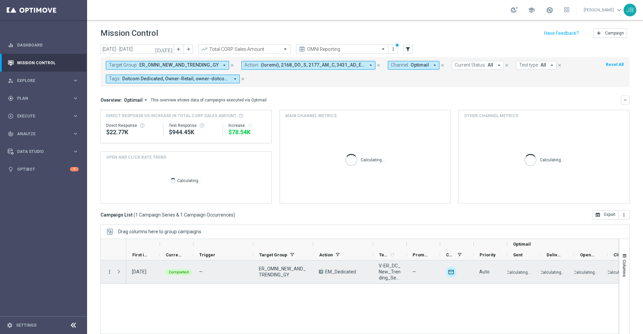
click at [110, 272] on icon "more_vert" at bounding box center [110, 272] width 6 height 6
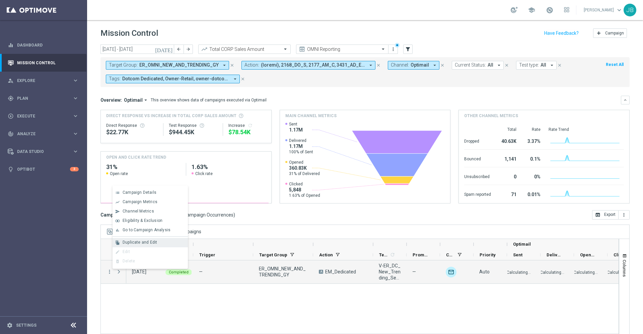
click at [137, 239] on div "file_copy Duplicate and Edit" at bounding box center [150, 242] width 75 height 9
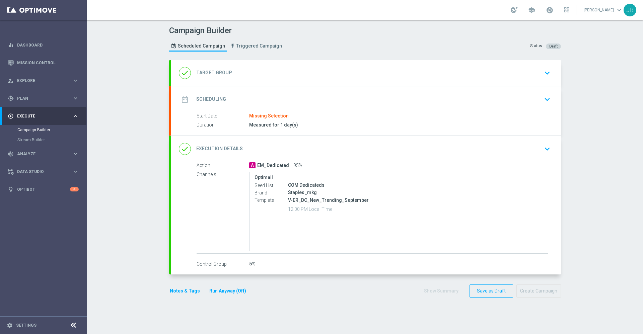
type input "ER_OMNI_NEW_AND_TRENDING_GY"
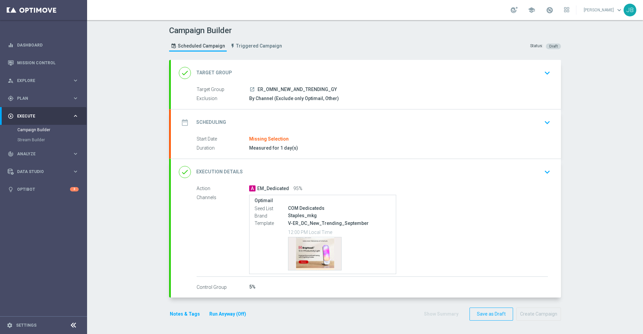
click at [212, 69] on div "done Target Group" at bounding box center [205, 73] width 53 height 12
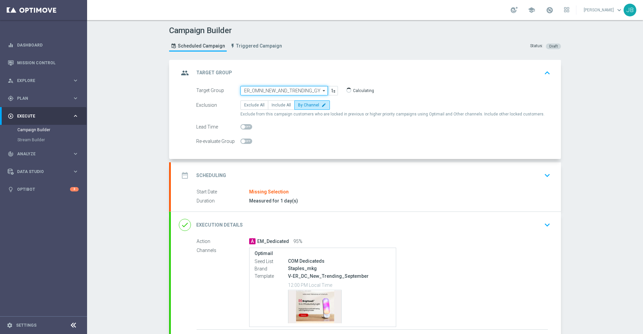
click at [258, 89] on input "ER_OMNI_NEW_AND_TRENDING_GY" at bounding box center [283, 90] width 87 height 9
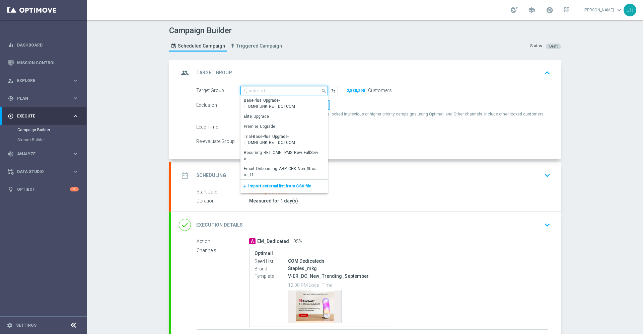
paste input "ED_OMNI_09.29_LOYALTY_HERO_OFFER"
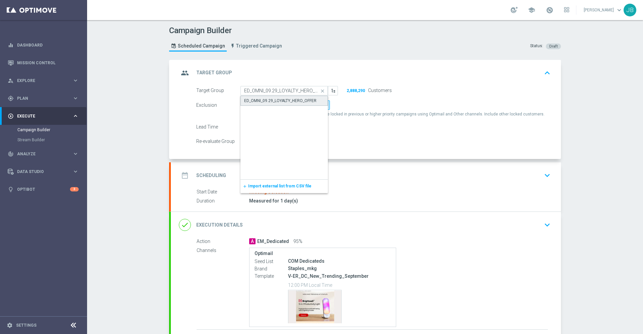
click at [266, 101] on div "ED_OMNI_09.29_LOYALTY_HERO_OFFER" at bounding box center [280, 101] width 72 height 6
type input "ED_OMNI_09.29_LOYALTY_HERO_OFFER"
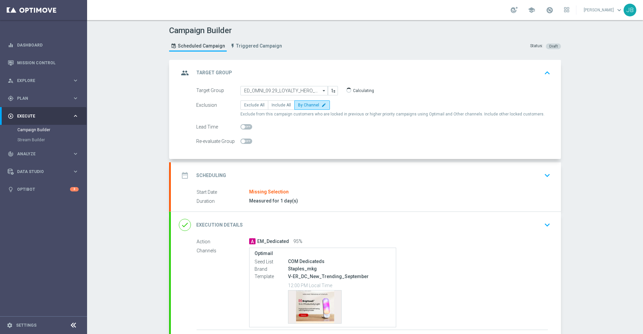
click at [210, 174] on h2 "Scheduling" at bounding box center [211, 176] width 30 height 6
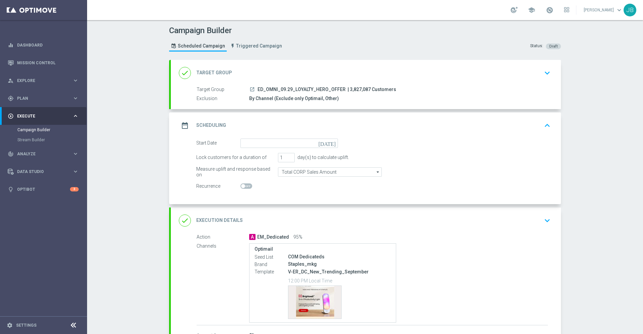
click at [328, 144] on icon "[DATE]" at bounding box center [329, 142] width 20 height 7
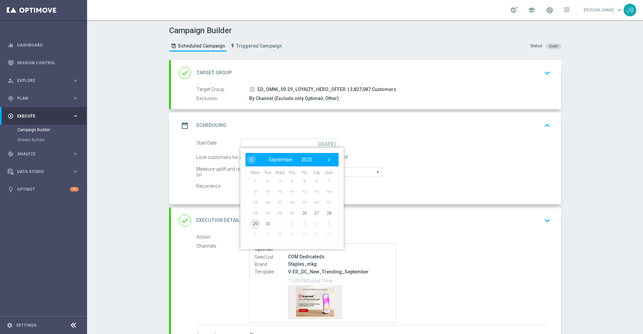
click at [251, 223] on span "29" at bounding box center [255, 223] width 11 height 11
type input "[DATE]"
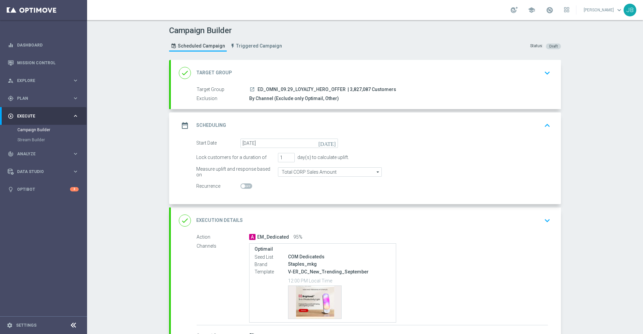
scroll to position [49, 0]
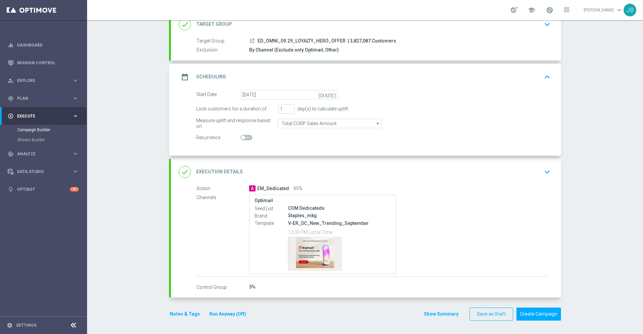
click at [223, 172] on h2 "Execution Details" at bounding box center [219, 172] width 47 height 6
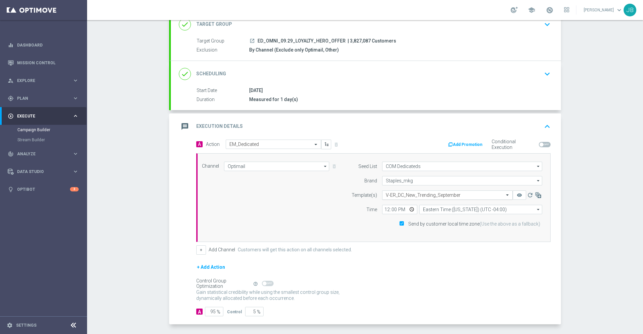
click at [411, 193] on input "text" at bounding box center [441, 196] width 110 height 6
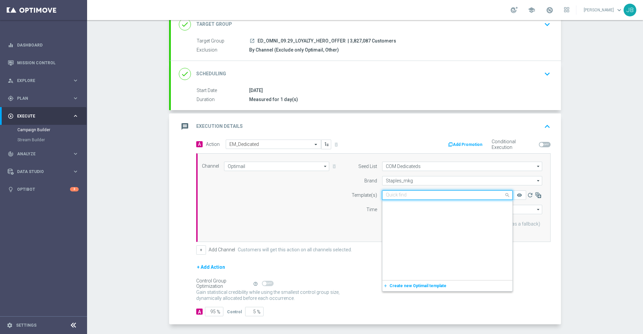
scroll to position [150725, 0]
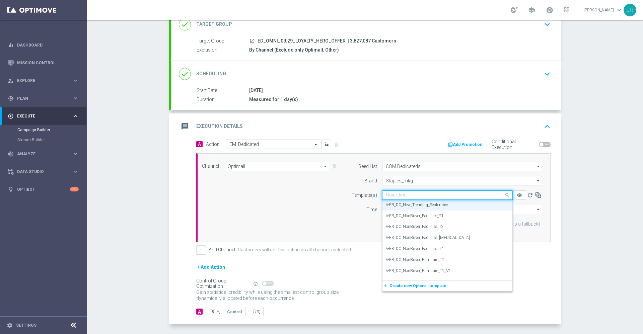
paste input "V-ER_Loyalty_BIPS_092925_Offer"
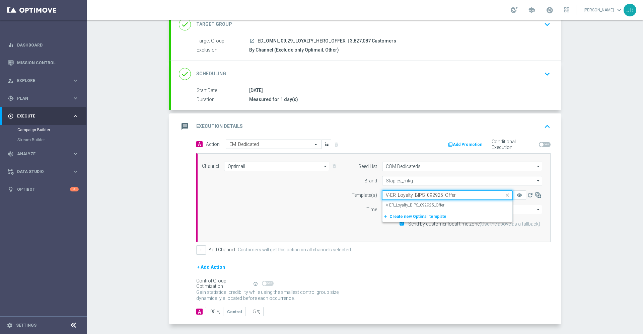
scroll to position [0, 0]
click at [412, 206] on label "V-ER_Loyalty_BIPS_092925_Offer" at bounding box center [415, 206] width 59 height 6
type input "V-ER_Loyalty_BIPS_092925_Offer"
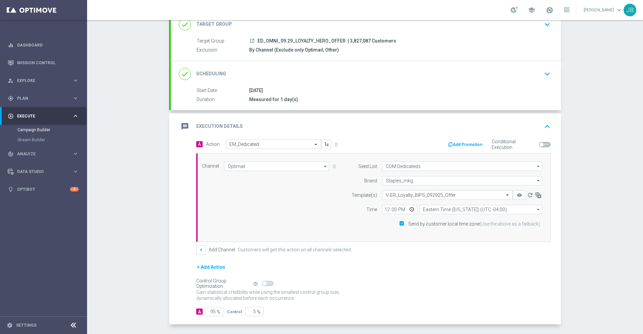
scroll to position [75, 0]
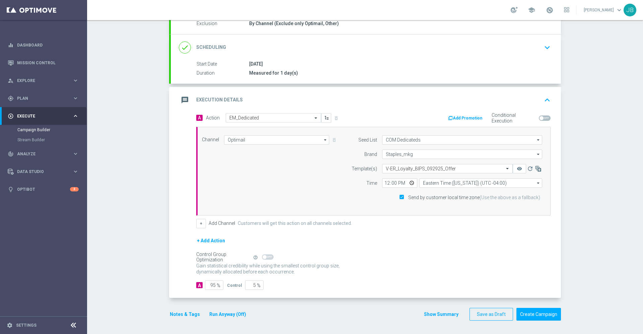
click at [188, 314] on button "Notes & Tags" at bounding box center [184, 315] width 31 height 8
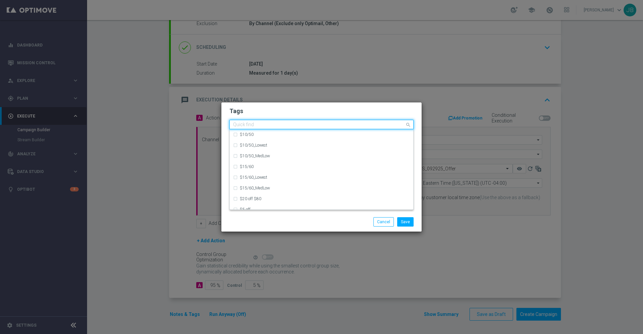
click at [404, 125] on div at bounding box center [318, 125] width 173 height 7
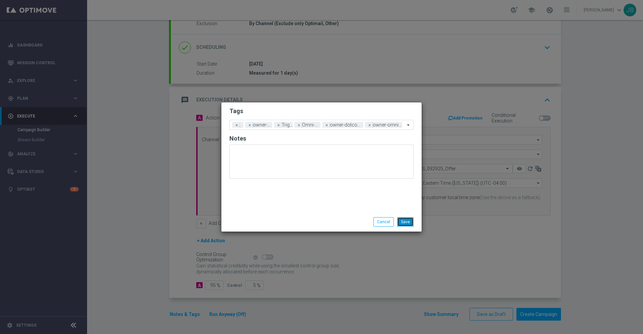
click at [399, 223] on button "Save" at bounding box center [405, 221] width 16 height 9
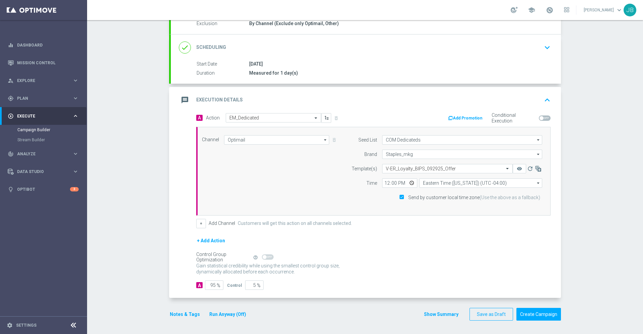
scroll to position [0, 0]
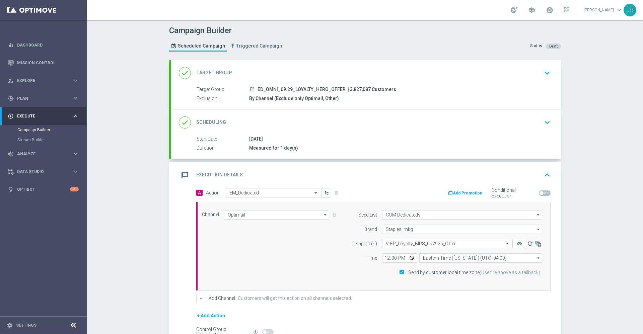
click at [203, 72] on h2 "Target Group" at bounding box center [214, 73] width 36 height 6
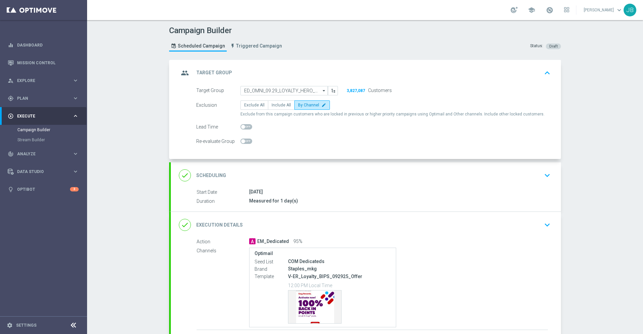
click at [218, 69] on div "group Target Group" at bounding box center [205, 73] width 53 height 12
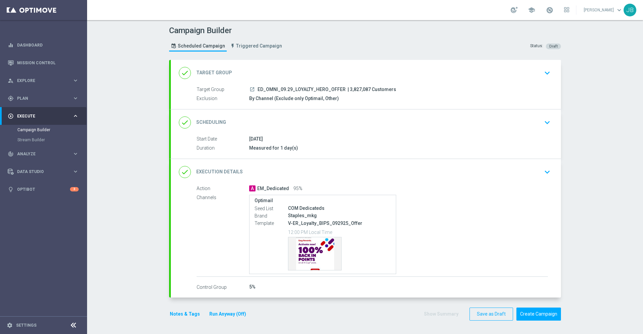
click at [210, 121] on h2 "Scheduling" at bounding box center [211, 122] width 30 height 6
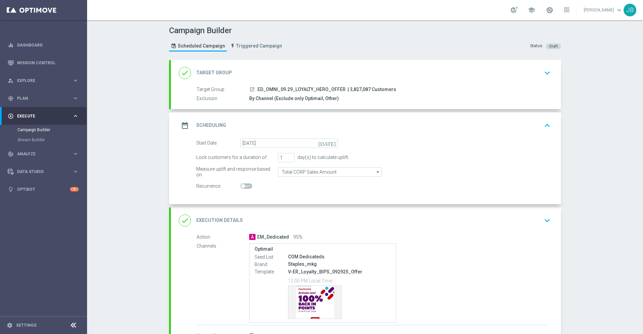
click at [221, 70] on h2 "Target Group" at bounding box center [214, 73] width 36 height 6
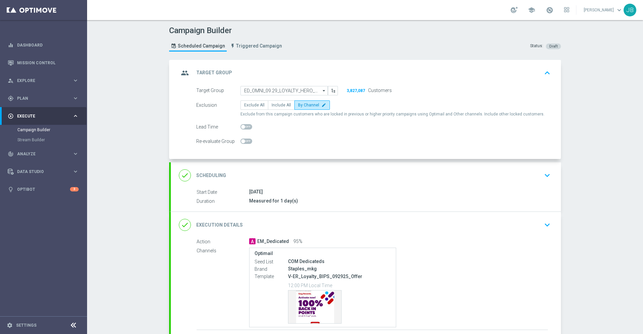
click at [219, 174] on h2 "Scheduling" at bounding box center [211, 176] width 30 height 6
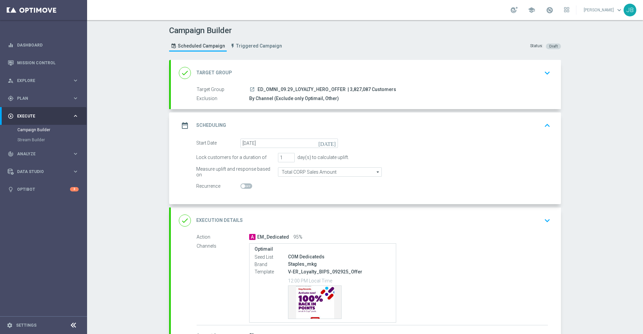
scroll to position [49, 0]
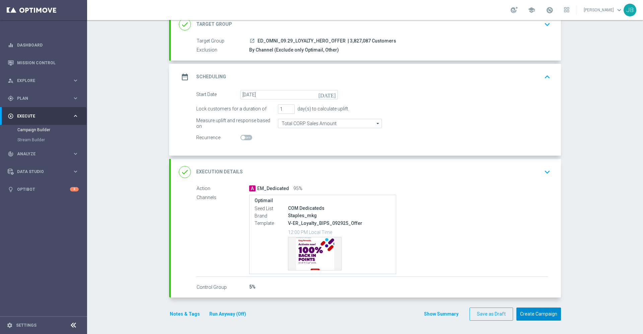
click at [546, 316] on button "Create Campaign" at bounding box center [538, 314] width 45 height 13
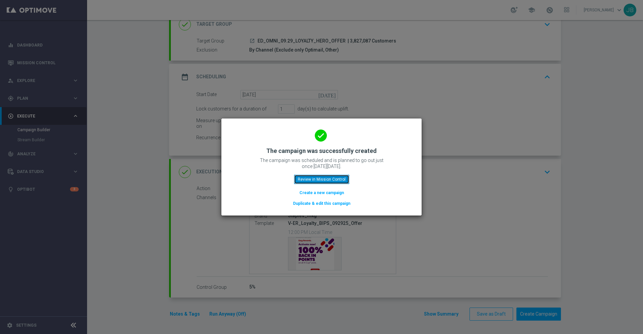
click at [328, 179] on button "Review in Mission Control" at bounding box center [321, 179] width 55 height 9
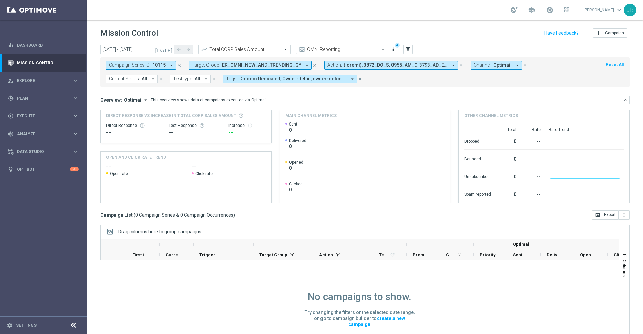
click at [170, 63] on icon "arrow_drop_down" at bounding box center [171, 65] width 6 height 6
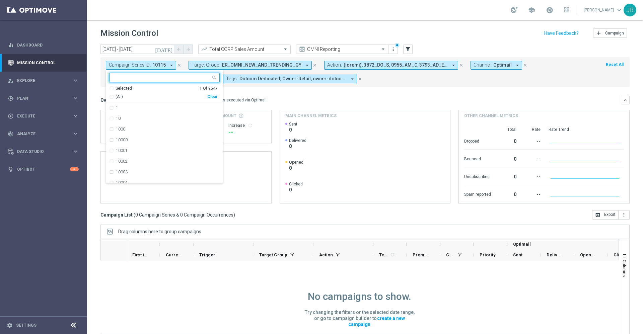
click at [312, 68] on button "close" at bounding box center [315, 65] width 6 height 7
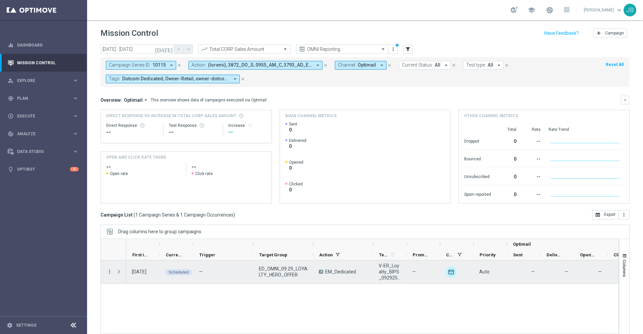
click at [110, 272] on icon "more_vert" at bounding box center [110, 272] width 6 height 6
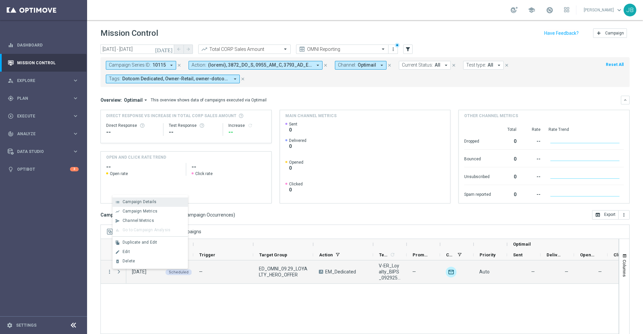
click at [157, 203] on div "Campaign Details" at bounding box center [154, 202] width 62 height 5
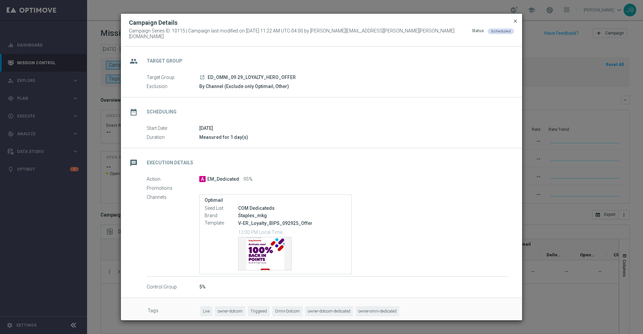
click at [516, 23] on span "close" at bounding box center [515, 20] width 5 height 5
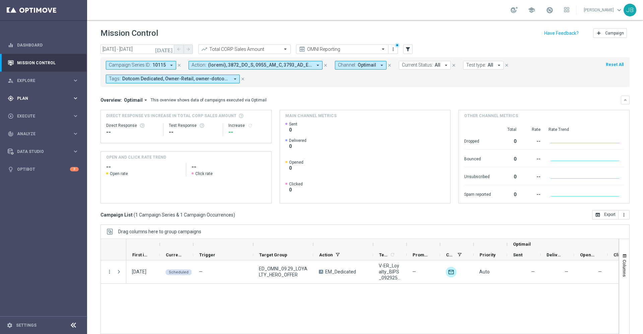
click at [47, 100] on div "gps_fixed Plan" at bounding box center [40, 98] width 65 height 6
click at [36, 110] on link "Target Groups" at bounding box center [43, 112] width 52 height 5
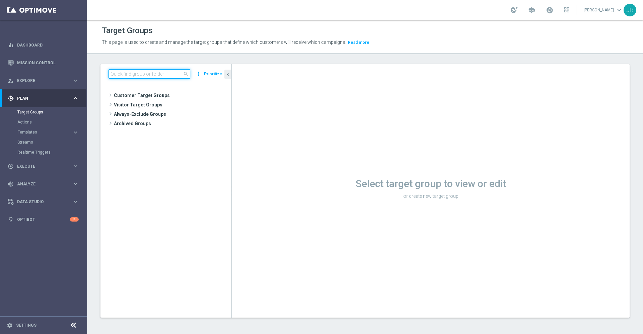
click at [154, 75] on input at bounding box center [150, 73] width 82 height 9
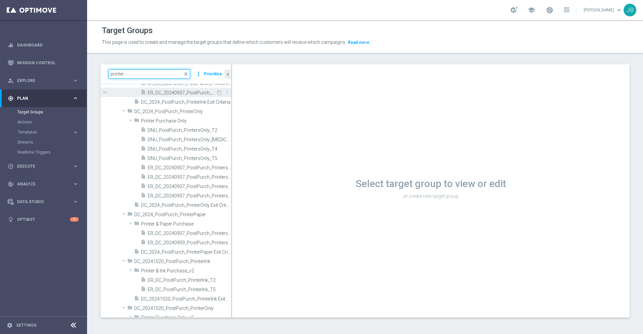
scroll to position [1024, 0]
type input "p"
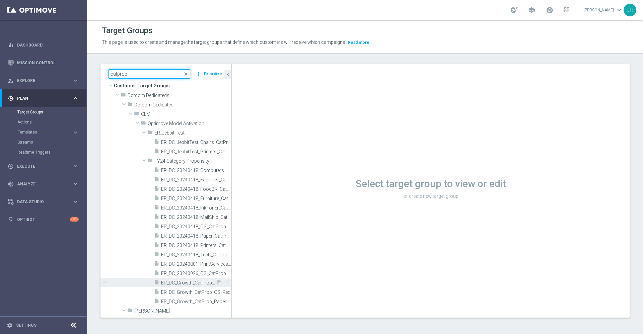
scroll to position [9, 0]
type input "catprop"
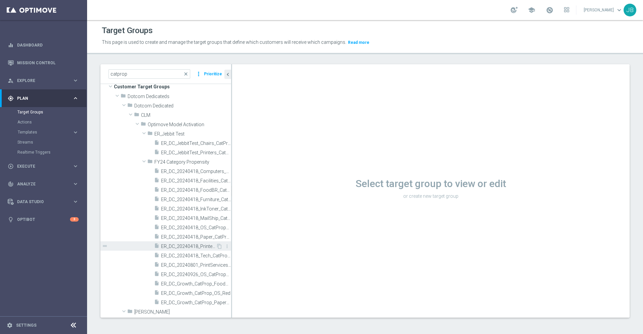
click at [185, 244] on span "ER_DC_20240418_Printers_CatPropensity" at bounding box center [188, 247] width 55 height 6
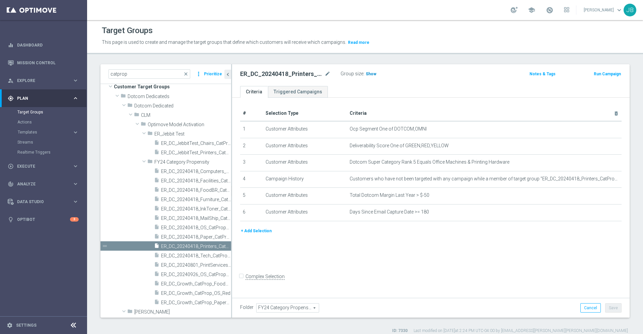
click at [368, 72] on span "Show" at bounding box center [371, 74] width 11 height 5
click at [267, 231] on button "+ Add Selection" at bounding box center [256, 230] width 32 height 7
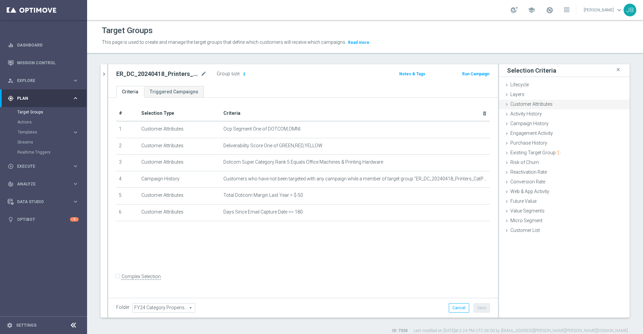
click at [526, 105] on span "Customer Attributes" at bounding box center [531, 103] width 42 height 5
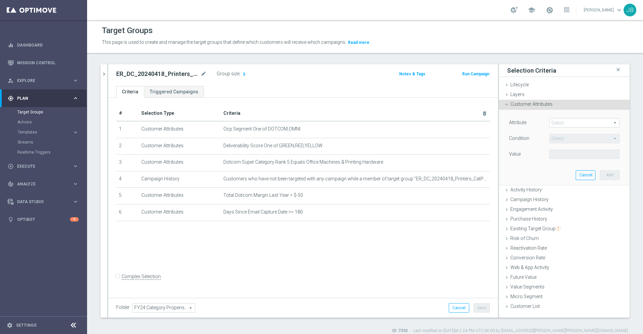
click at [554, 122] on span at bounding box center [585, 123] width 70 height 9
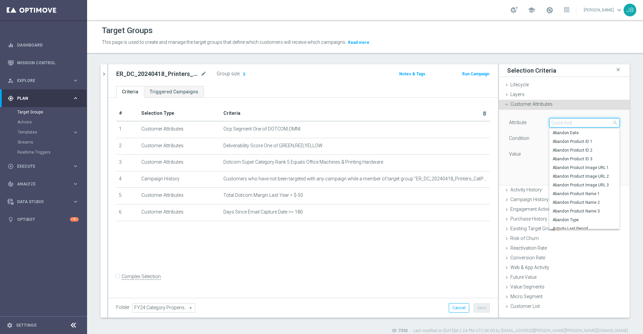
click at [554, 122] on input "search" at bounding box center [584, 122] width 70 height 9
type input "dotcom super category rank"
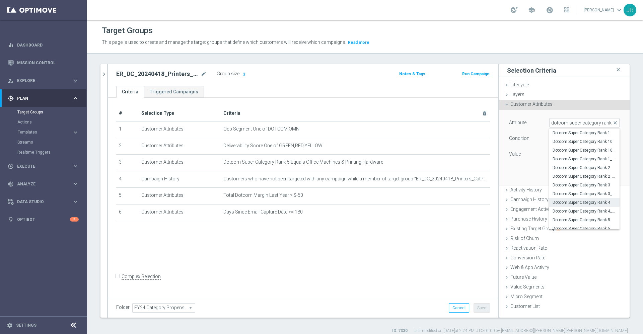
click at [582, 203] on span "Dotcom Super Category Rank 4" at bounding box center [585, 202] width 64 height 5
type input "Dotcom Super Category Rank 4"
type input "Equals"
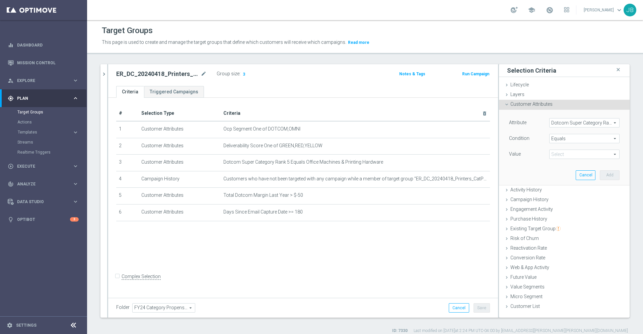
click at [571, 153] on span at bounding box center [585, 154] width 70 height 9
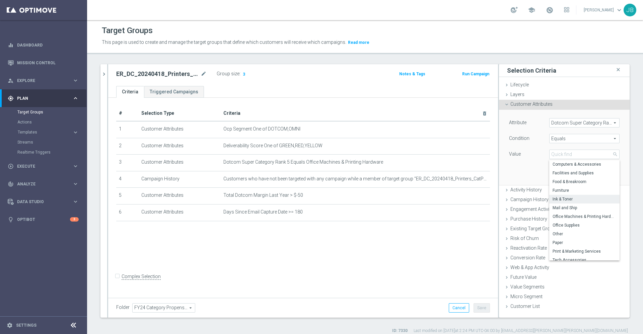
scroll to position [12, 0]
click at [577, 206] on span "Office Machines & Printing Hardware" at bounding box center [585, 203] width 64 height 5
type input "Office Machines & Printing Hardware"
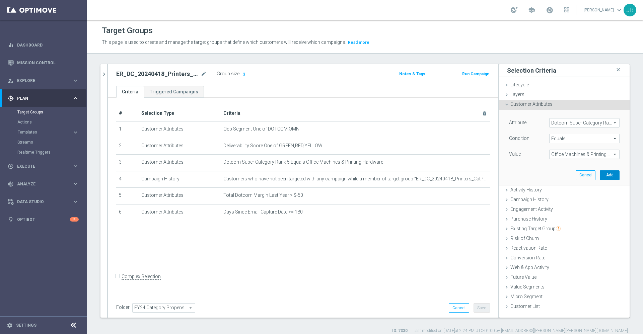
click at [602, 174] on button "Add" at bounding box center [610, 174] width 20 height 9
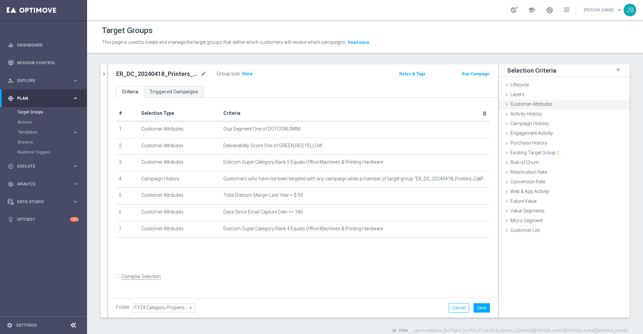
click at [554, 104] on div "Customer Attributes done selection saved" at bounding box center [564, 105] width 131 height 10
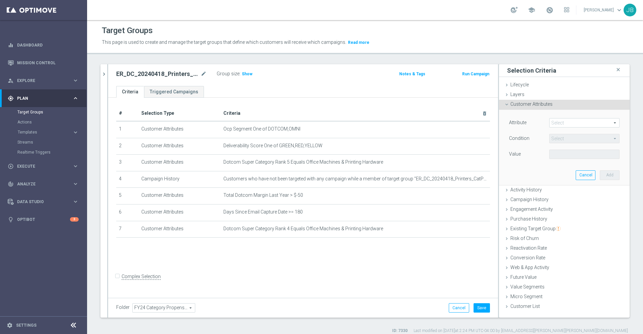
click at [570, 123] on span at bounding box center [585, 123] width 70 height 9
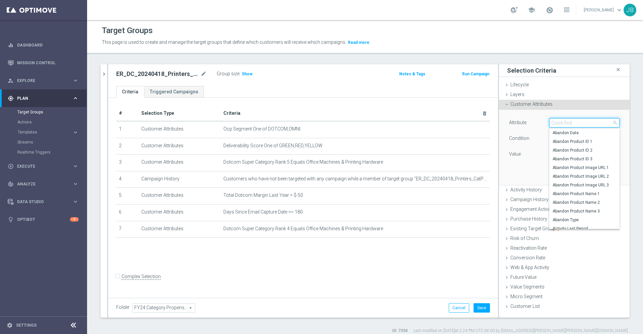
click at [571, 125] on input "search" at bounding box center [584, 122] width 70 height 9
type input "dotcom super cate"
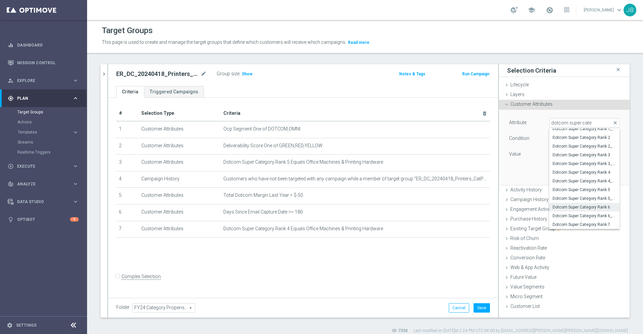
click at [577, 207] on span "Dotcom Super Category Rank 6" at bounding box center [585, 207] width 64 height 5
type input "Dotcom Super Category Rank 6"
type input "Equals"
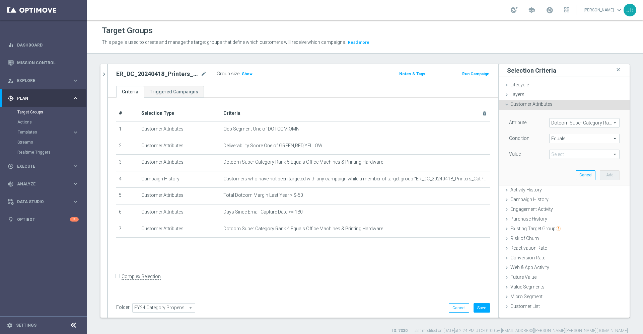
click at [562, 154] on span at bounding box center [585, 154] width 70 height 9
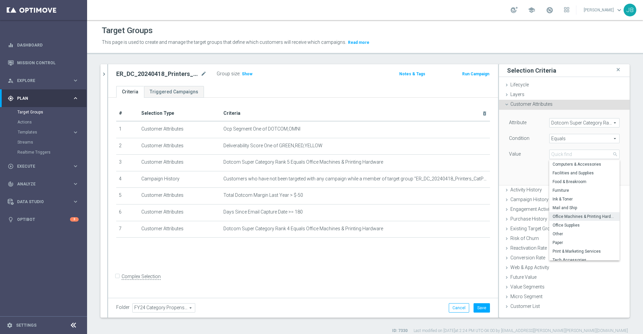
click at [572, 214] on span "Office Machines & Printing Hardware" at bounding box center [585, 216] width 64 height 5
type input "Office Machines & Printing Hardware"
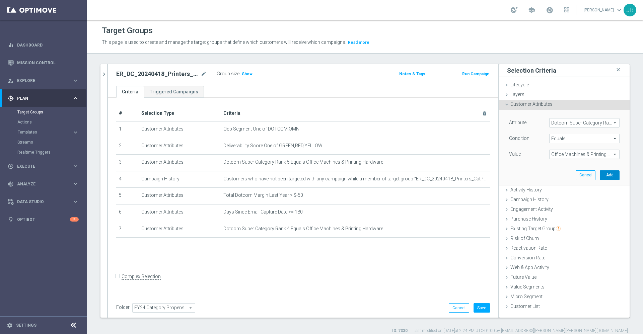
click at [602, 174] on button "Add" at bounding box center [610, 174] width 20 height 9
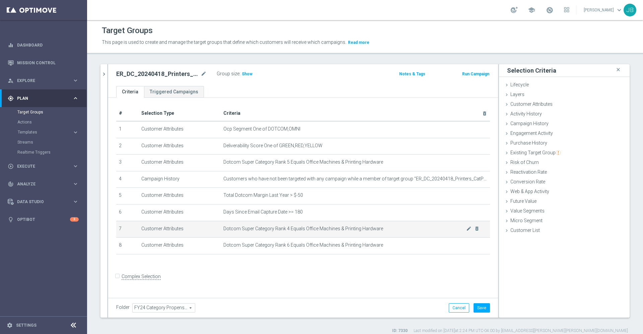
scroll to position [6, 0]
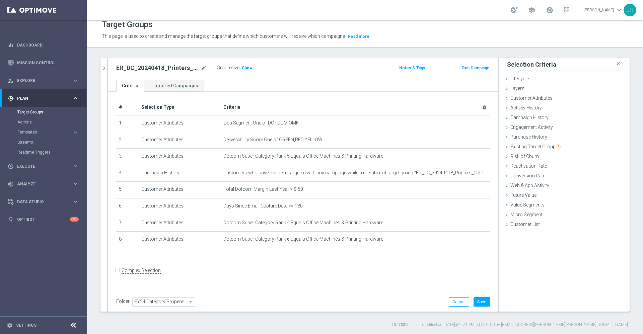
click at [118, 276] on input "Complex Selection" at bounding box center [118, 271] width 4 height 9
checkbox input "true"
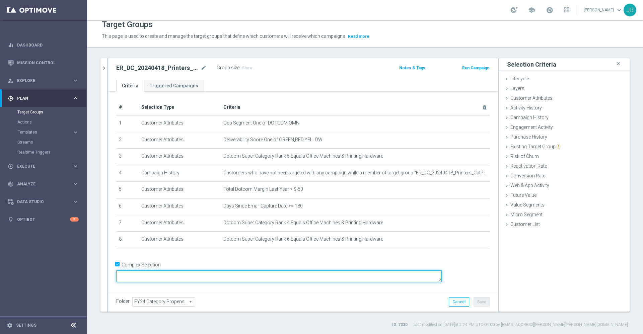
click at [191, 271] on textarea at bounding box center [279, 277] width 326 height 12
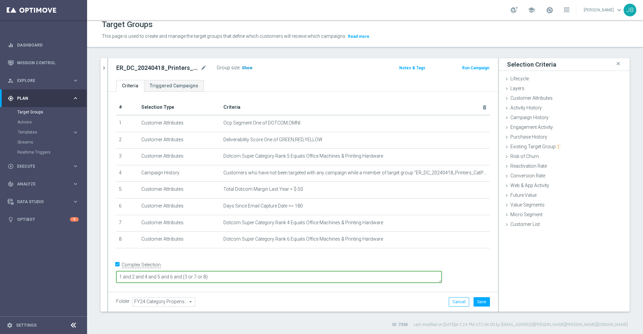
type textarea "1 and 2 and 4 and 5 and 6 and (3 or 7 or 8)"
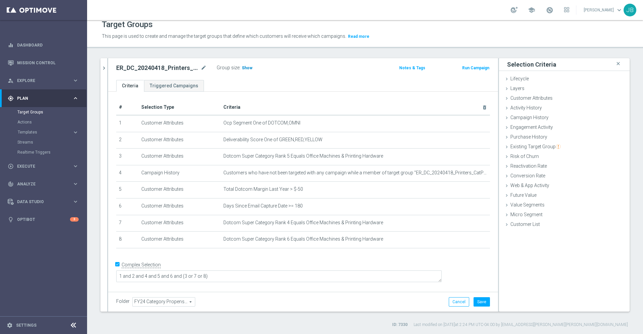
click at [248, 69] on span "Show" at bounding box center [247, 68] width 11 height 5
click at [450, 304] on button "Cancel" at bounding box center [459, 301] width 20 height 9
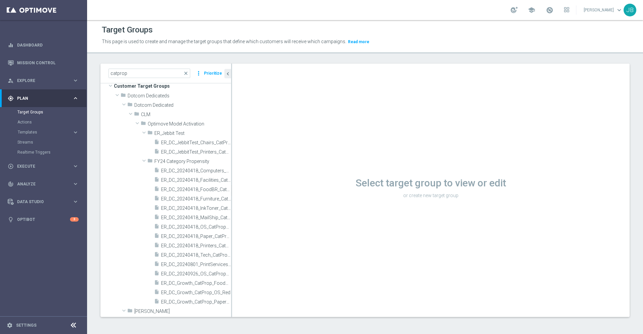
scroll to position [1, 0]
